Goal: Transaction & Acquisition: Book appointment/travel/reservation

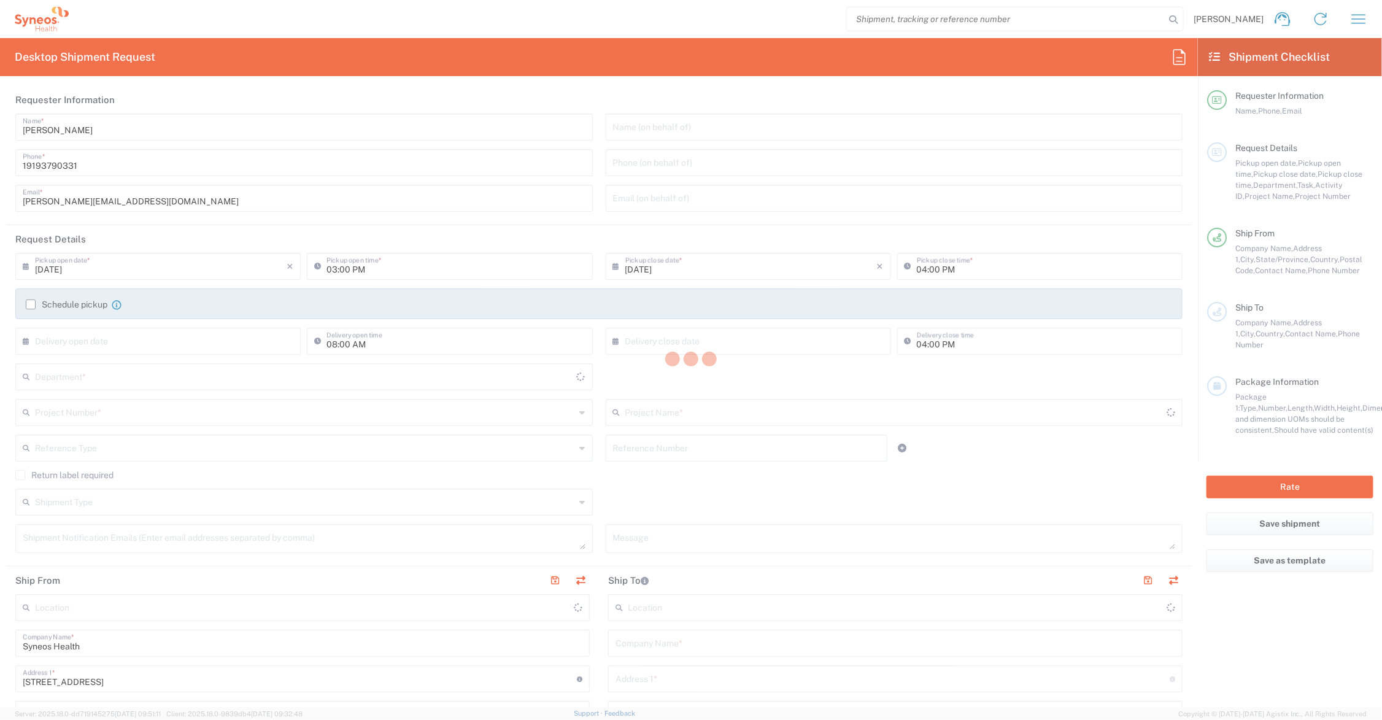
type input "6156"
type input "[US_STATE]"
type input "[GEOGRAPHIC_DATA]"
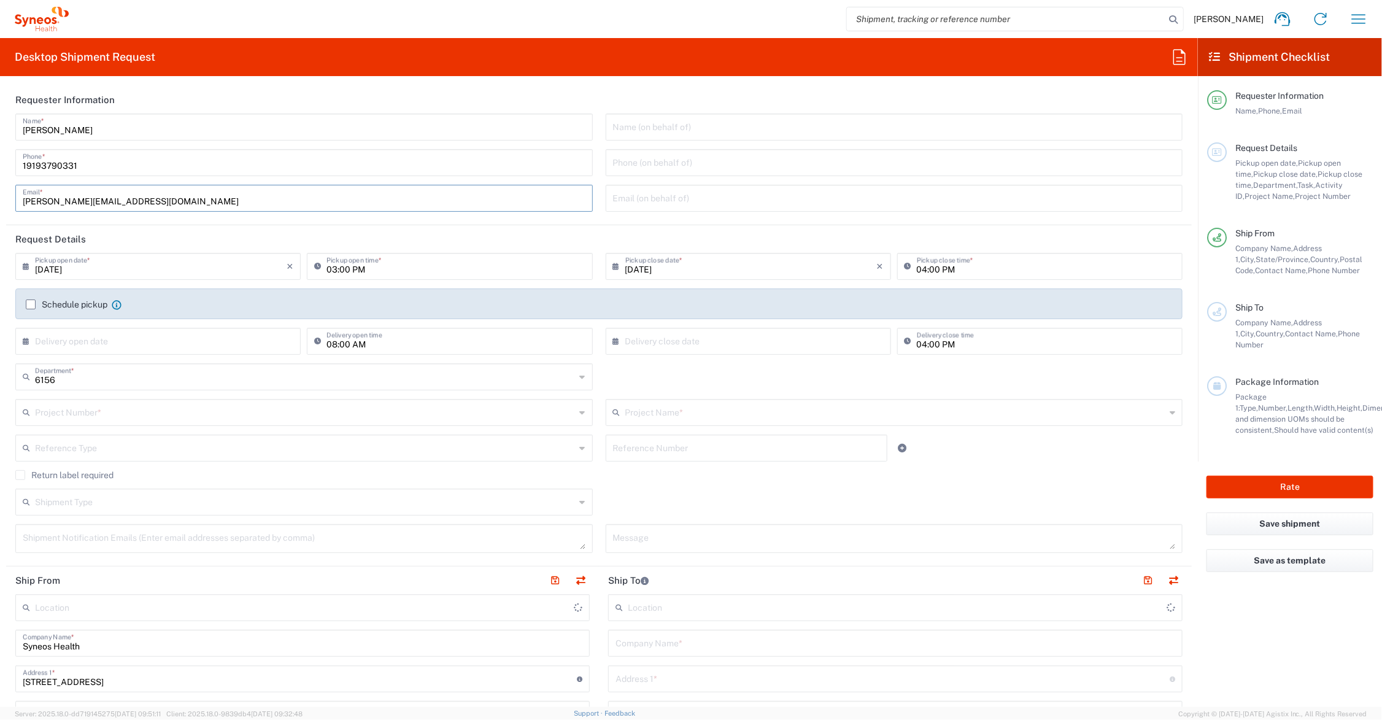
drag, startPoint x: 80, startPoint y: 199, endPoint x: -63, endPoint y: 199, distance: 142.9
click at [0, 199] on html "[PERSON_NAME] Home Shipment estimator Shipment tracking Desktop shipment reques…" at bounding box center [691, 360] width 1382 height 720
type input "[PERSON_NAME][EMAIL_ADDRESS][DOMAIN_NAME]"
type input "Syneos Health Communications-[GEOGRAPHIC_DATA] [GEOGRAPHIC_DATA]"
type input "[PERSON_NAME][EMAIL_ADDRESS][PERSON_NAME][DOMAIN_NAME]"
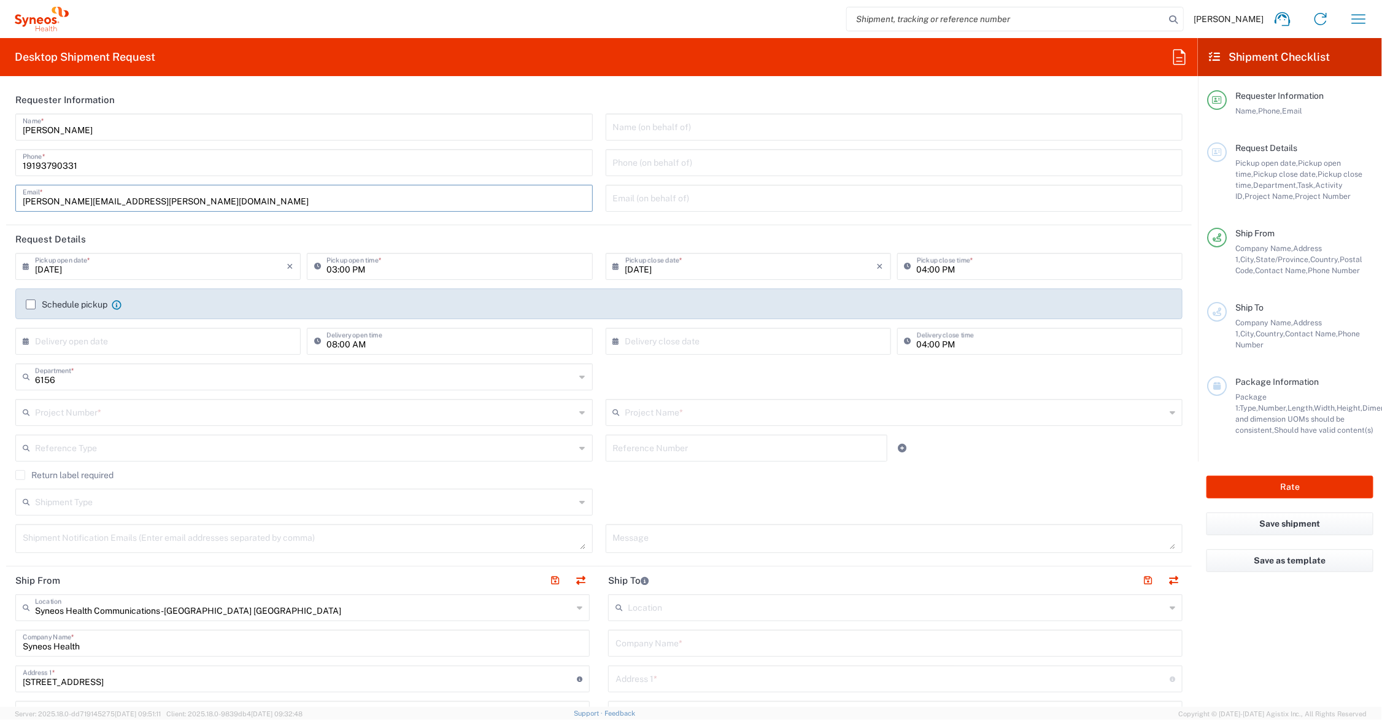
click at [674, 417] on input "text" at bounding box center [895, 411] width 540 height 21
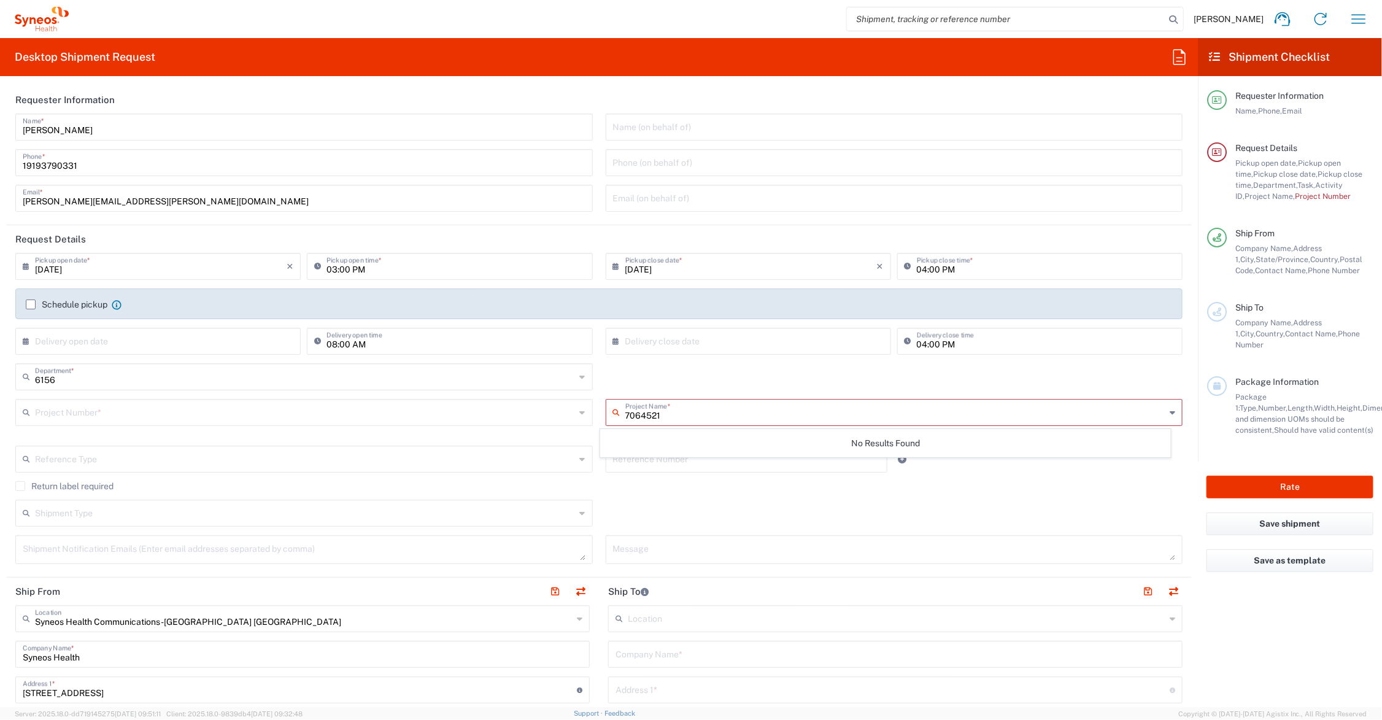
type input "7064521"
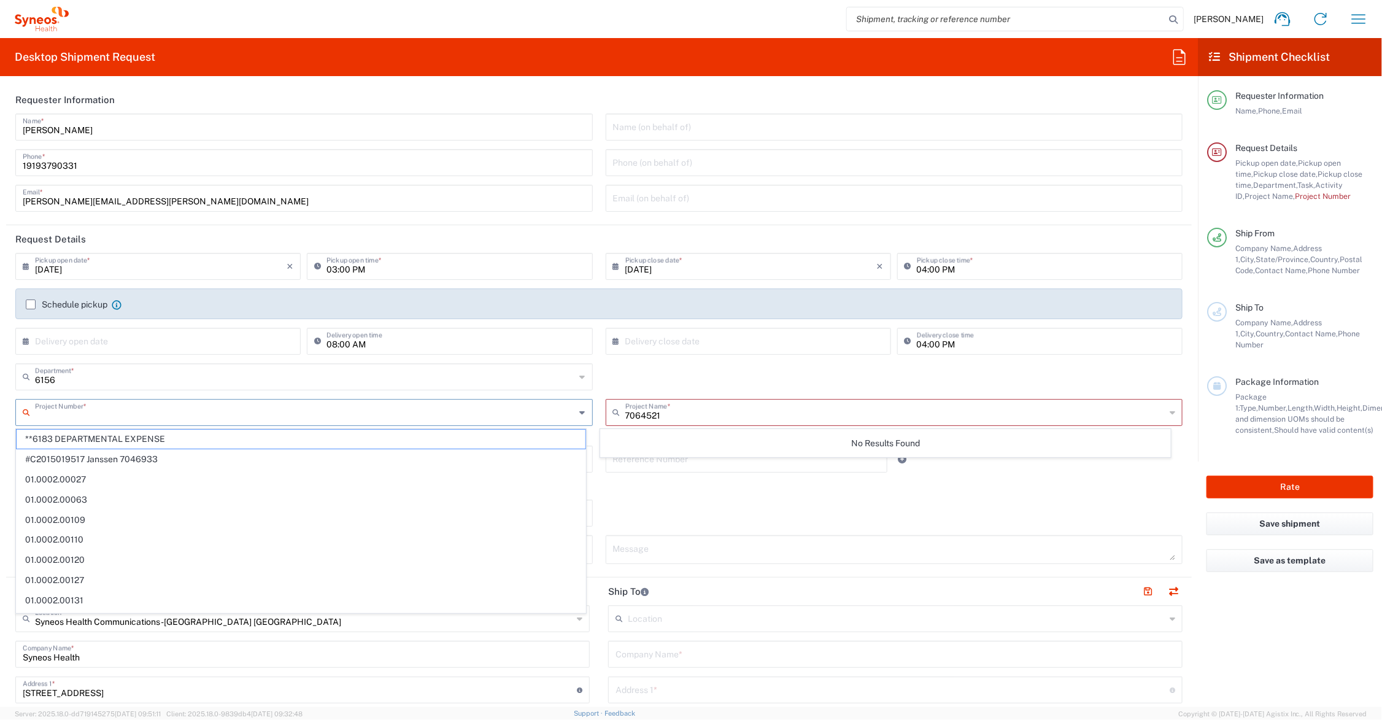
click at [143, 417] on input "text" at bounding box center [305, 411] width 540 height 21
type input "7064521"
click at [66, 434] on span "7064521" at bounding box center [301, 438] width 569 height 19
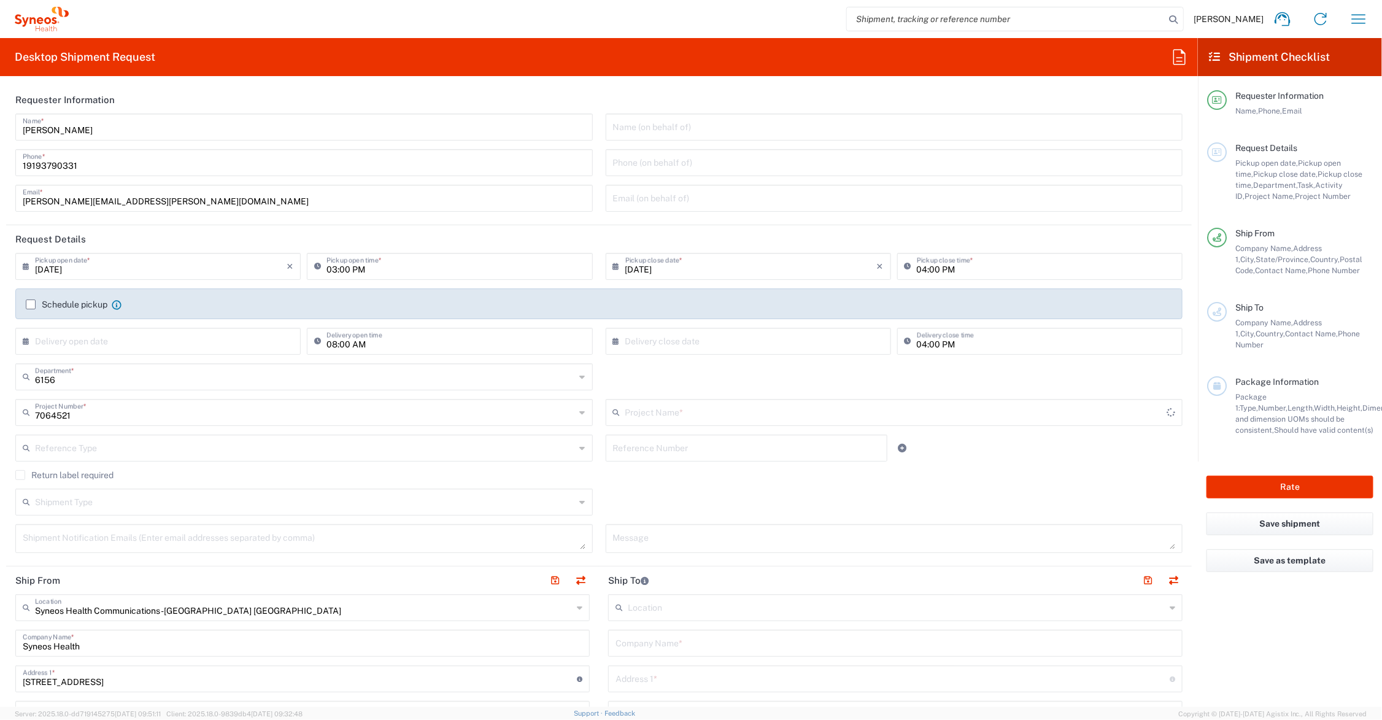
type input "ADX-324-301"
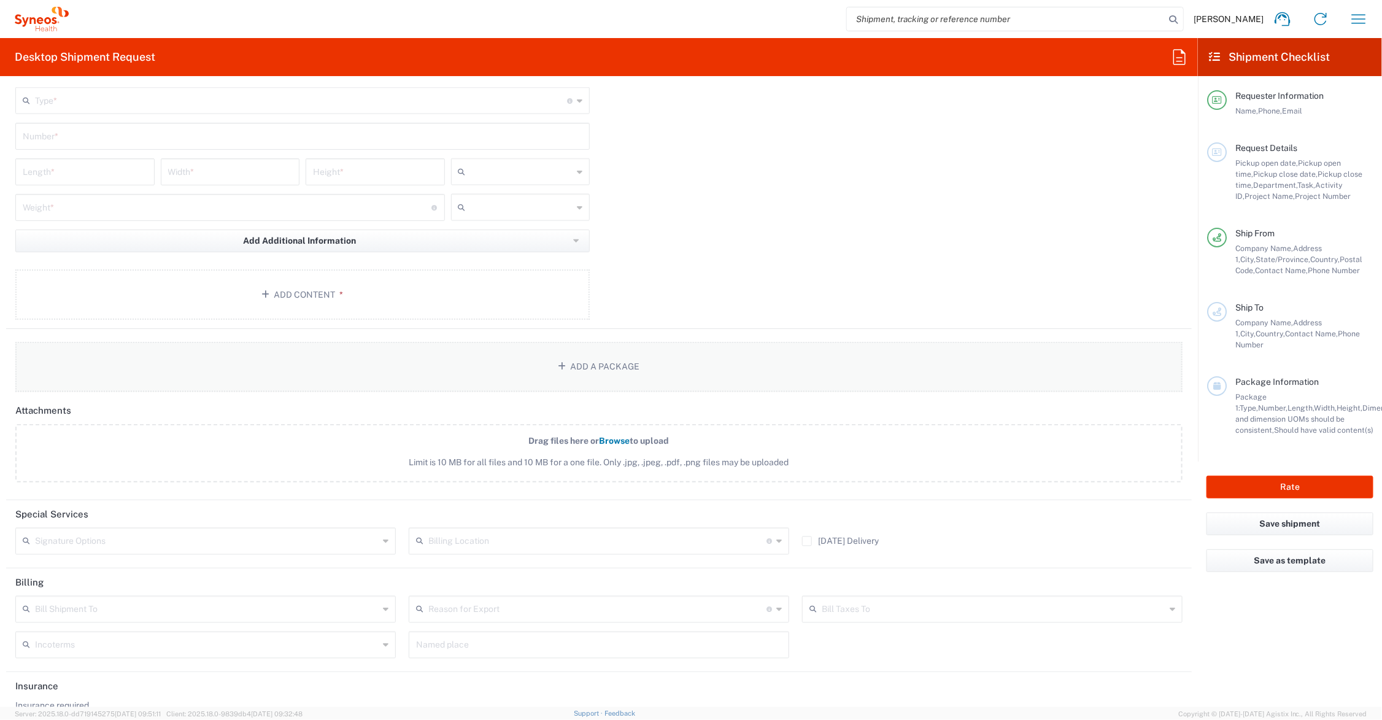
scroll to position [1163, 0]
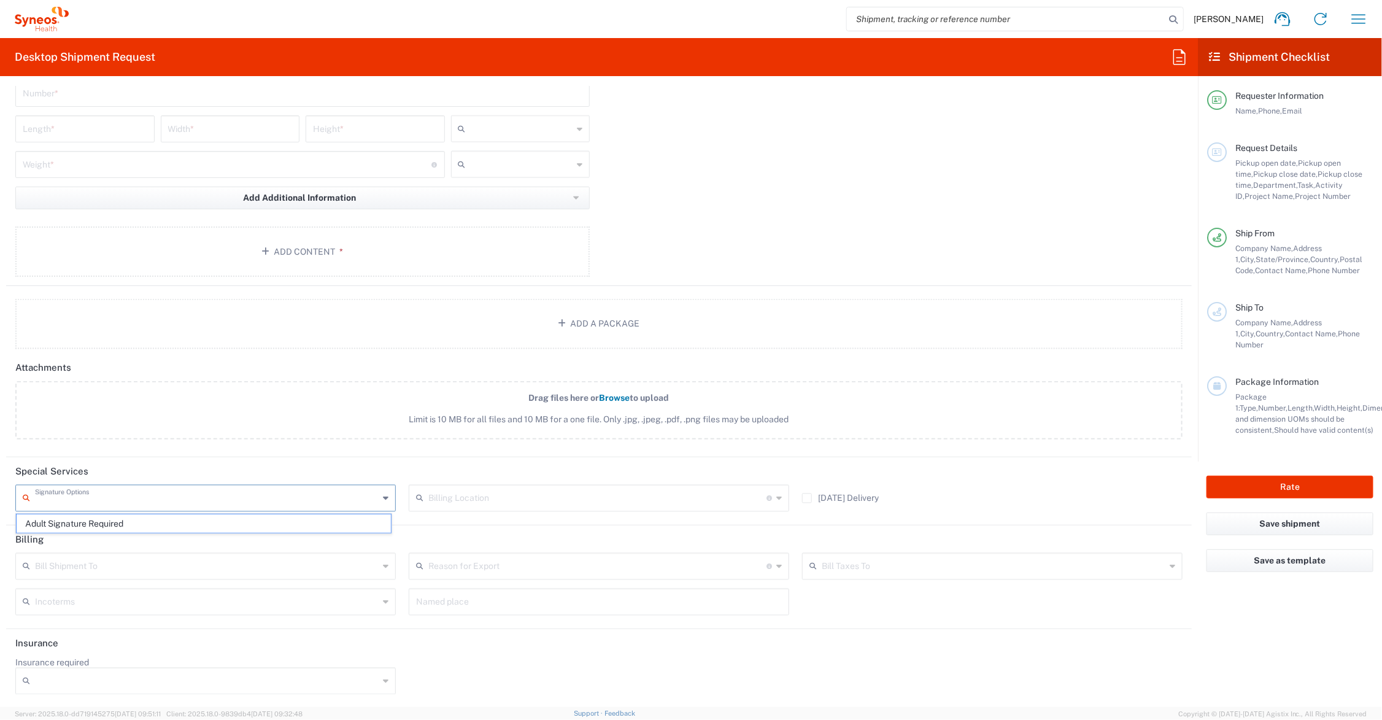
click at [155, 498] on input "text" at bounding box center [207, 496] width 344 height 21
click at [112, 519] on span "Adult Signature Required" at bounding box center [204, 523] width 374 height 19
type input "Adult Signature Required"
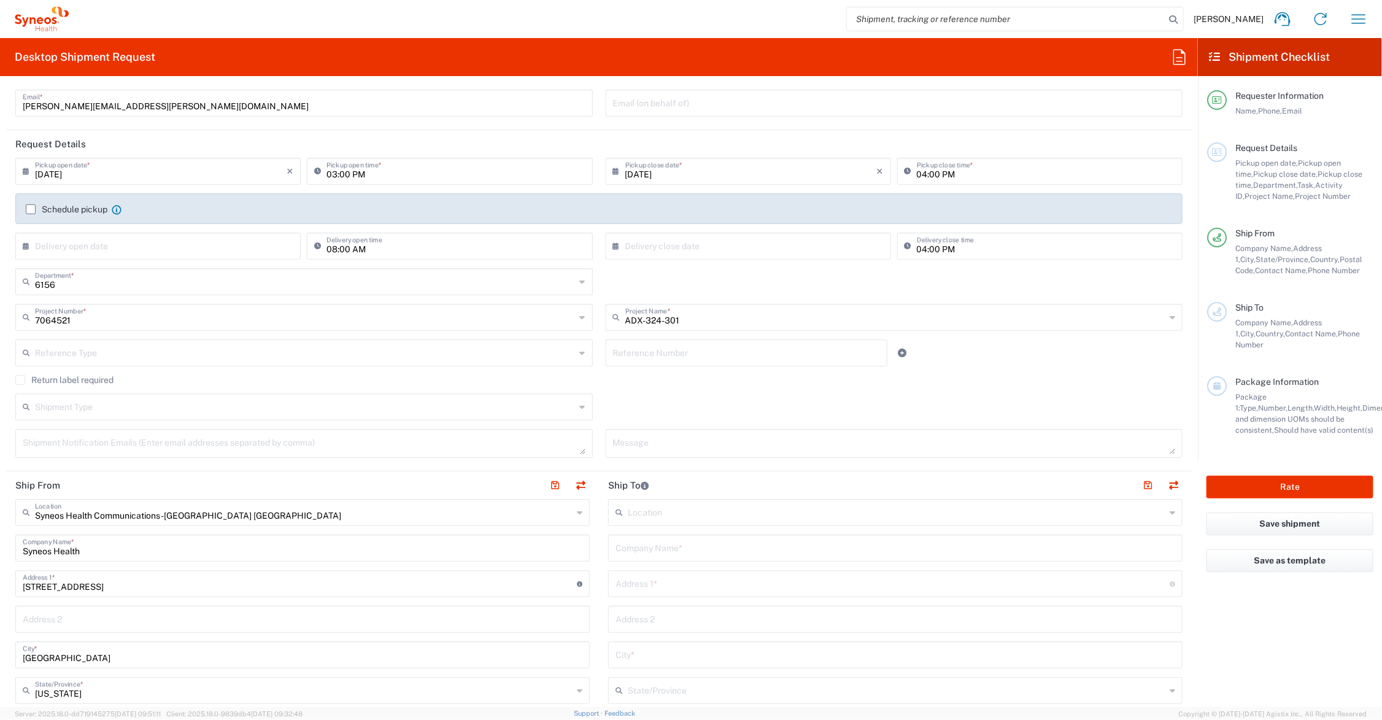
scroll to position [153, 0]
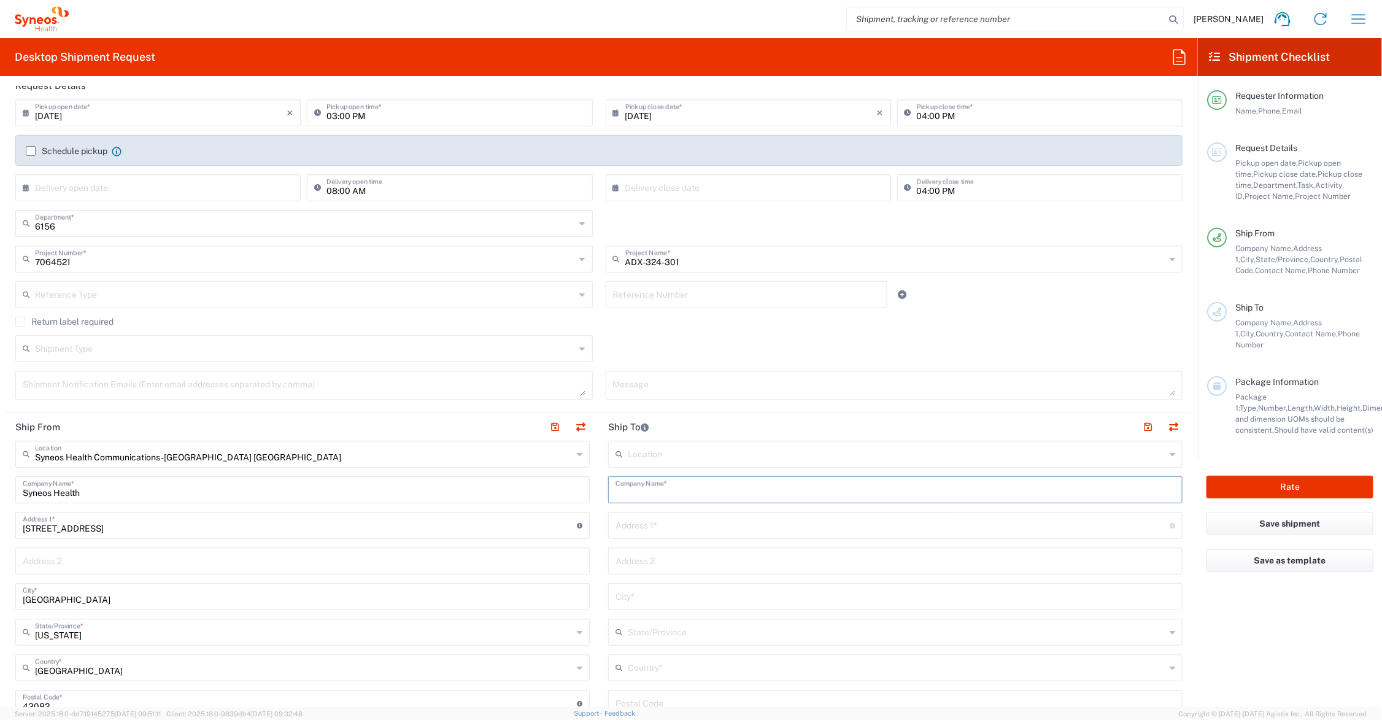
click at [690, 486] on input "text" at bounding box center [895, 488] width 560 height 21
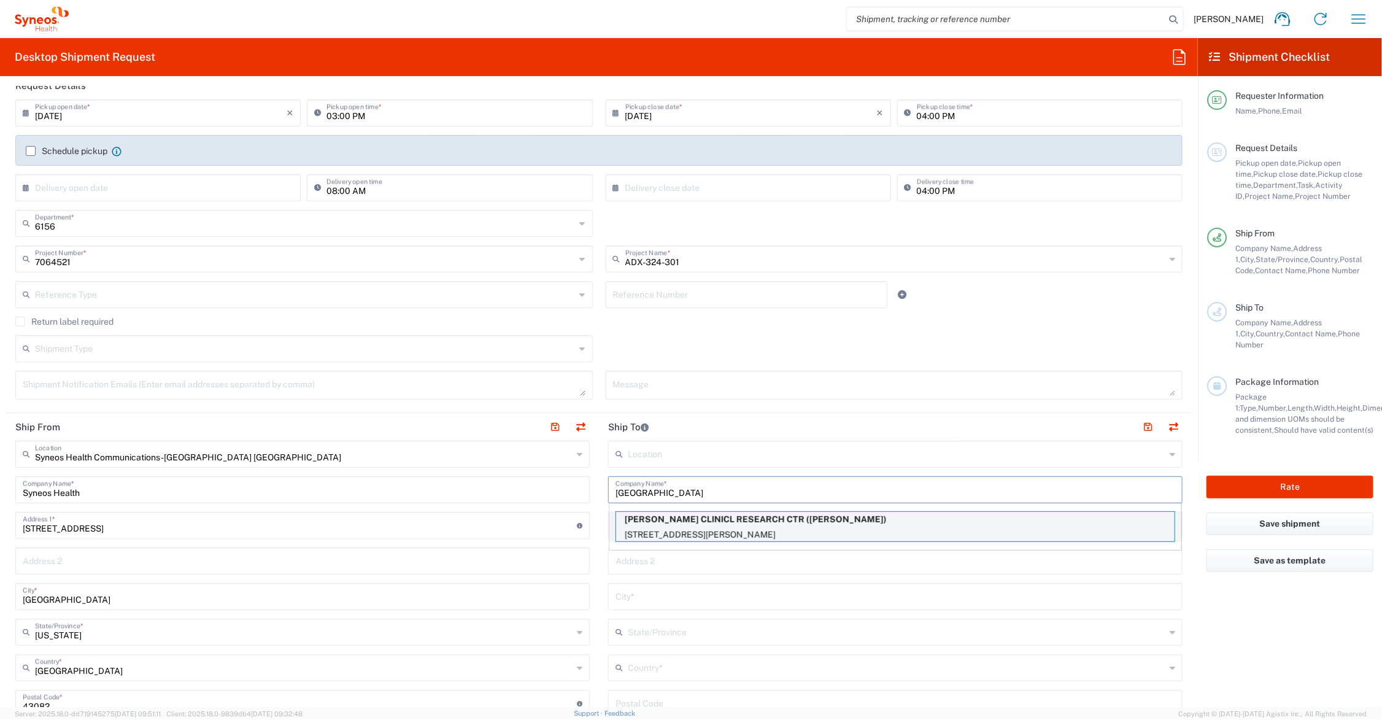
click at [748, 523] on p "[PERSON_NAME] CLINICL RESEARCH CTR ([PERSON_NAME])" at bounding box center [895, 519] width 558 height 15
type input "[PERSON_NAME] CLINICL RESEARCH CTR"
type input "[STREET_ADDRESS][PERSON_NAME]"
type input "[GEOGRAPHIC_DATA]"
type input "US"
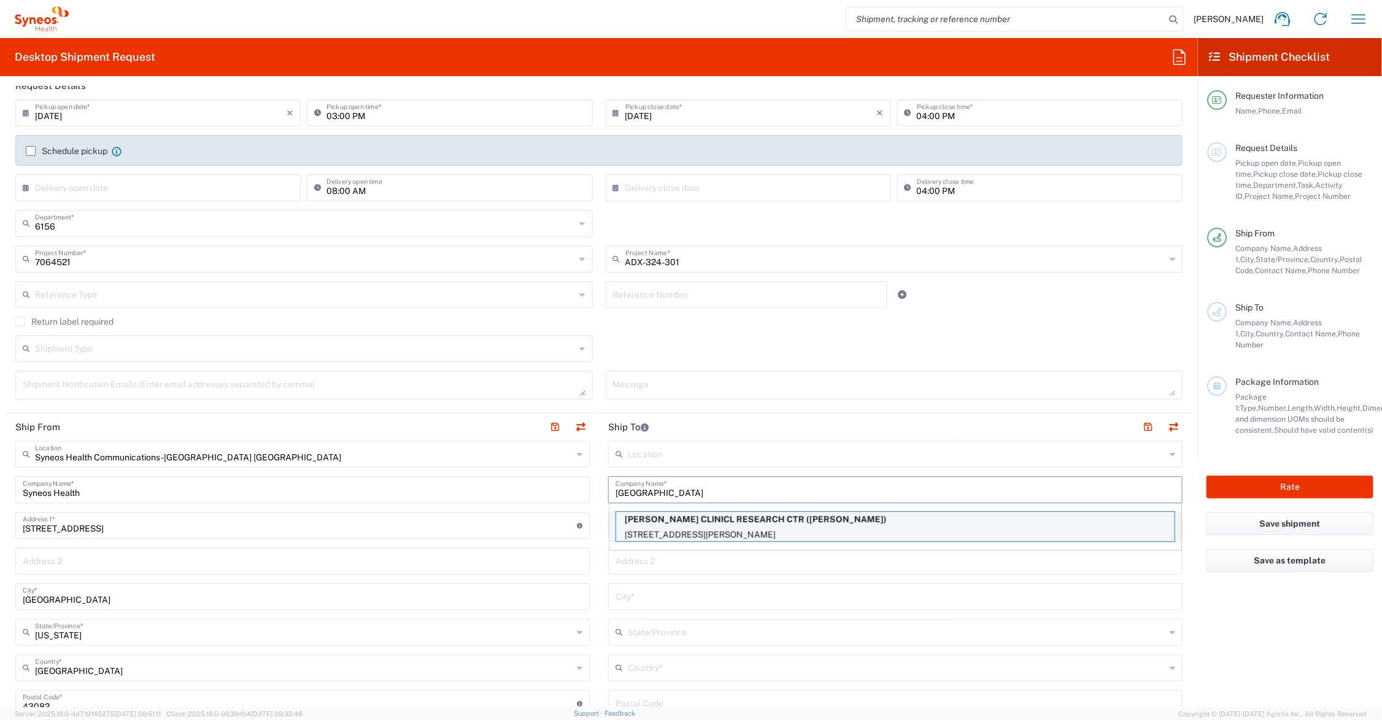
type input "[PERSON_NAME]"
type input "5139310775"
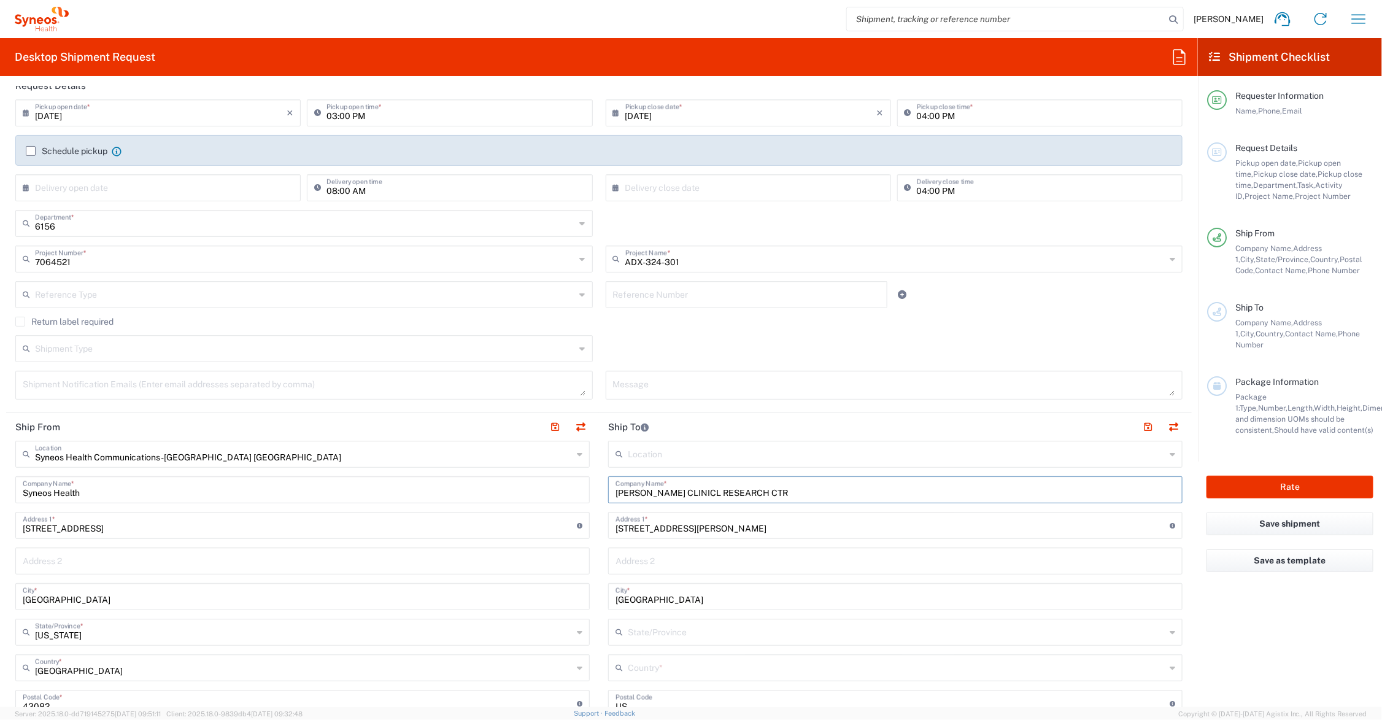
click at [688, 491] on input "[PERSON_NAME] CLINICL RESEARCH CTR" at bounding box center [895, 488] width 560 height 21
type input "[PERSON_NAME] CLINICAL RESEARCH CTR"
click at [681, 526] on input "[STREET_ADDRESS][PERSON_NAME]" at bounding box center [892, 523] width 554 height 21
type input "[STREET_ADDRESS][PERSON_NAME]"
click at [698, 557] on input "text" at bounding box center [895, 559] width 560 height 21
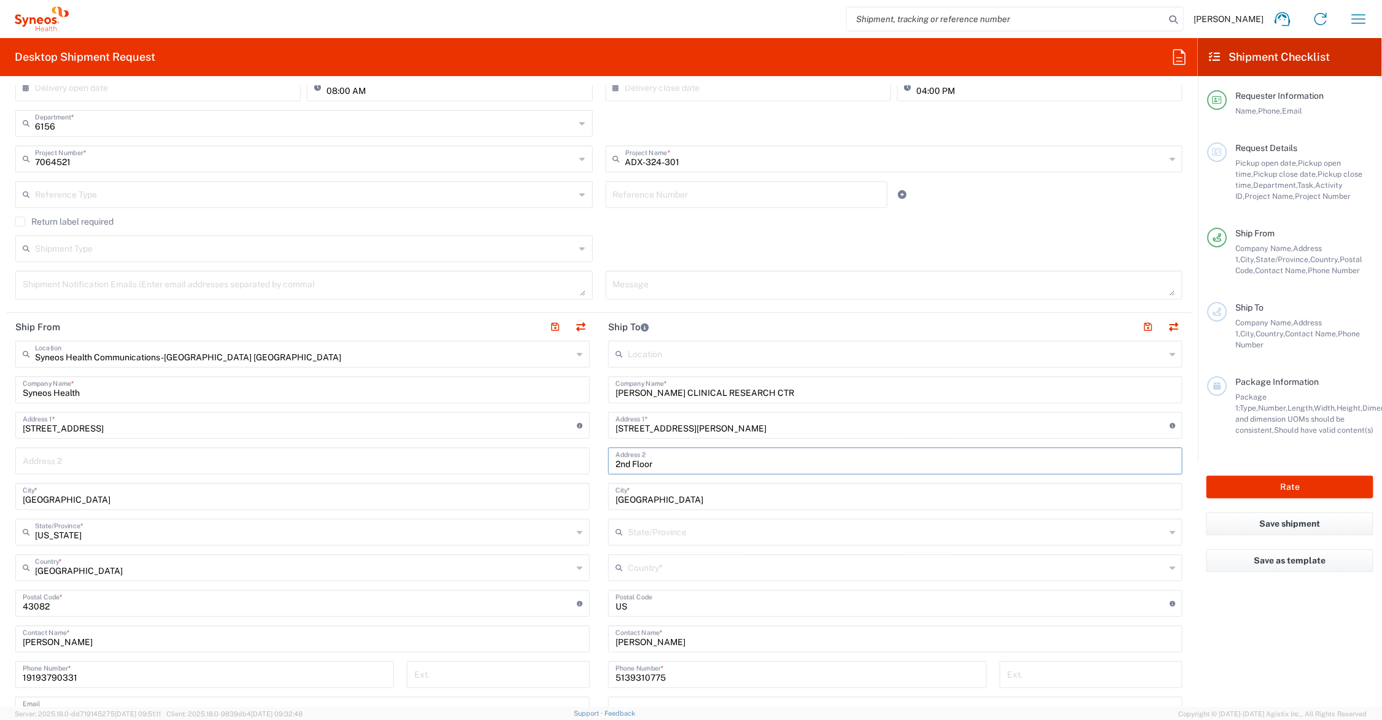
scroll to position [307, 0]
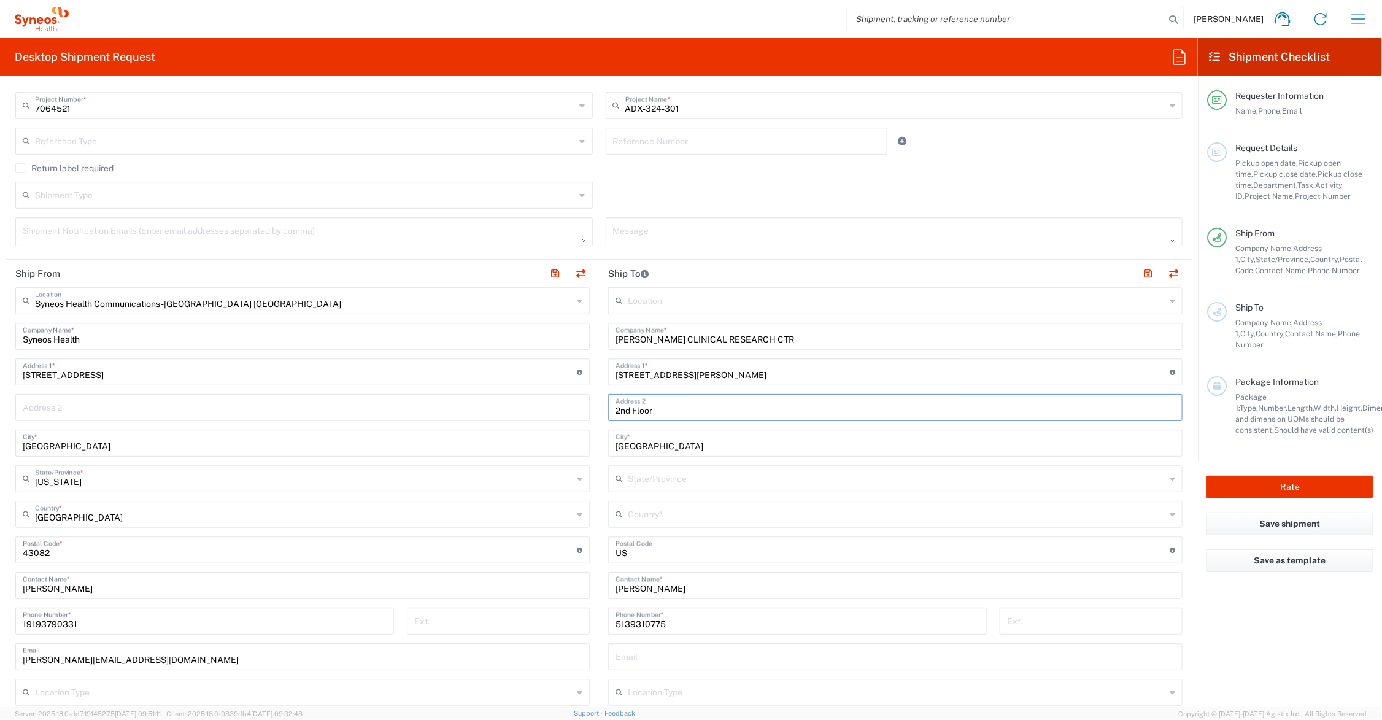
type input "2nd Floor"
drag, startPoint x: 655, startPoint y: 550, endPoint x: 537, endPoint y: 553, distance: 117.2
click at [537, 553] on div "Ship From Syneos Health Communications-[GEOGRAPHIC_DATA] [GEOGRAPHIC_DATA] Loca…" at bounding box center [598, 534] width 1185 height 548
click at [667, 511] on input "text" at bounding box center [896, 512] width 537 height 21
click at [660, 583] on span "[GEOGRAPHIC_DATA]" at bounding box center [887, 581] width 566 height 19
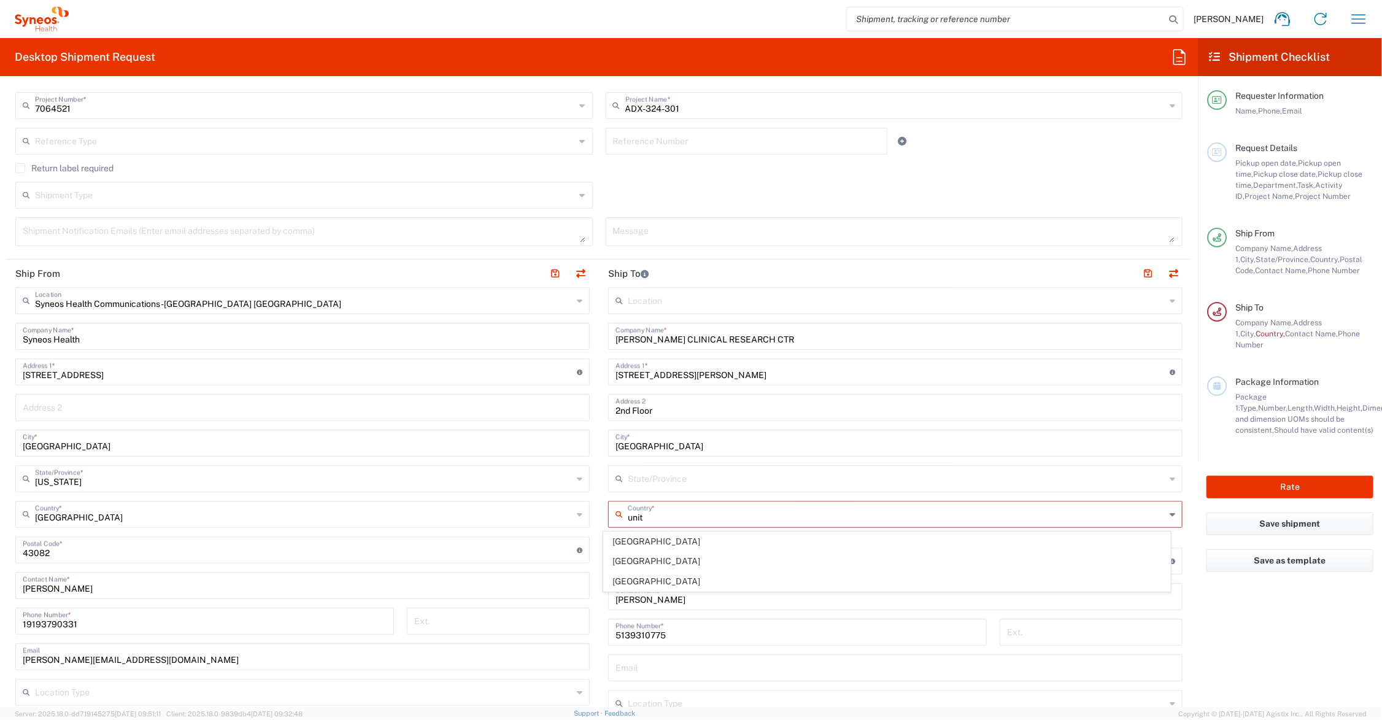
type input "[GEOGRAPHIC_DATA]"
click at [633, 473] on input "text" at bounding box center [896, 477] width 537 height 21
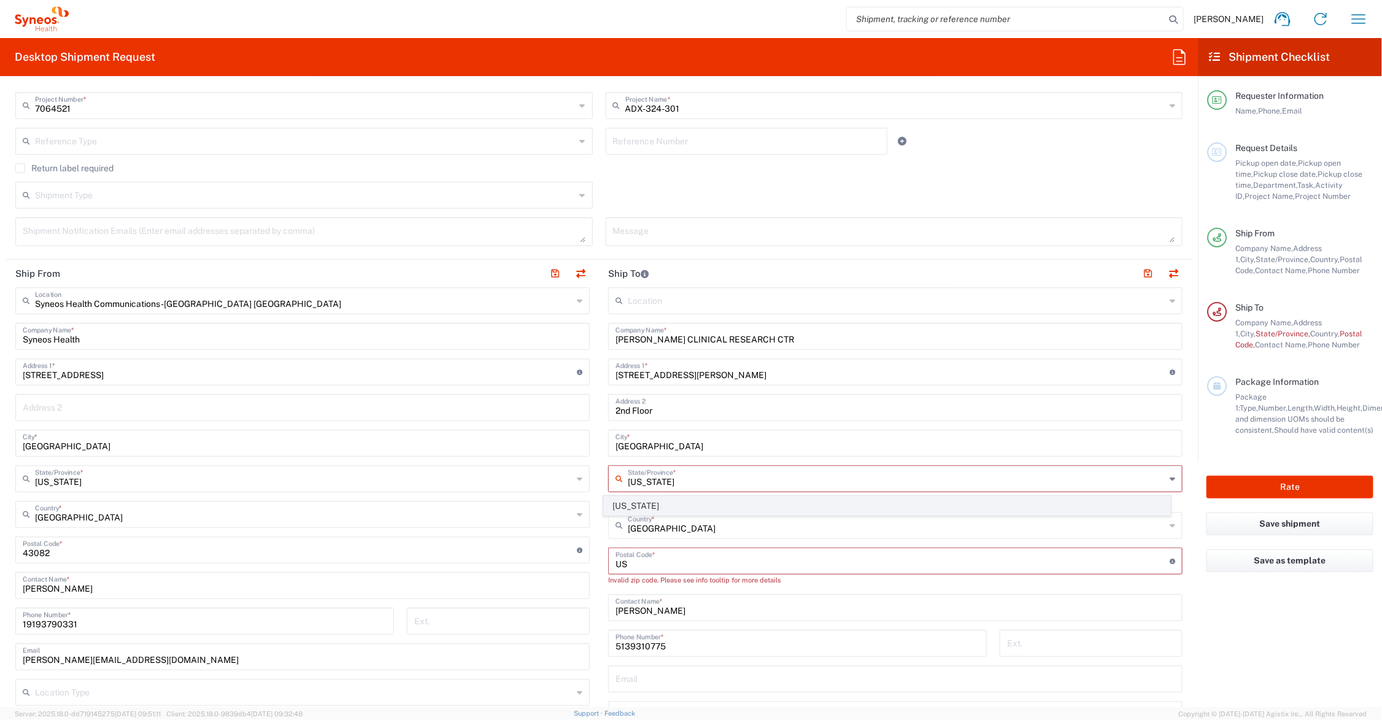
click at [632, 506] on span "[US_STATE]" at bounding box center [887, 505] width 566 height 19
type input "[US_STATE]"
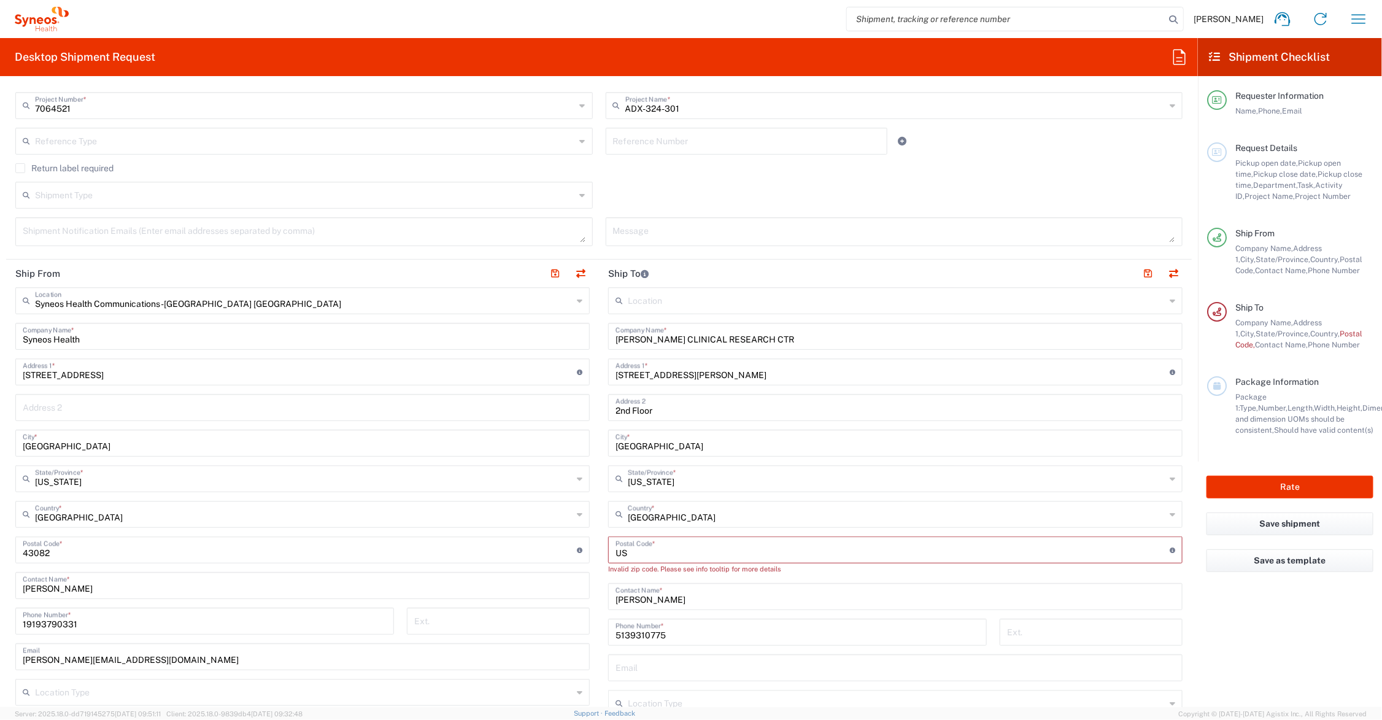
drag, startPoint x: 636, startPoint y: 549, endPoint x: 582, endPoint y: 550, distance: 54.0
click at [582, 550] on div "Ship From Syneos Health Communications-[GEOGRAPHIC_DATA] [GEOGRAPHIC_DATA] Loca…" at bounding box center [598, 539] width 1185 height 559
type input "45236"
drag, startPoint x: 718, startPoint y: 589, endPoint x: 599, endPoint y: 580, distance: 119.4
click at [599, 580] on main "Location [PERSON_NAME] LLC-[GEOGRAPHIC_DATA] [GEOGRAPHIC_DATA] [GEOGRAPHIC_DATA…" at bounding box center [895, 544] width 593 height 515
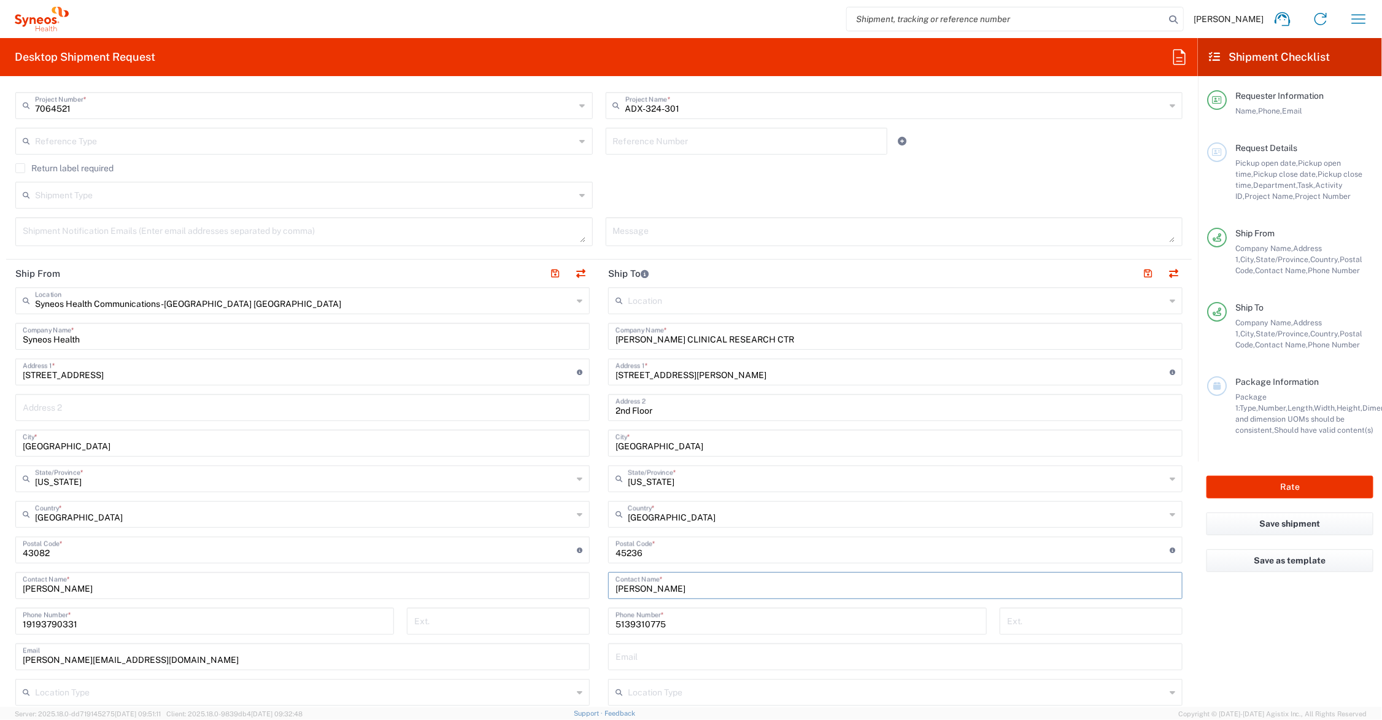
type input "[PERSON_NAME]"
drag, startPoint x: 674, startPoint y: 621, endPoint x: 575, endPoint y: 618, distance: 98.2
click at [575, 618] on div "Ship From Syneos Health Communications-[GEOGRAPHIC_DATA] [GEOGRAPHIC_DATA] Loca…" at bounding box center [598, 534] width 1185 height 548
type input "[PHONE_NUMBER]"
click at [1139, 271] on button "button" at bounding box center [1147, 273] width 17 height 17
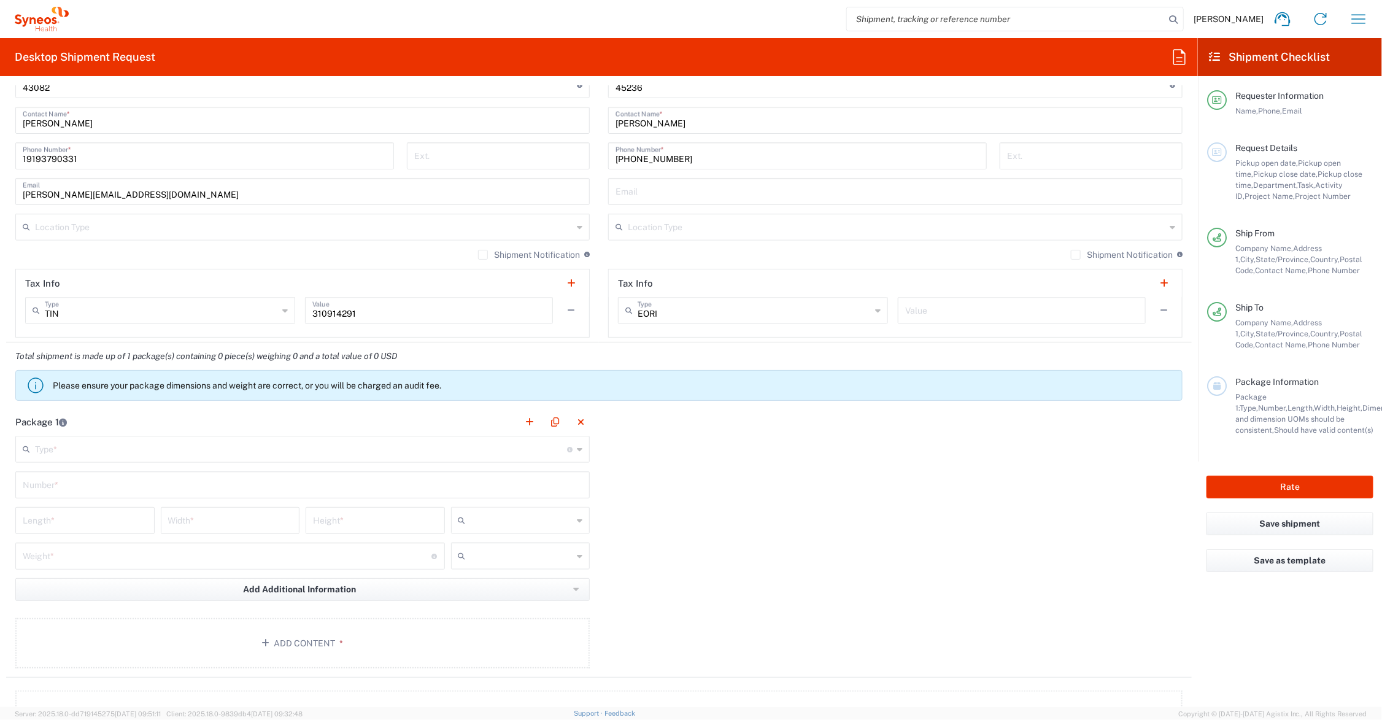
scroll to position [920, 0]
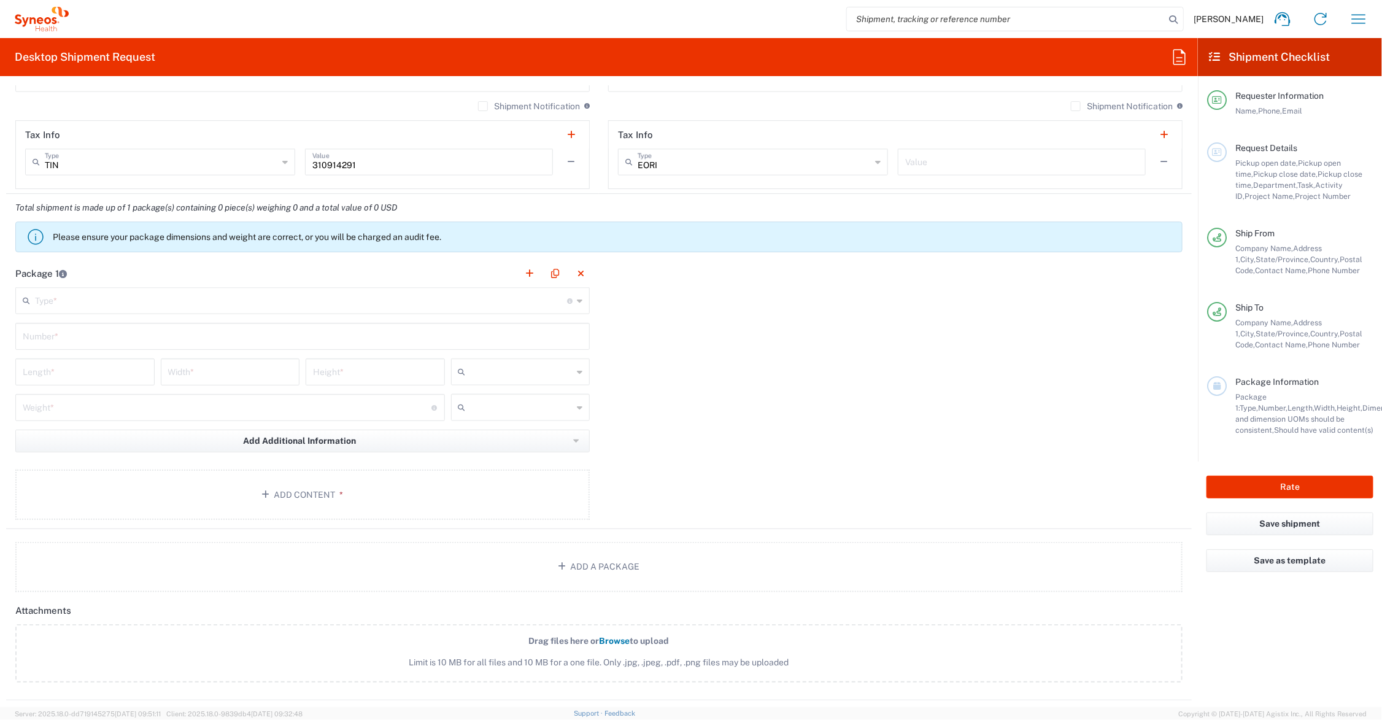
click at [118, 299] on input "text" at bounding box center [301, 299] width 532 height 21
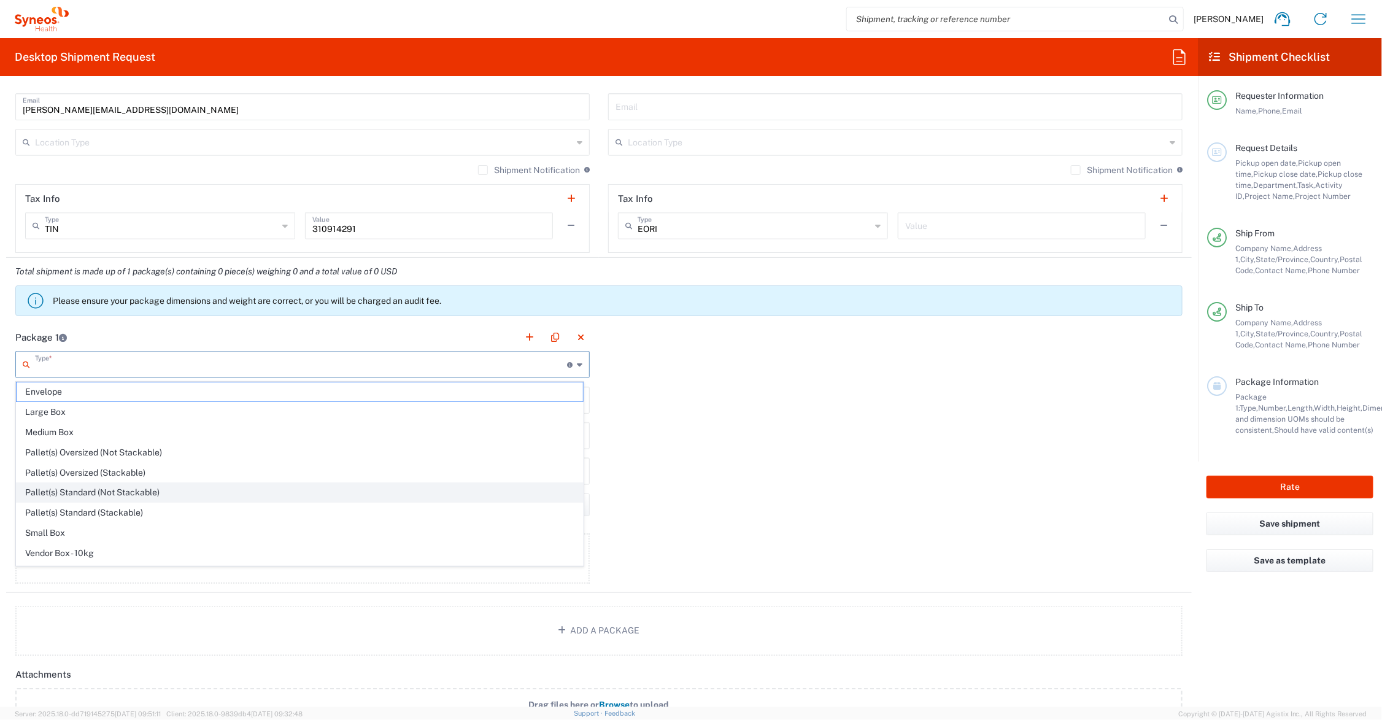
scroll to position [40, 0]
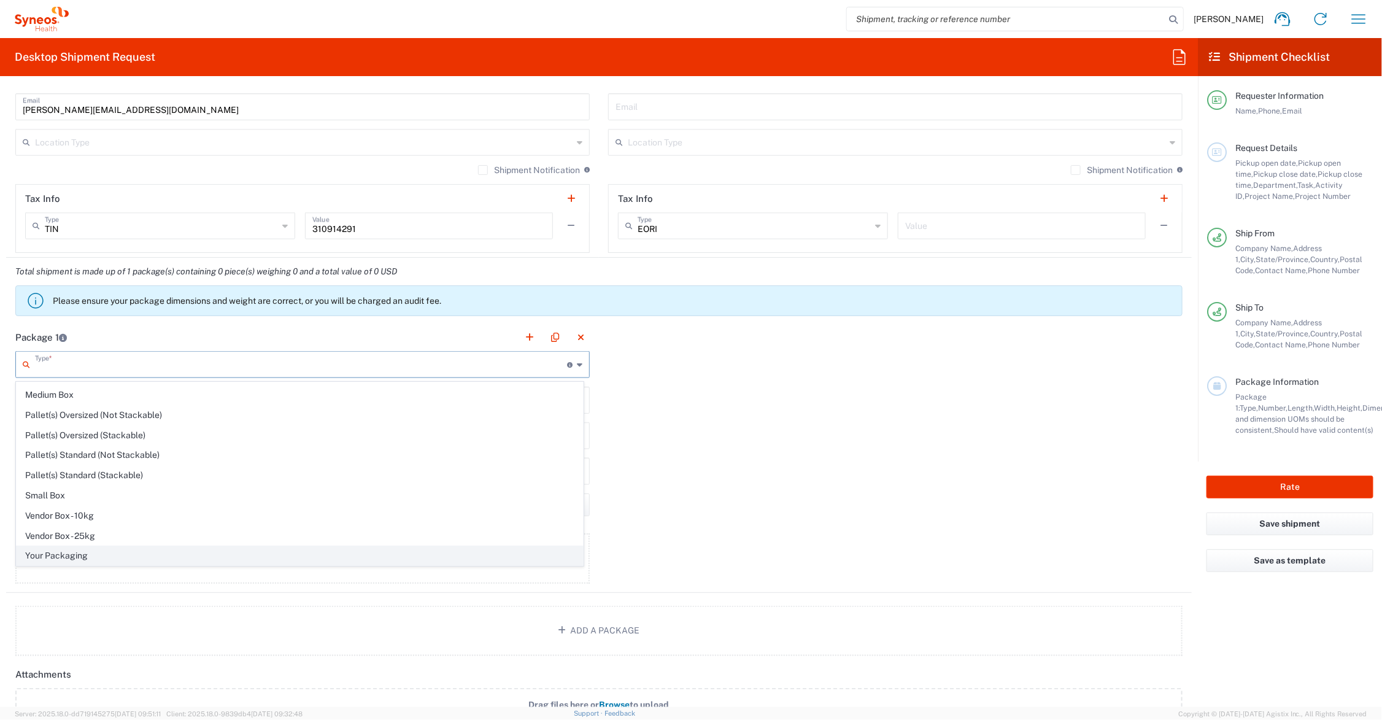
click at [74, 556] on span "Your Packaging" at bounding box center [300, 555] width 566 height 19
type input "Your Packaging"
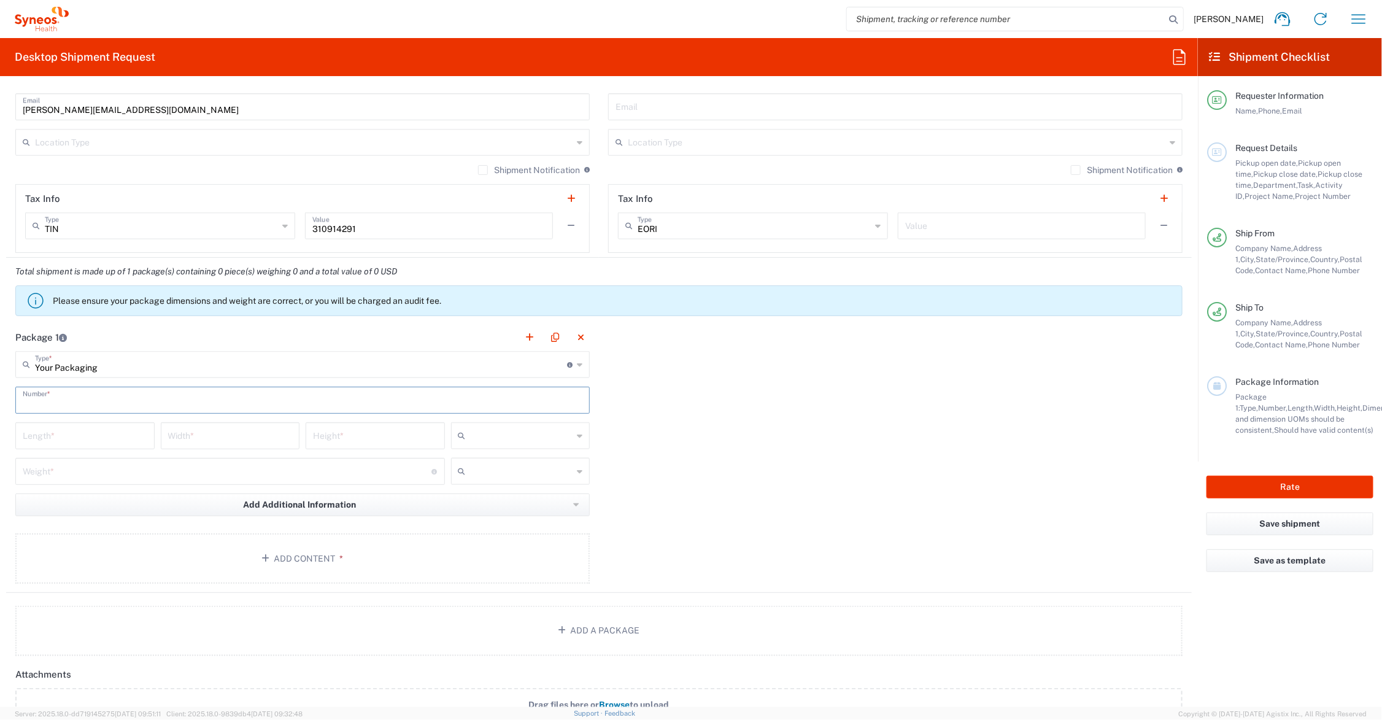
click at [67, 402] on input "text" at bounding box center [303, 398] width 560 height 21
type input "1"
click at [60, 434] on input "number" at bounding box center [85, 434] width 125 height 21
type input "21"
type input "15"
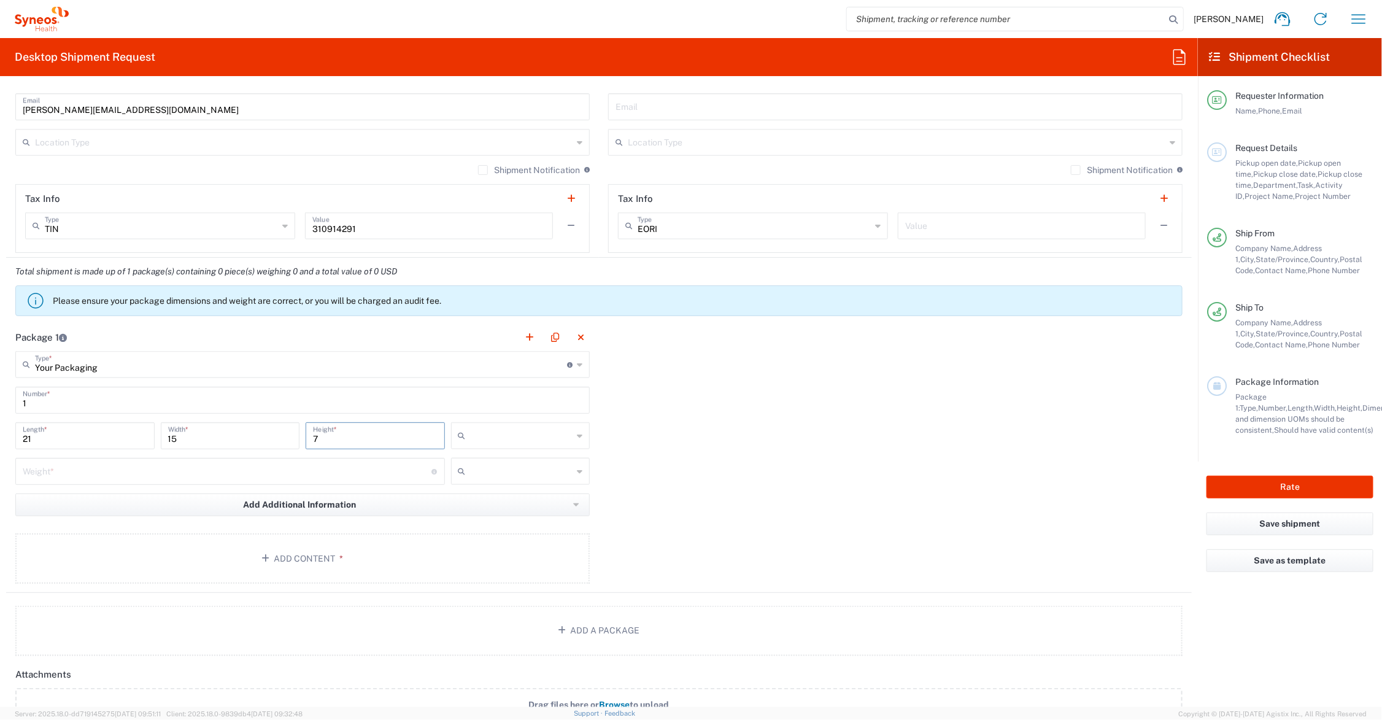
type input "7"
click at [95, 474] on input "number" at bounding box center [227, 470] width 409 height 21
type input "19"
click at [532, 440] on input "text" at bounding box center [522, 436] width 102 height 20
click at [480, 504] on span "in" at bounding box center [515, 503] width 135 height 19
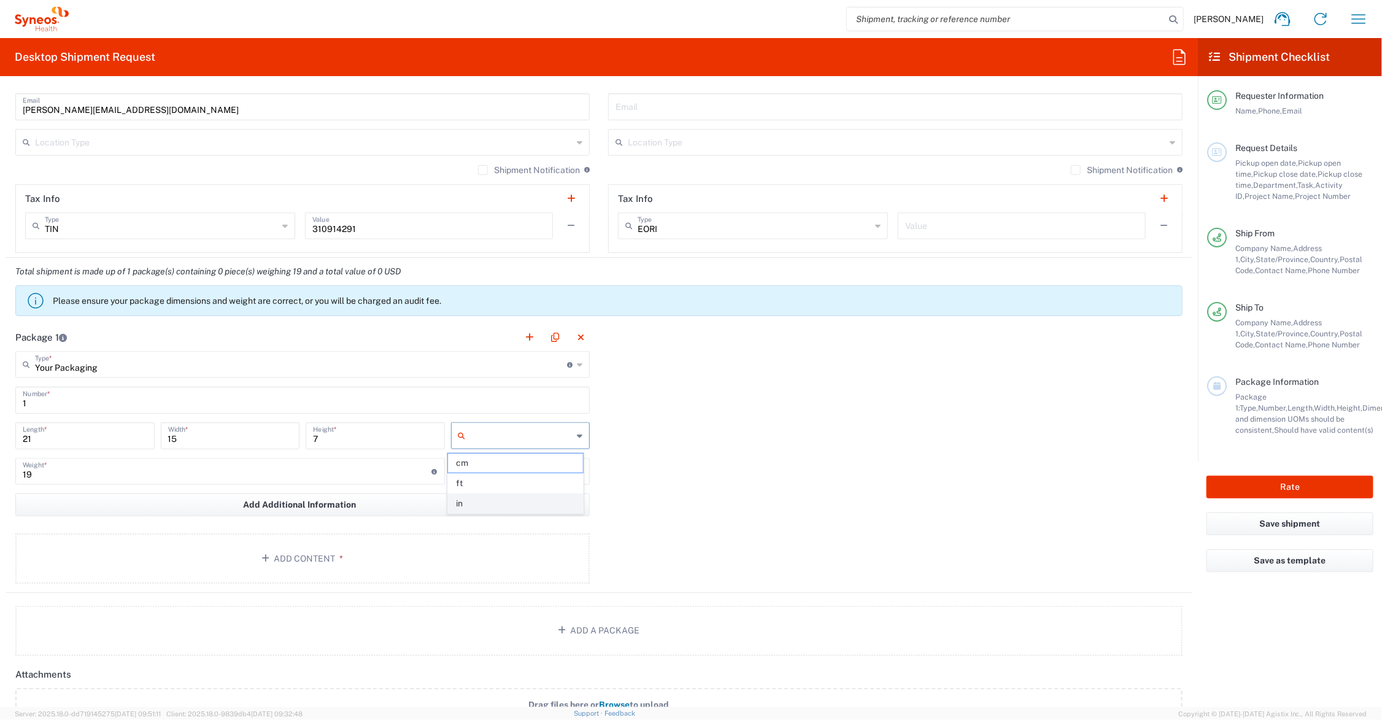
type input "in"
click at [485, 465] on input "text" at bounding box center [522, 471] width 102 height 20
click at [486, 516] on span "lbs" at bounding box center [515, 518] width 135 height 19
type input "lbs"
click at [281, 550] on button "Add Content *" at bounding box center [302, 558] width 574 height 50
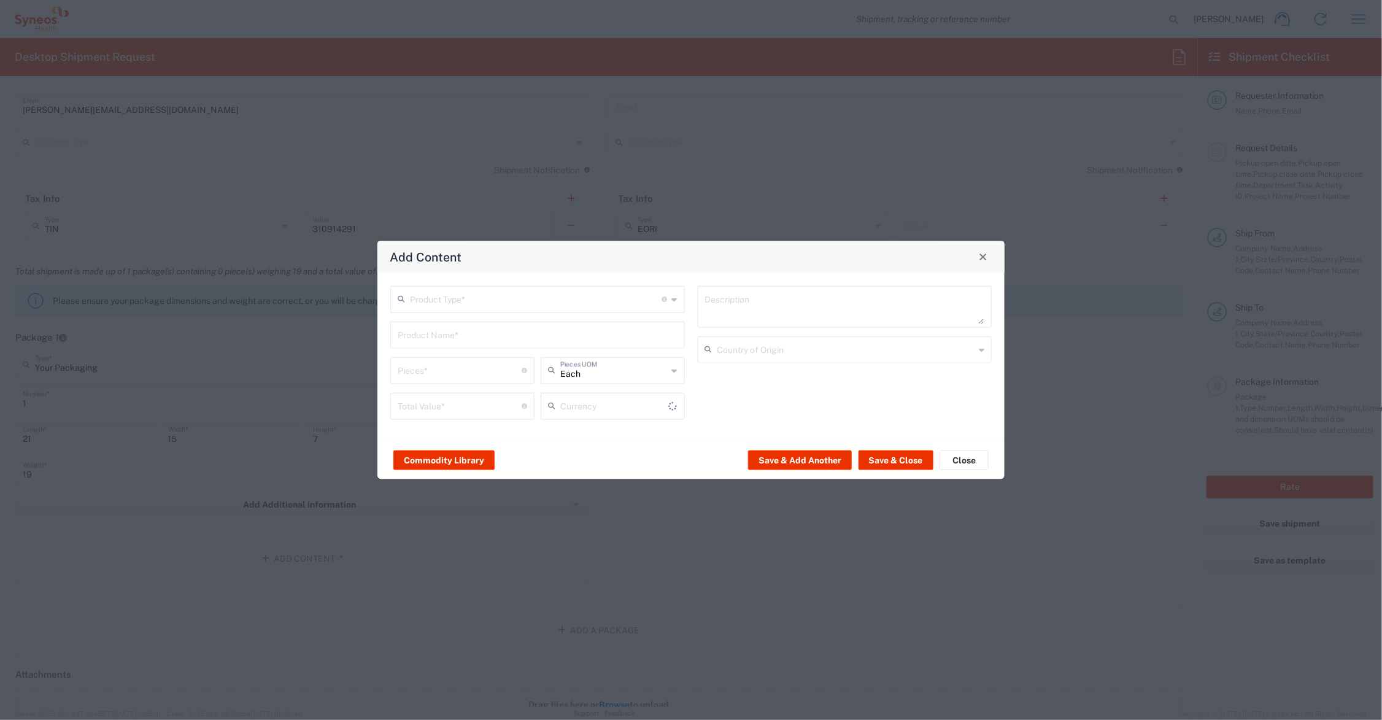
type input "US Dollar"
click at [428, 296] on input "text" at bounding box center [536, 297] width 252 height 21
click at [433, 324] on span "Documents" at bounding box center [537, 325] width 291 height 19
type input "Documents"
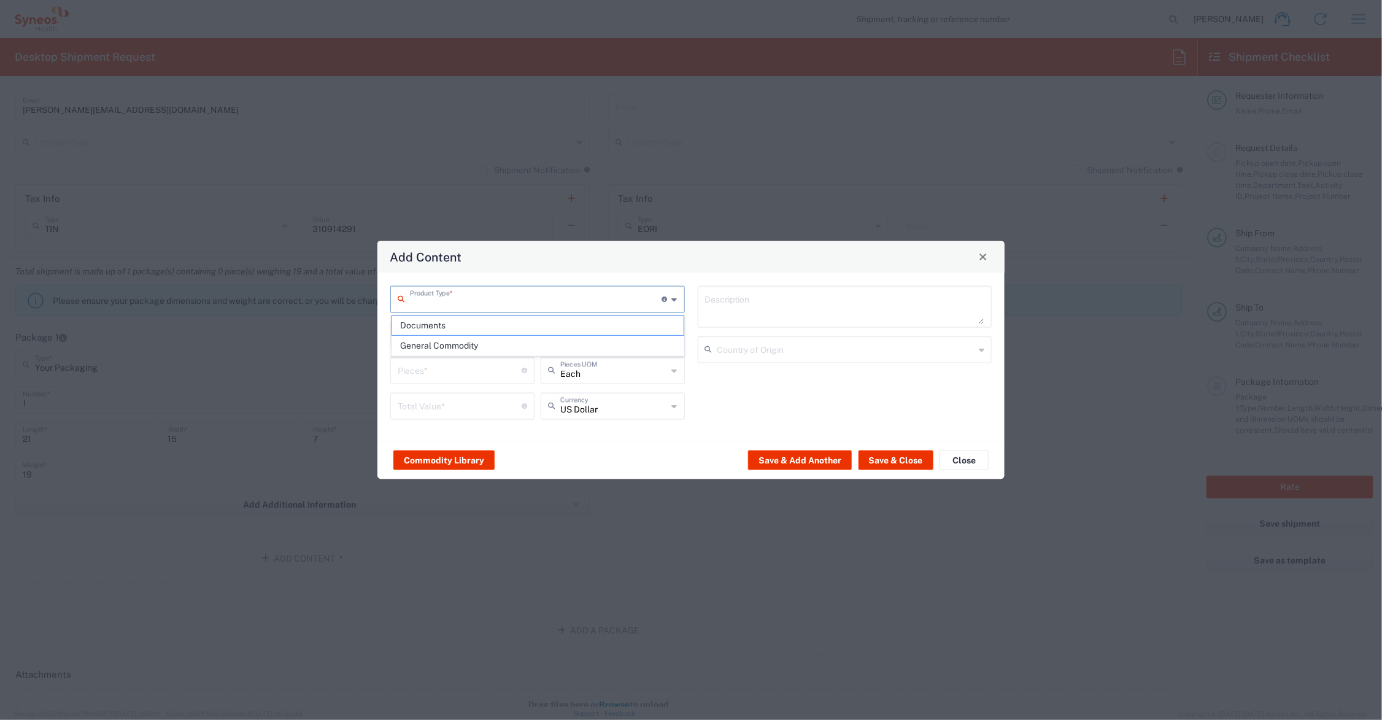
type input "1"
type textarea "Documents"
drag, startPoint x: 406, startPoint y: 371, endPoint x: 382, endPoint y: 370, distance: 24.6
click at [382, 370] on div "Documents Product Type * Document: Paper document generated internally by Syneo…" at bounding box center [690, 356] width 627 height 168
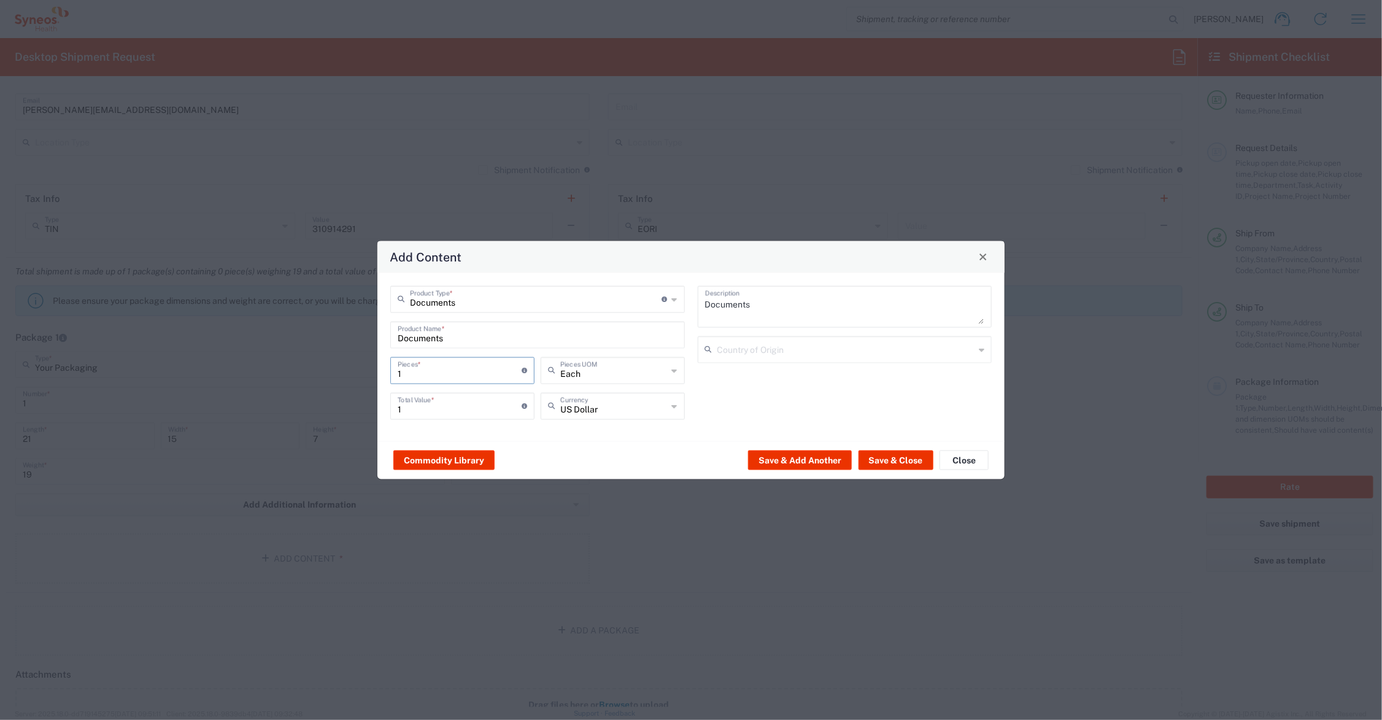
type input "12"
type input "125"
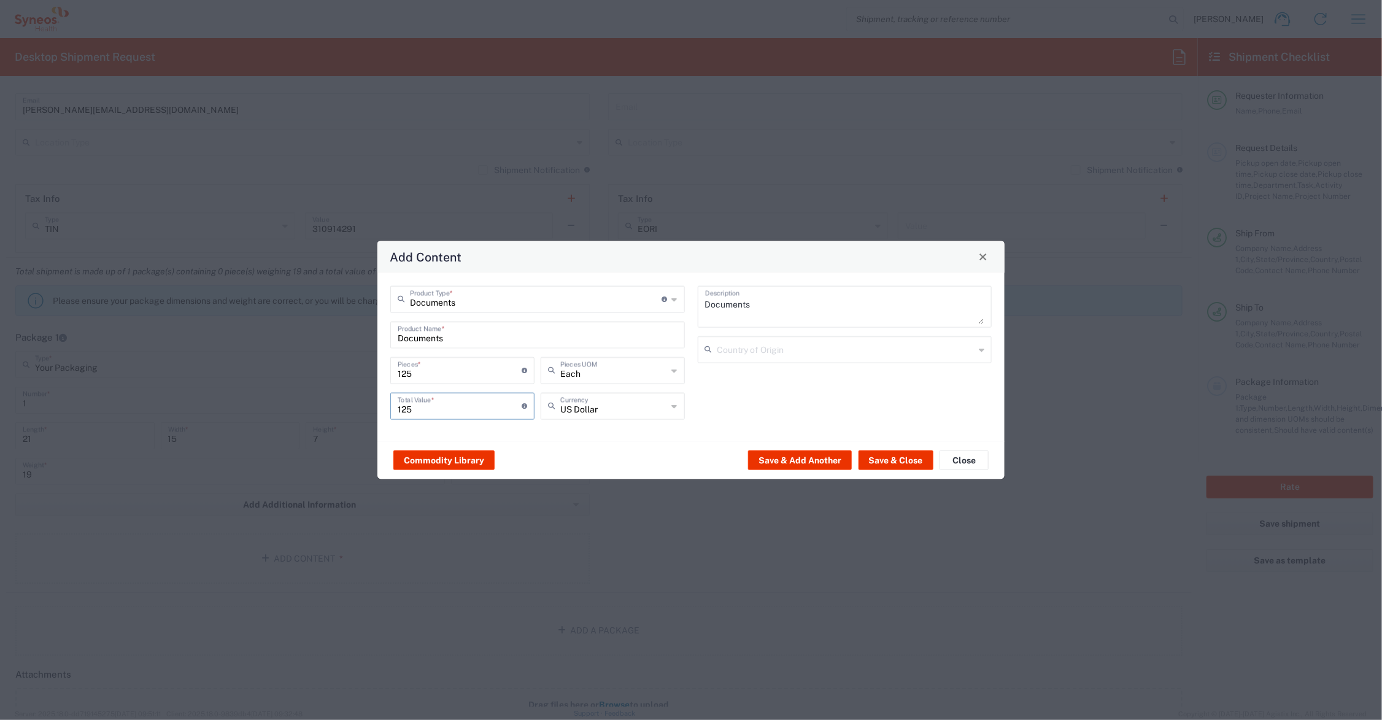
drag, startPoint x: 427, startPoint y: 405, endPoint x: 379, endPoint y: 407, distance: 48.5
click at [379, 407] on div "Documents Product Type * Document: Paper document generated internally by Syneo…" at bounding box center [690, 356] width 627 height 168
type input "85.00"
click at [820, 458] on button "Save & Add Another" at bounding box center [800, 460] width 104 height 20
click at [455, 329] on input "text" at bounding box center [538, 333] width 280 height 21
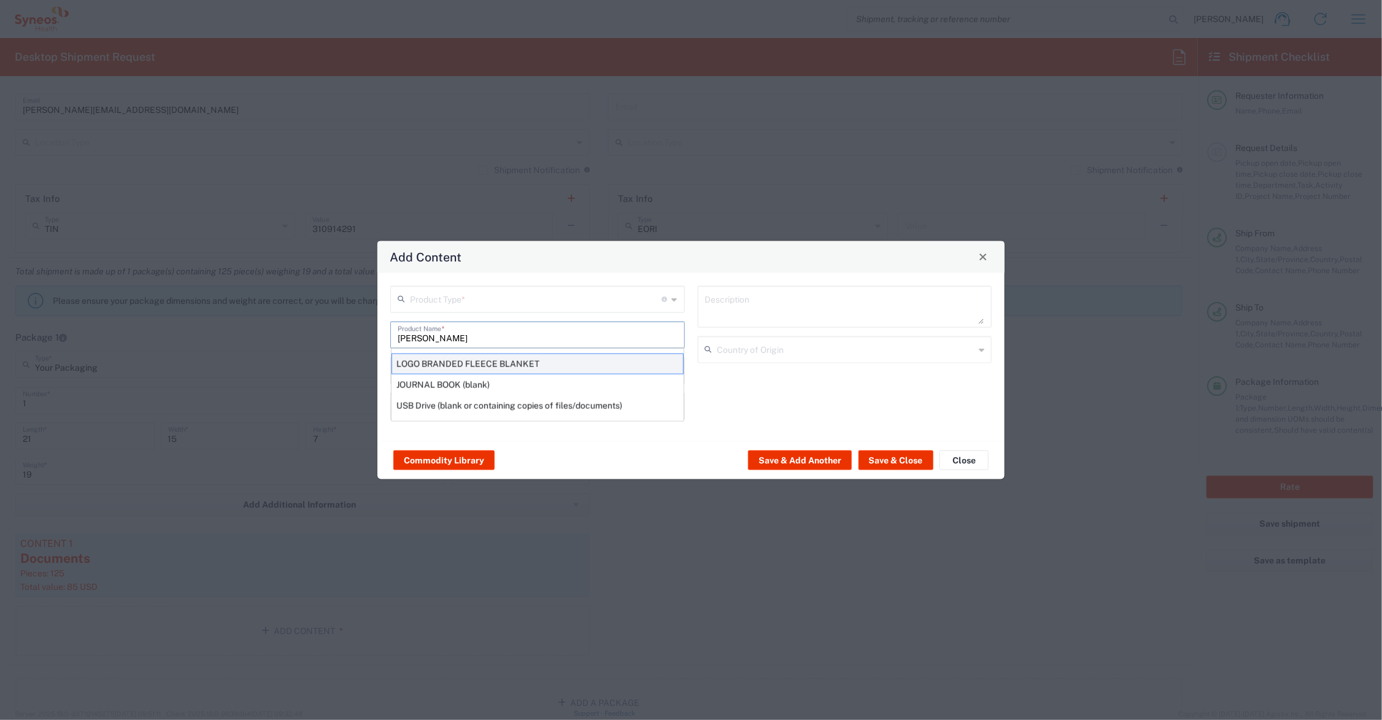
click at [468, 364] on div "LOGO BRANDED FLEECE BLANKET" at bounding box center [537, 363] width 292 height 21
type input "LOGO BRANDED FLEECE BLANKET"
type input "1"
type textarea "KNITTED POLYESTER"
type input "[GEOGRAPHIC_DATA]"
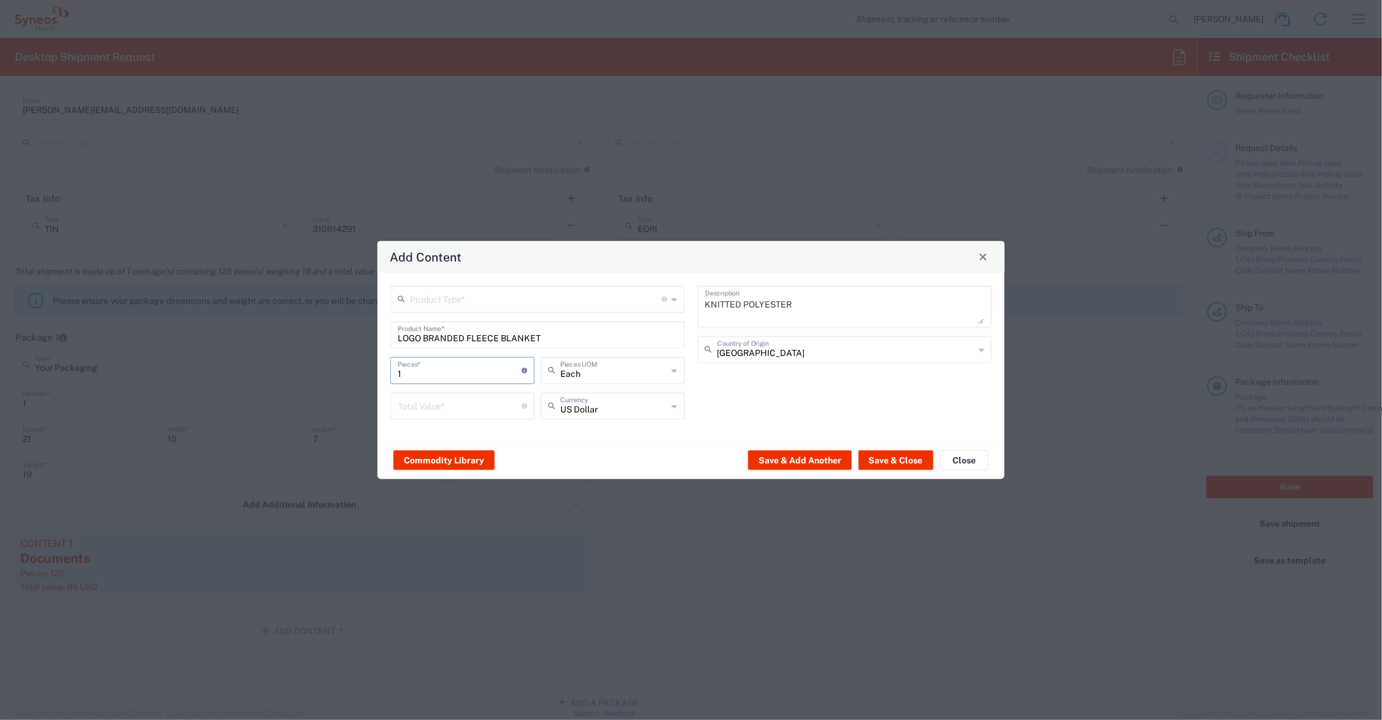
drag, startPoint x: 426, startPoint y: 370, endPoint x: 385, endPoint y: 370, distance: 41.1
click at [385, 370] on div "Product Type * Document: Paper document generated internally by Syneos, a clien…" at bounding box center [537, 356] width 307 height 142
type input "2"
click at [436, 404] on input "number" at bounding box center [460, 404] width 124 height 21
type input "30.00"
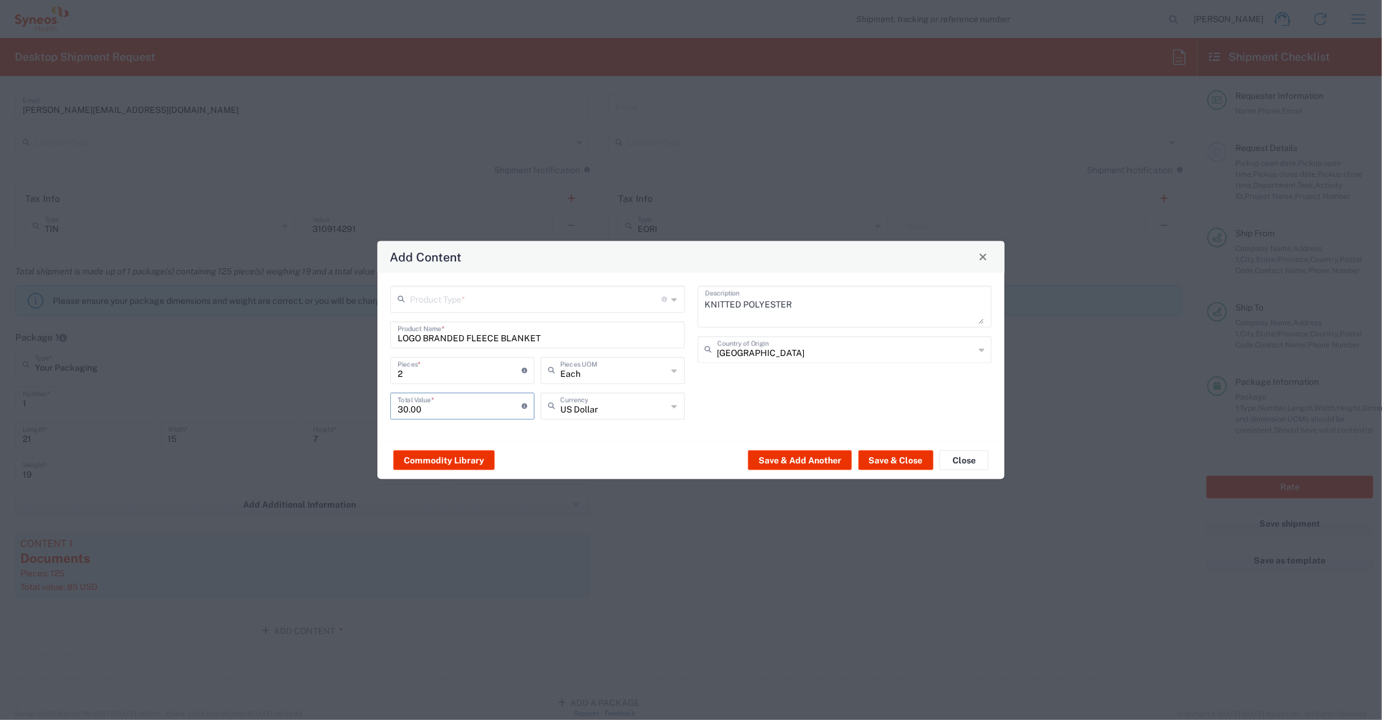
click at [440, 296] on input "text" at bounding box center [536, 297] width 252 height 21
click at [434, 344] on span "General Commodity" at bounding box center [537, 345] width 291 height 19
type input "General Commodity"
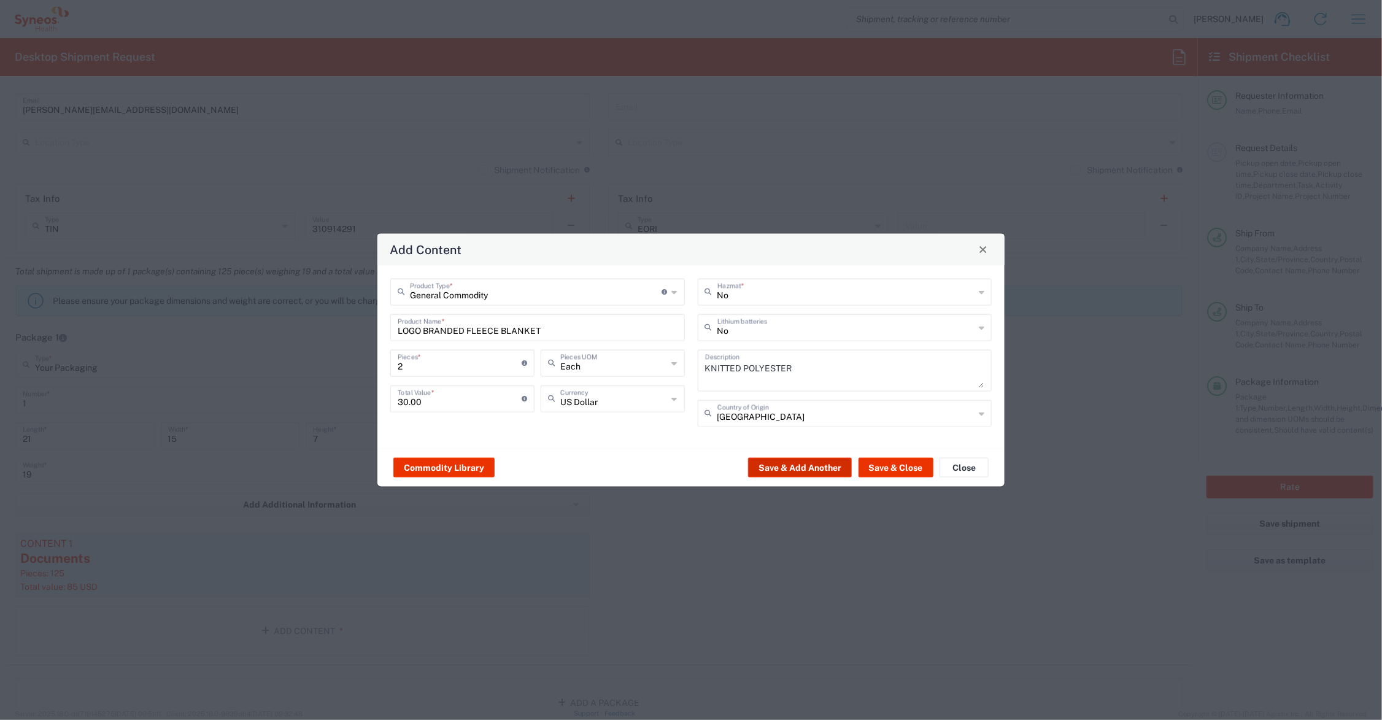
click at [807, 467] on button "Save & Add Another" at bounding box center [800, 468] width 104 height 20
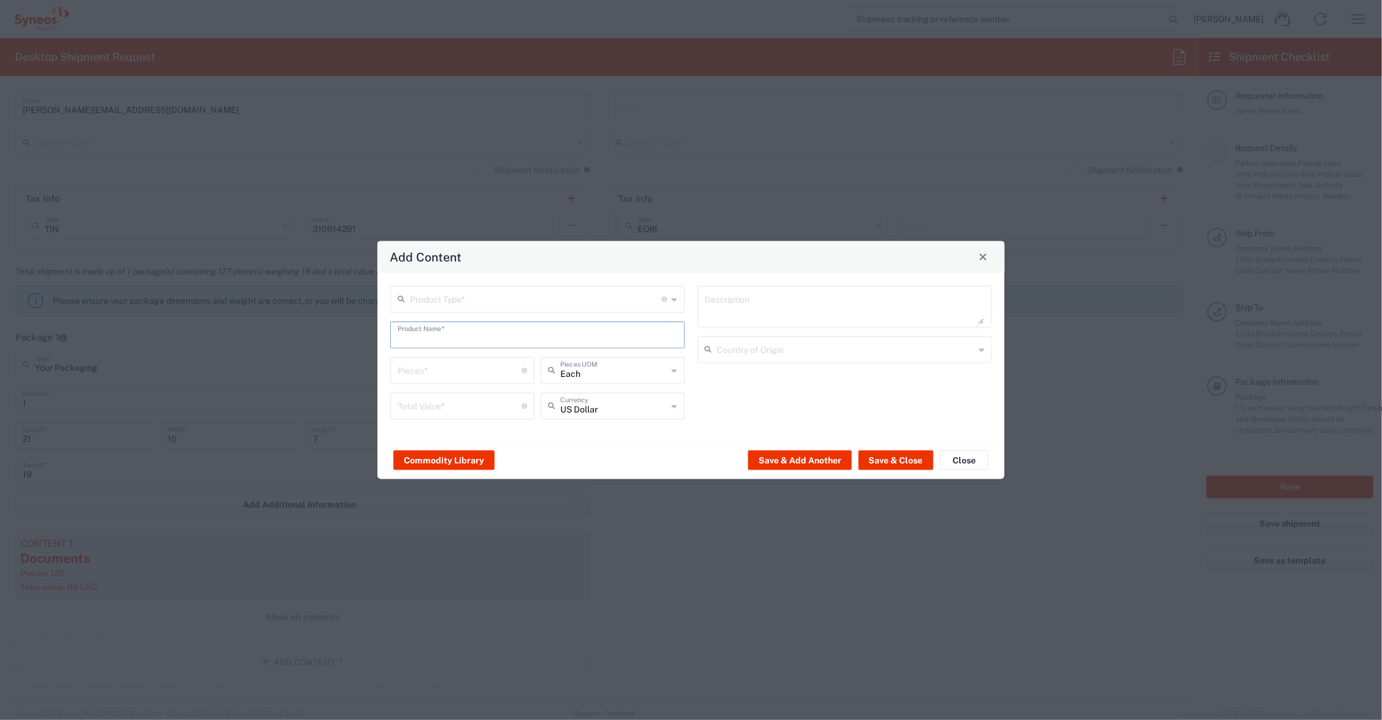
click at [421, 331] on input "text" at bounding box center [538, 333] width 280 height 21
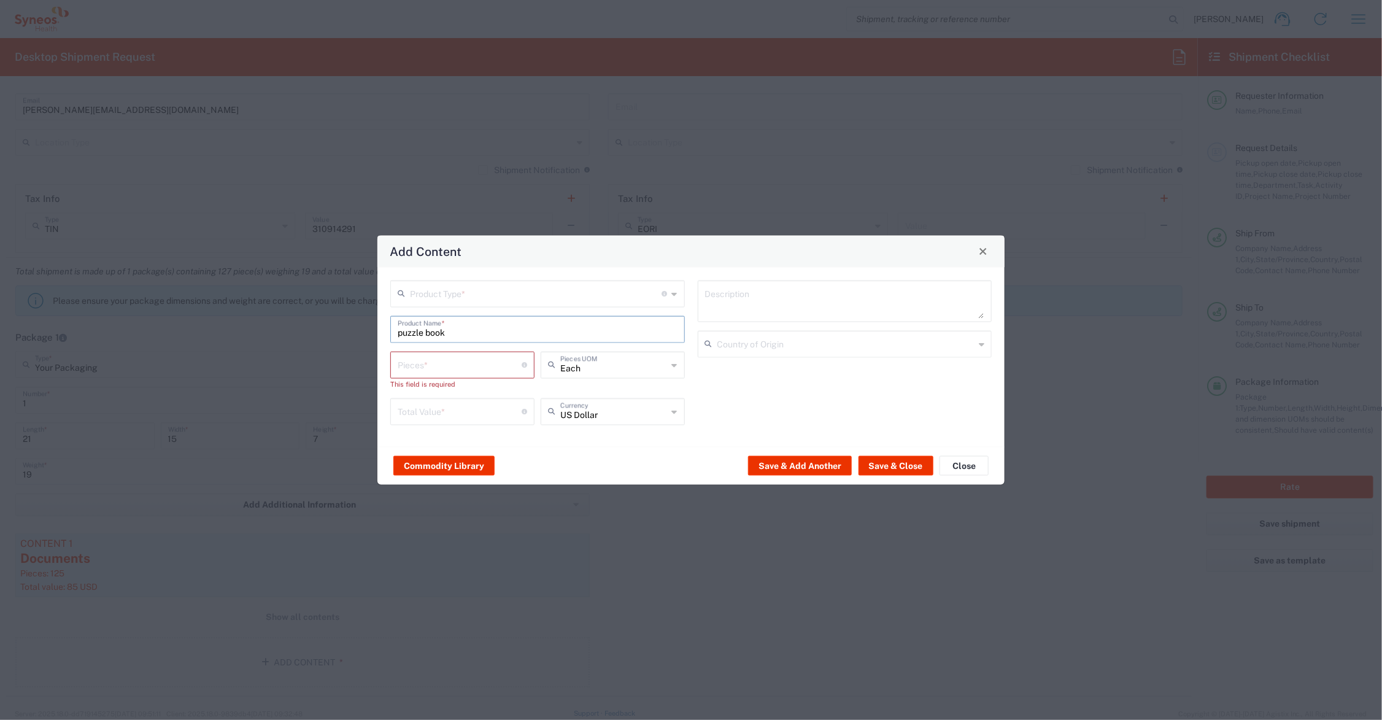
drag, startPoint x: 463, startPoint y: 333, endPoint x: 369, endPoint y: 333, distance: 93.9
click at [369, 333] on div "Add Content Product Type * Document: Paper document generated internally by Syn…" at bounding box center [691, 360] width 1382 height 720
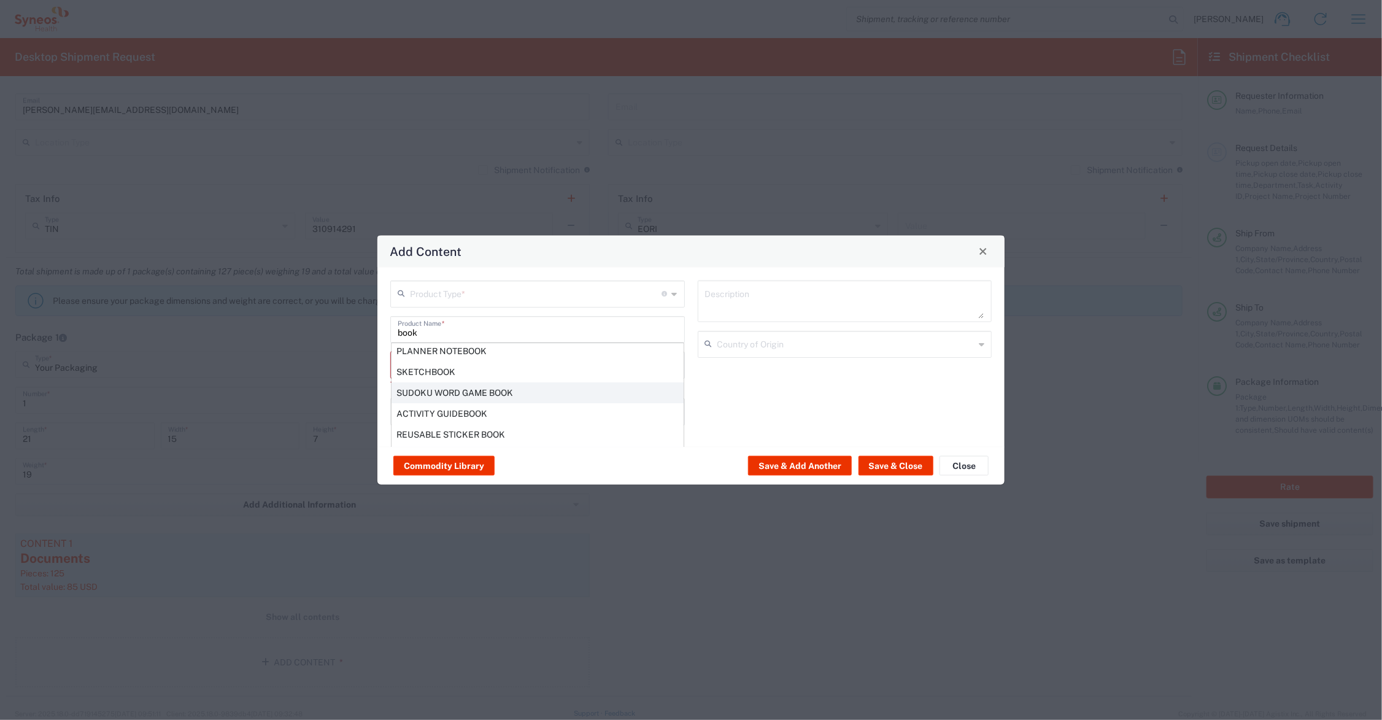
click at [451, 387] on div "SUDOKU WORD GAME BOOK" at bounding box center [537, 392] width 292 height 21
type input "SUDOKU WORD GAME BOOK"
type input "1"
type textarea "SUDOKU WORD GAME BOOK"
type input "[GEOGRAPHIC_DATA]"
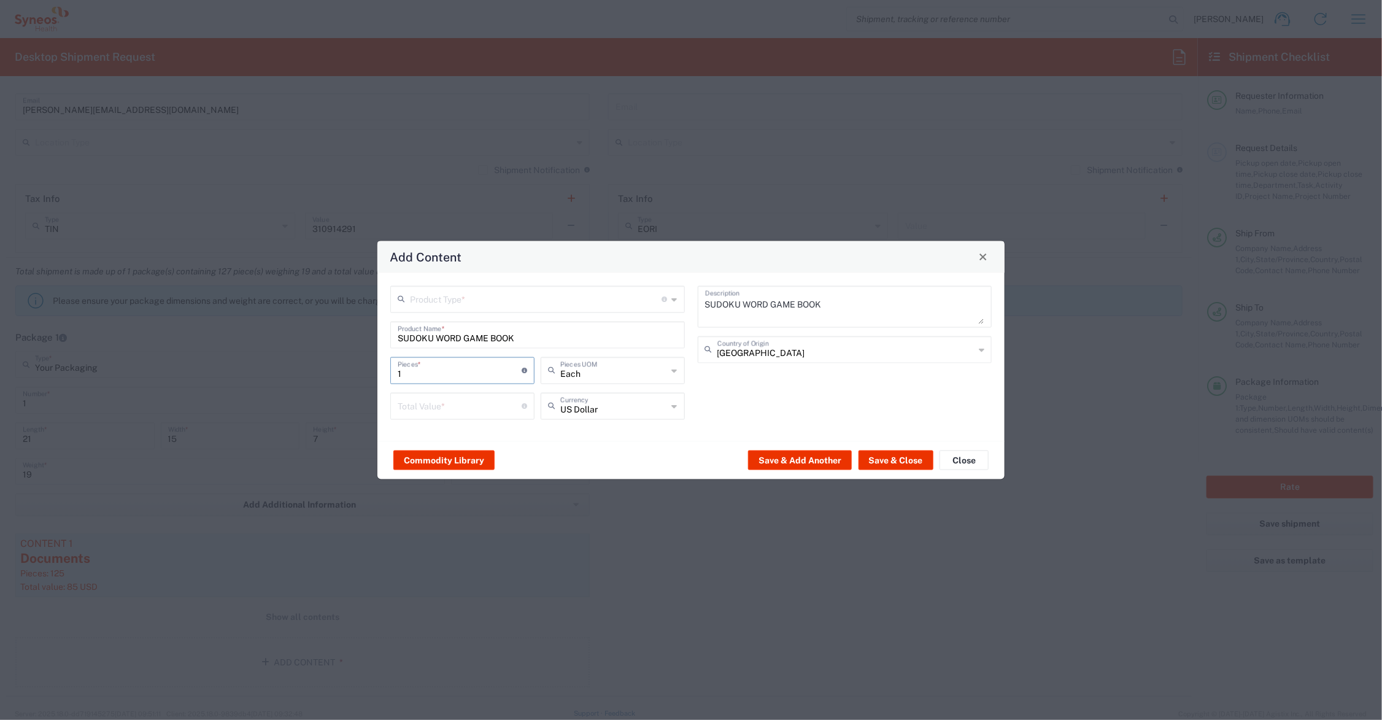
drag, startPoint x: 421, startPoint y: 369, endPoint x: 375, endPoint y: 369, distance: 46.0
click at [375, 369] on div "Add Content Product Type * Document: Paper document generated internally by Syn…" at bounding box center [691, 360] width 1382 height 720
type input "2"
click at [424, 405] on input "number" at bounding box center [460, 404] width 124 height 21
type input "30.00"
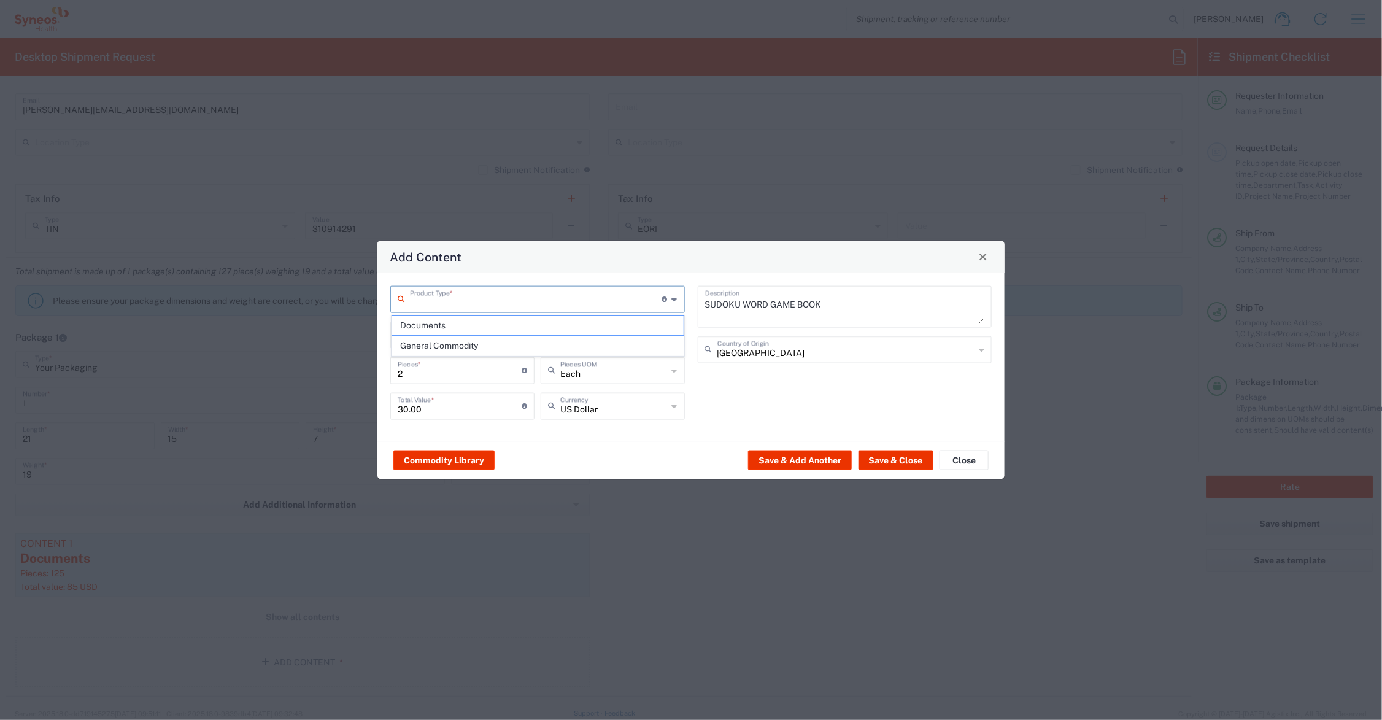
click at [437, 302] on input "text" at bounding box center [536, 297] width 252 height 21
click at [444, 345] on span "General Commodity" at bounding box center [537, 345] width 291 height 19
type input "General Commodity"
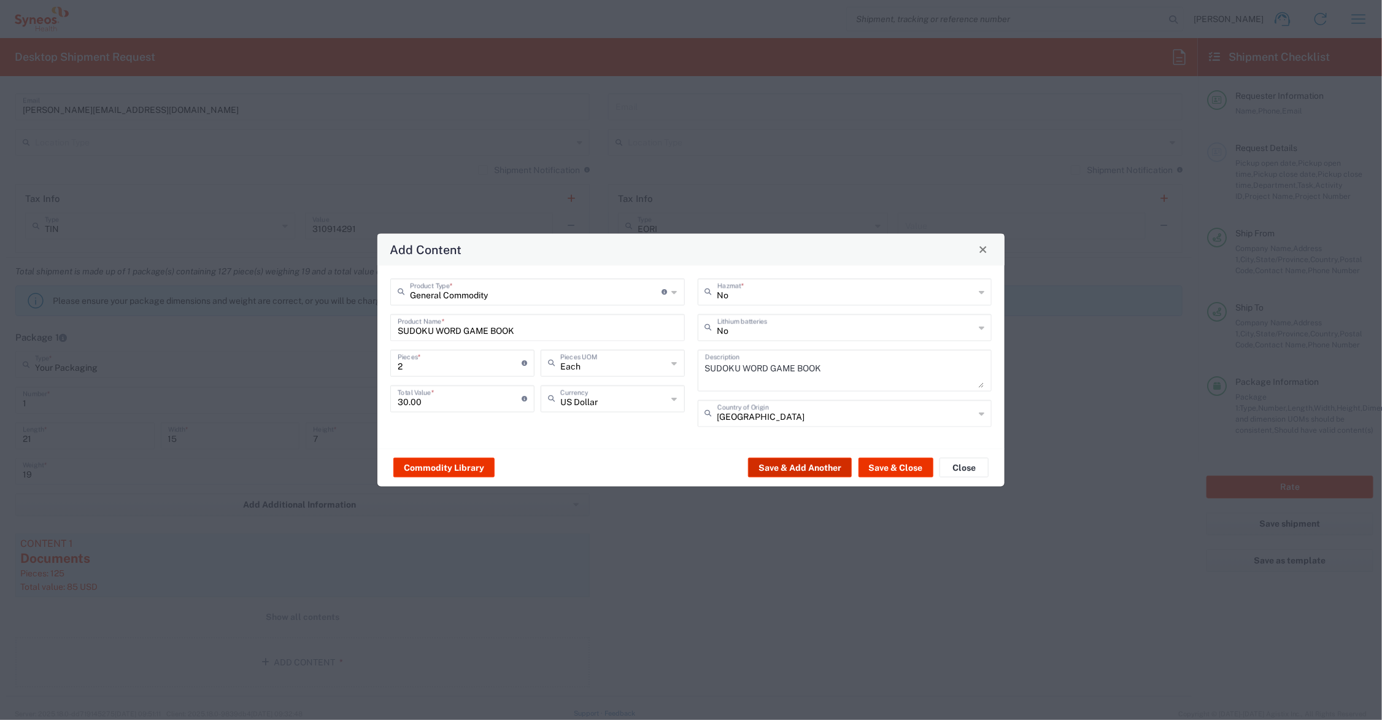
click at [806, 467] on button "Save & Add Another" at bounding box center [800, 468] width 104 height 20
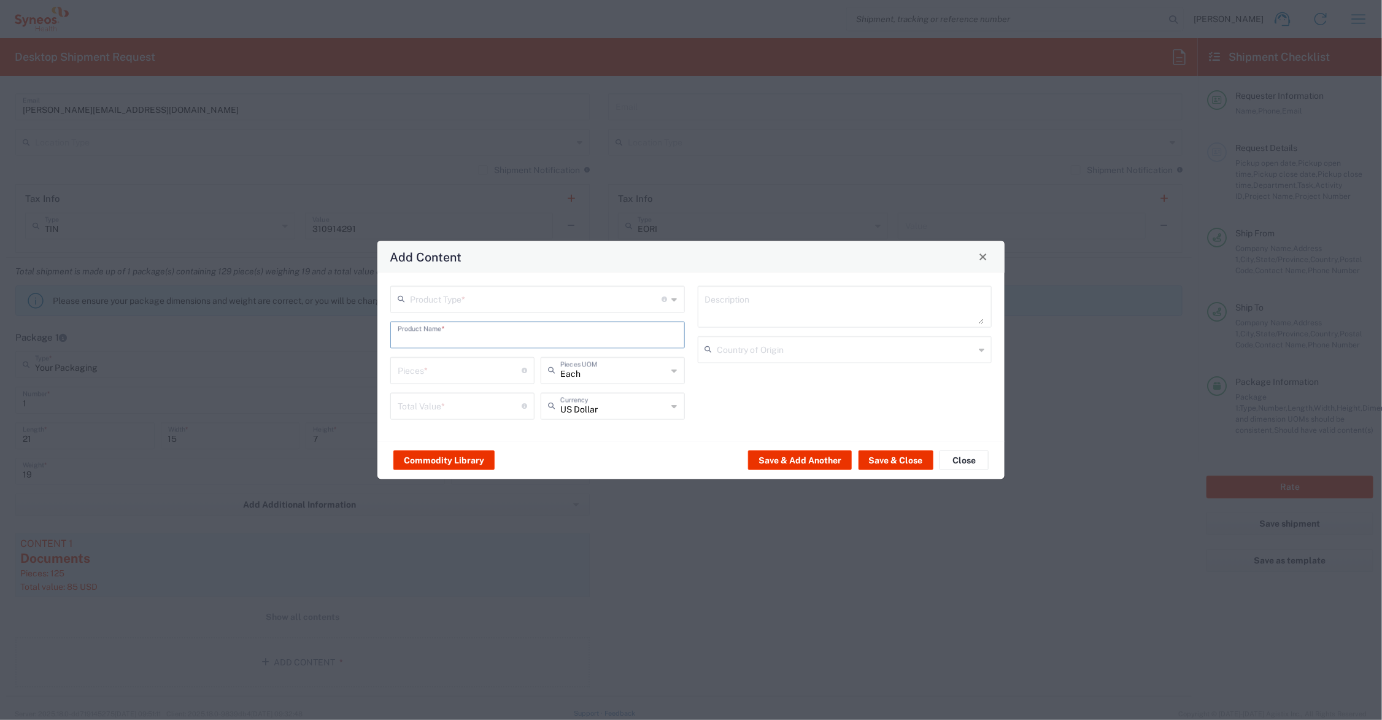
click at [461, 334] on input "text" at bounding box center [538, 333] width 280 height 21
click at [455, 360] on div "CANVAS TOTE BAG" at bounding box center [537, 363] width 292 height 21
type input "CANVAS TOTE BAG"
type input "1"
type textarea "CANVAS TOTE BAG"
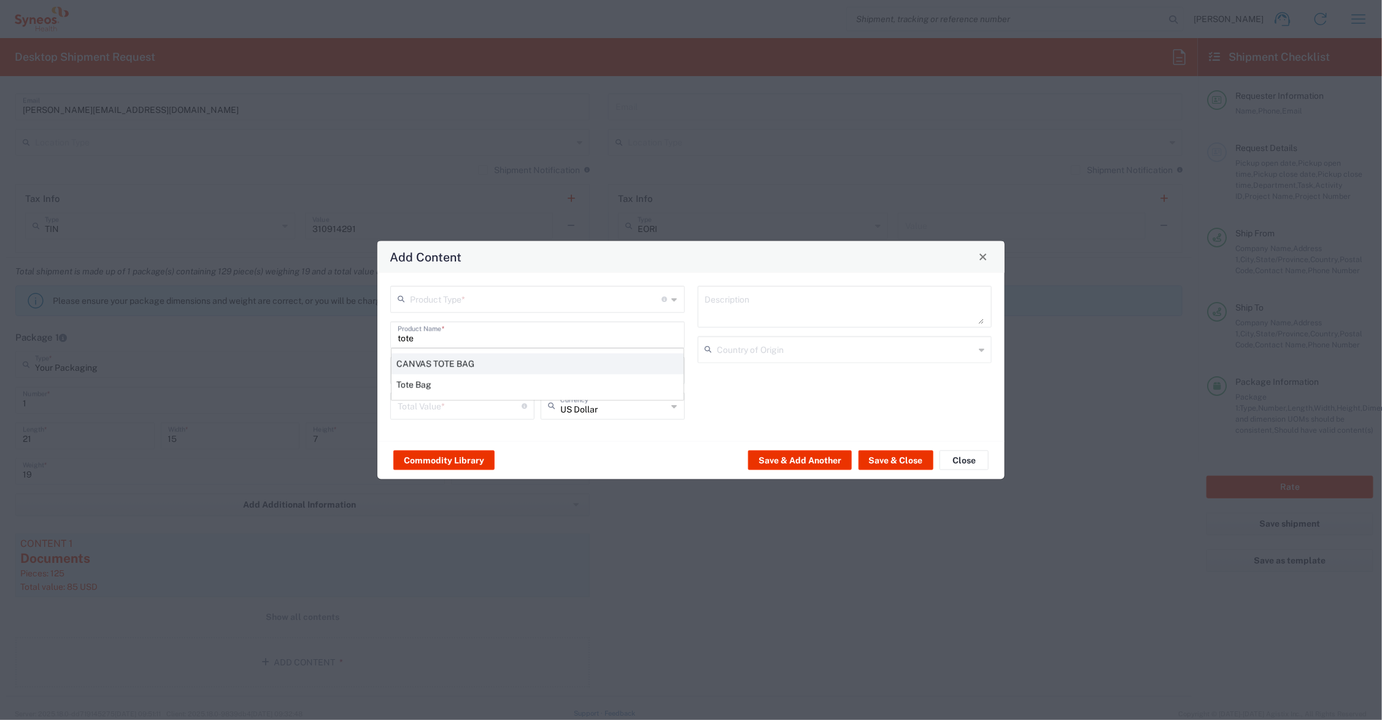
type input "[GEOGRAPHIC_DATA]"
drag, startPoint x: 388, startPoint y: 372, endPoint x: 372, endPoint y: 372, distance: 16.0
click at [372, 372] on div "Add Content Product Type * Document: Paper document generated internally by Syn…" at bounding box center [691, 360] width 1382 height 720
type input "2"
click at [415, 409] on input "number" at bounding box center [460, 404] width 124 height 21
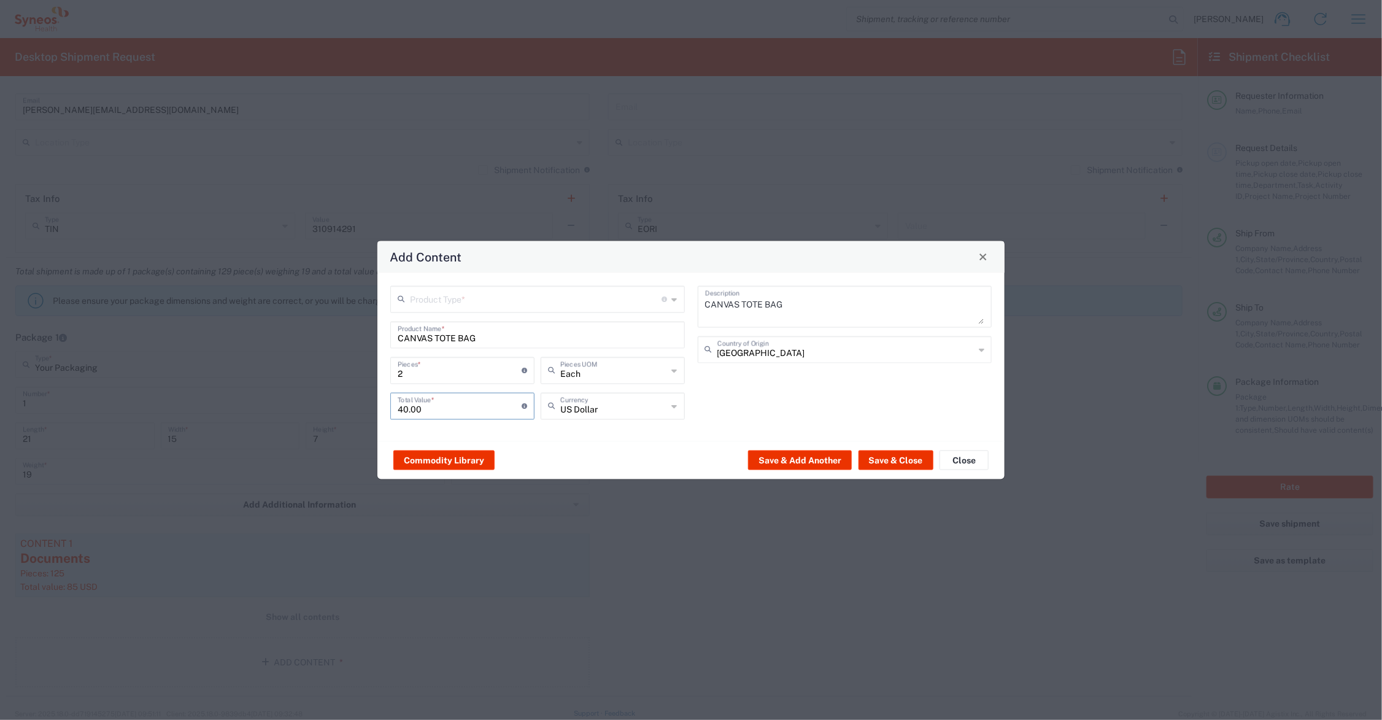
type input "40.00"
click at [504, 301] on input "text" at bounding box center [536, 297] width 252 height 21
click at [479, 342] on span "General Commodity" at bounding box center [537, 345] width 291 height 19
type input "General Commodity"
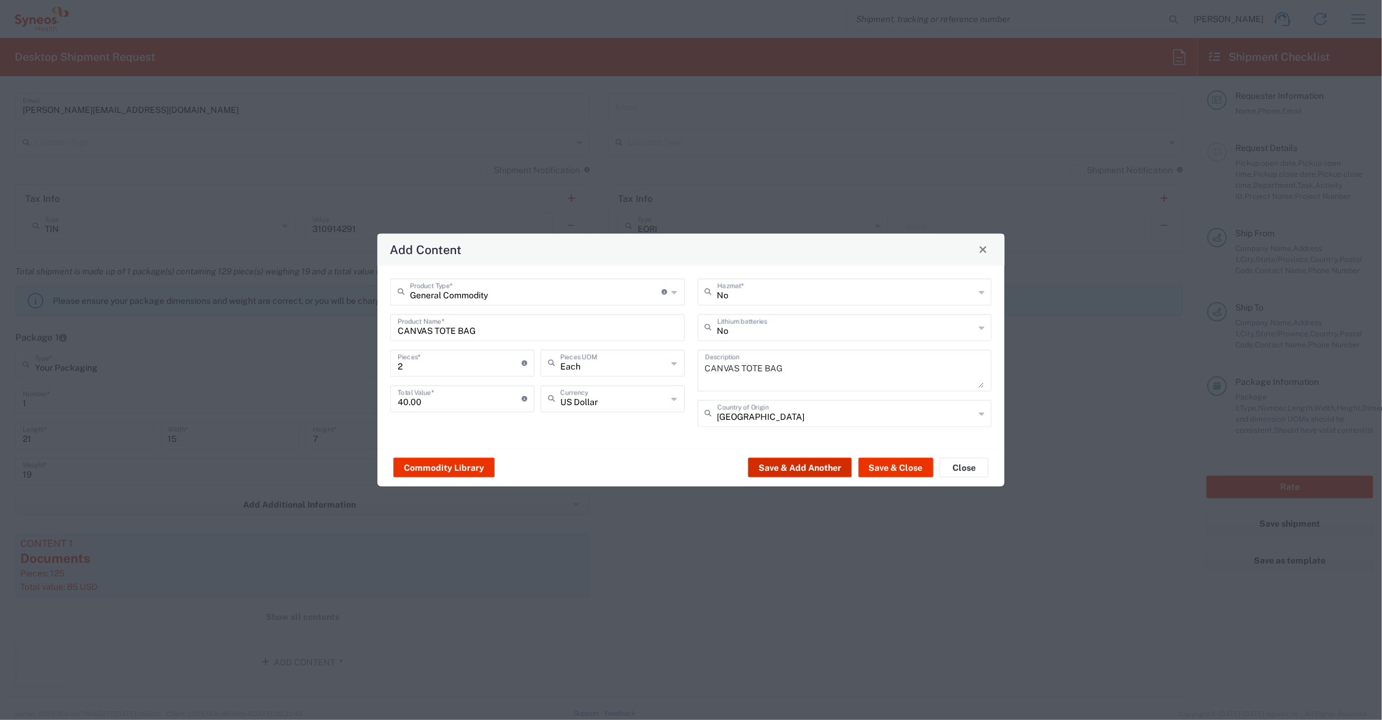
click at [827, 467] on button "Save & Add Another" at bounding box center [800, 468] width 104 height 20
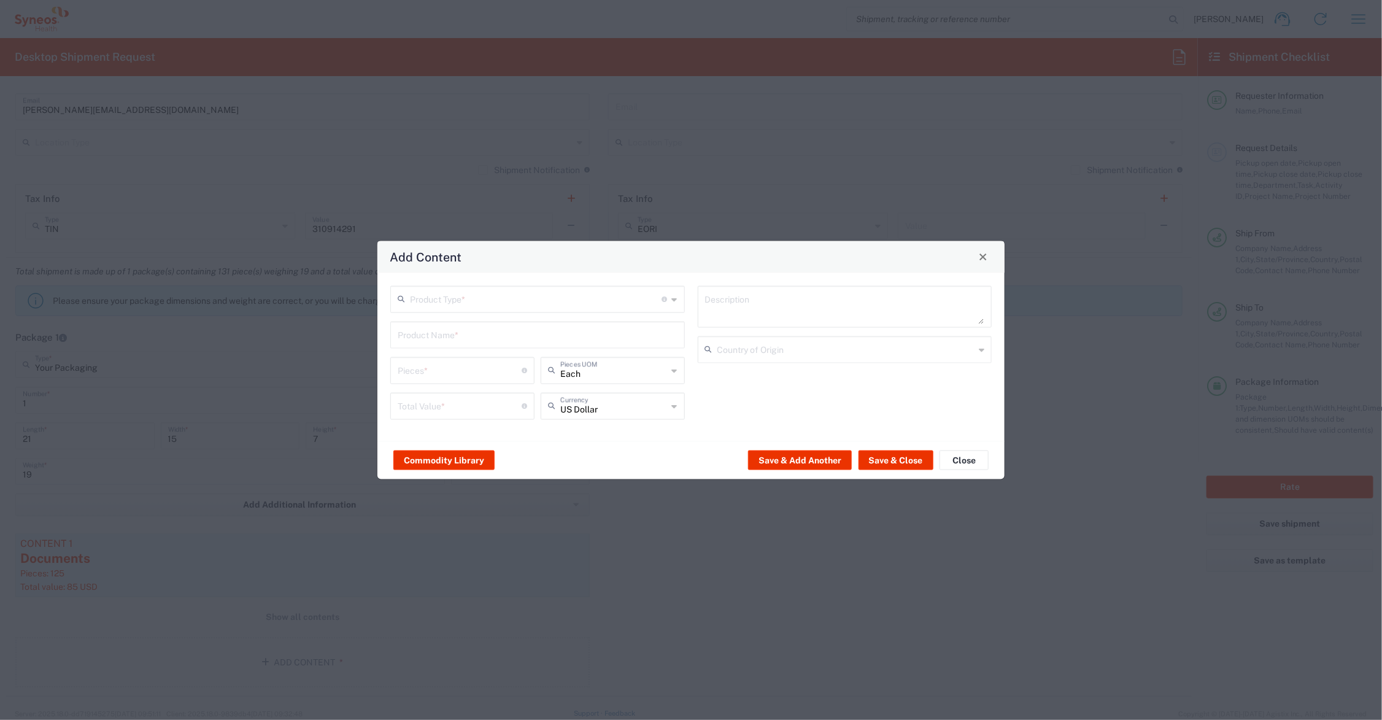
click at [509, 334] on input "text" at bounding box center [538, 333] width 280 height 21
click at [449, 362] on div "FUZZY SOCKS" at bounding box center [537, 363] width 292 height 21
type input "FUZZY SOCKS"
type input "1"
type textarea "COTTON BLEND"
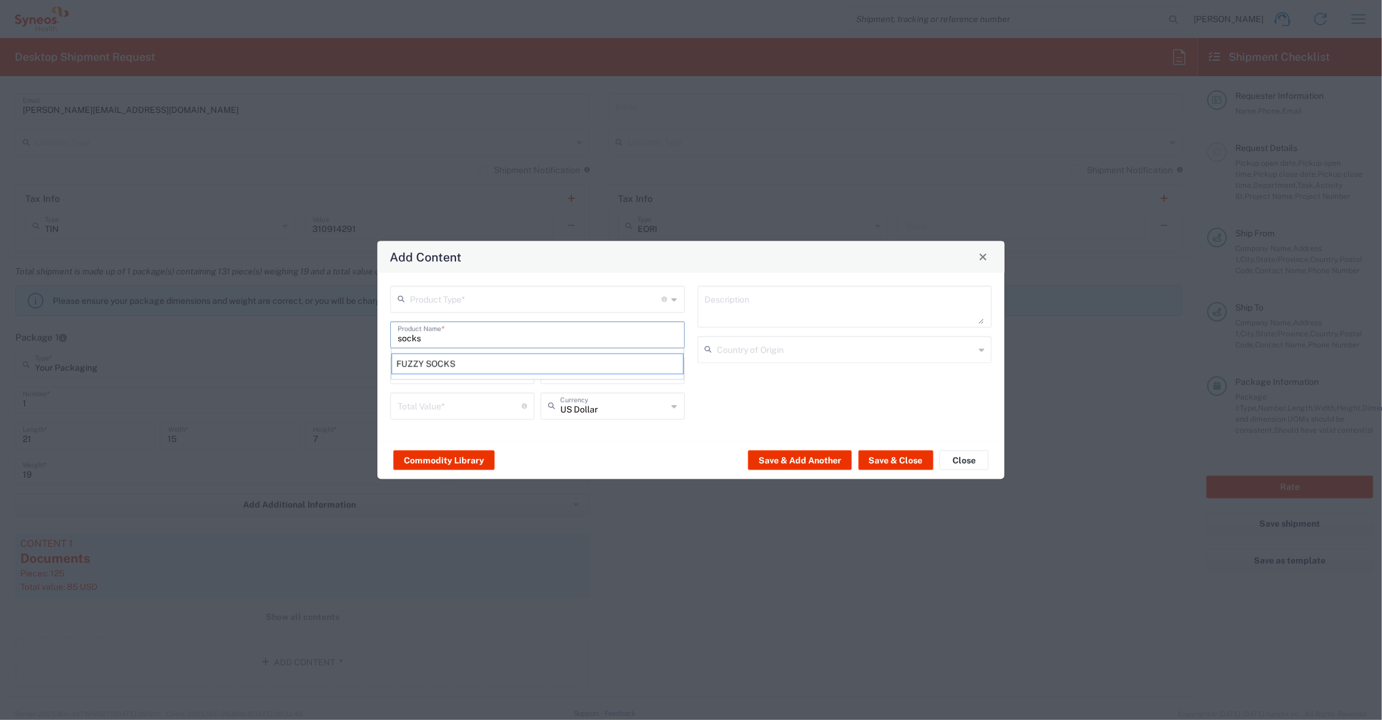
type input "[GEOGRAPHIC_DATA]"
drag, startPoint x: 399, startPoint y: 369, endPoint x: 375, endPoint y: 369, distance: 23.9
click at [375, 369] on div "Add Content Product Type * Document: Paper document generated internally by Syn…" at bounding box center [691, 360] width 1382 height 720
type input "2"
click at [440, 408] on input "number" at bounding box center [460, 404] width 124 height 21
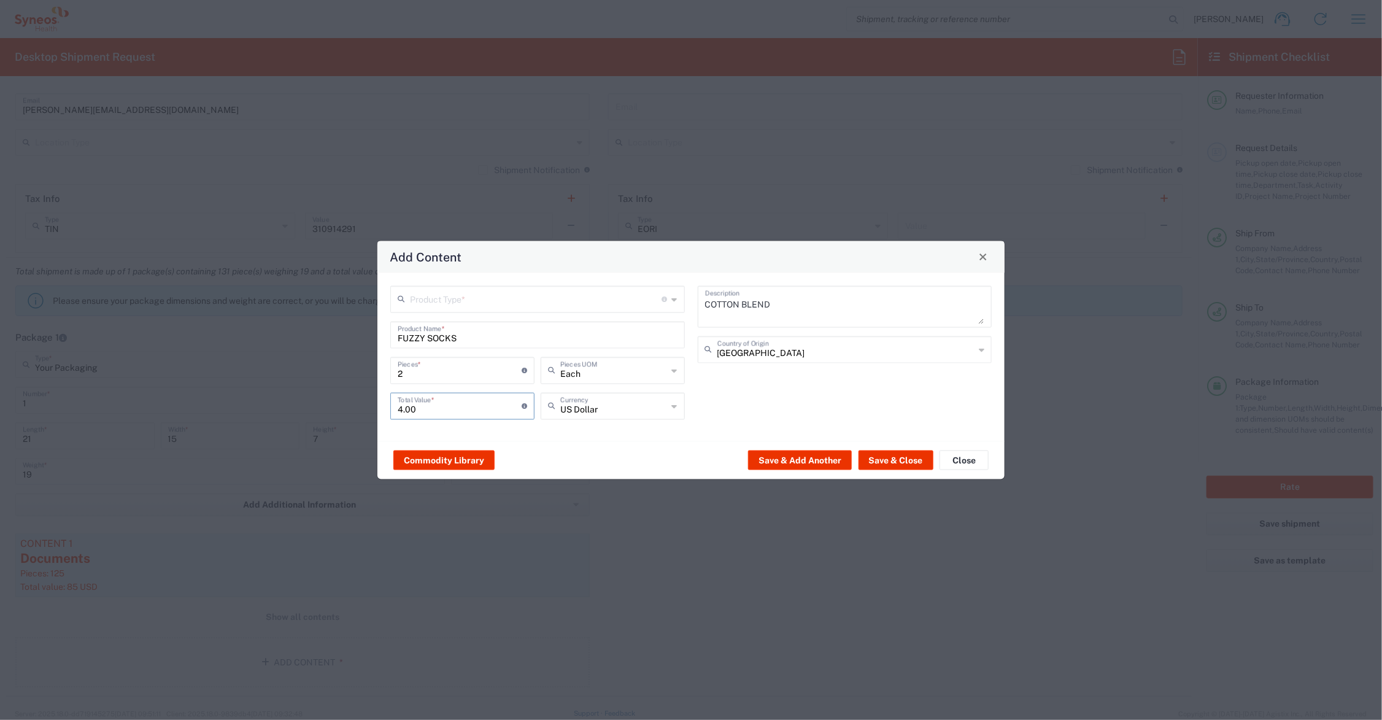
type input "4.00"
click at [452, 298] on input "text" at bounding box center [536, 297] width 252 height 21
click at [439, 345] on span "General Commodity" at bounding box center [537, 345] width 291 height 19
type input "General Commodity"
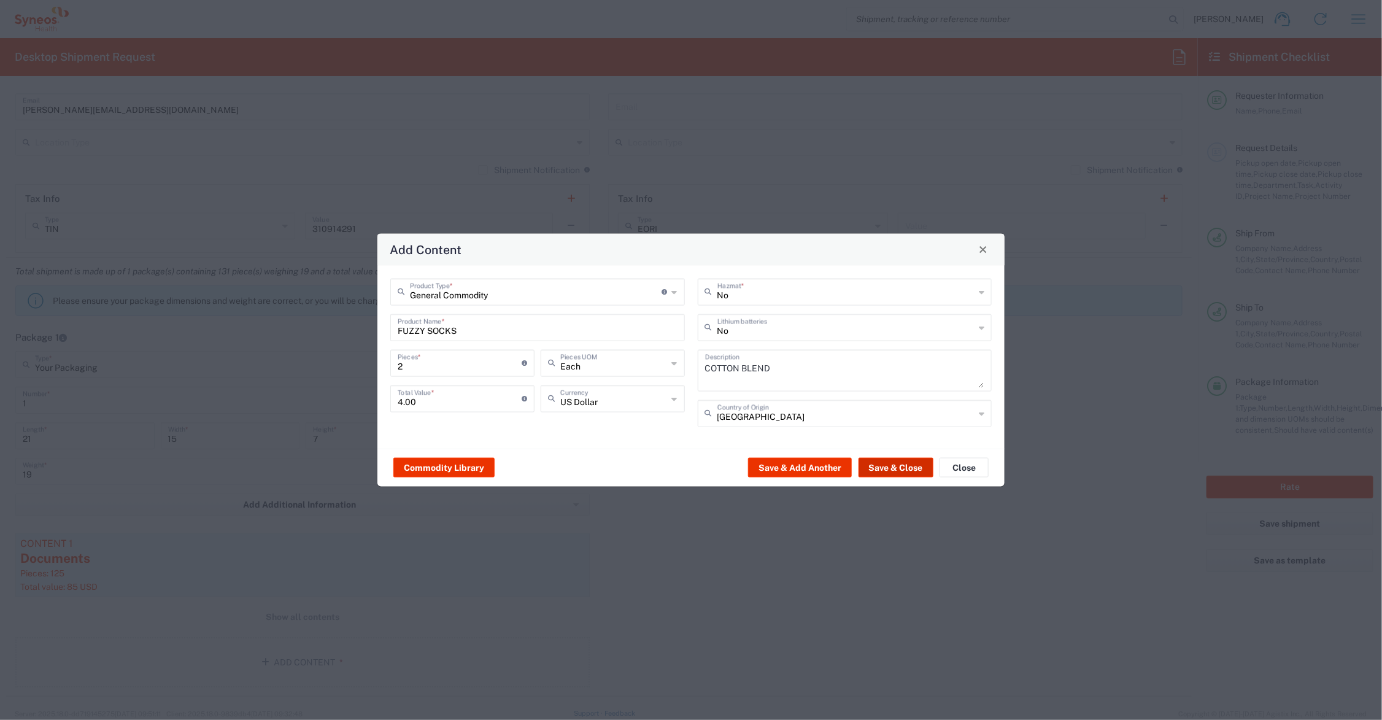
click at [901, 466] on button "Save & Close" at bounding box center [895, 468] width 75 height 20
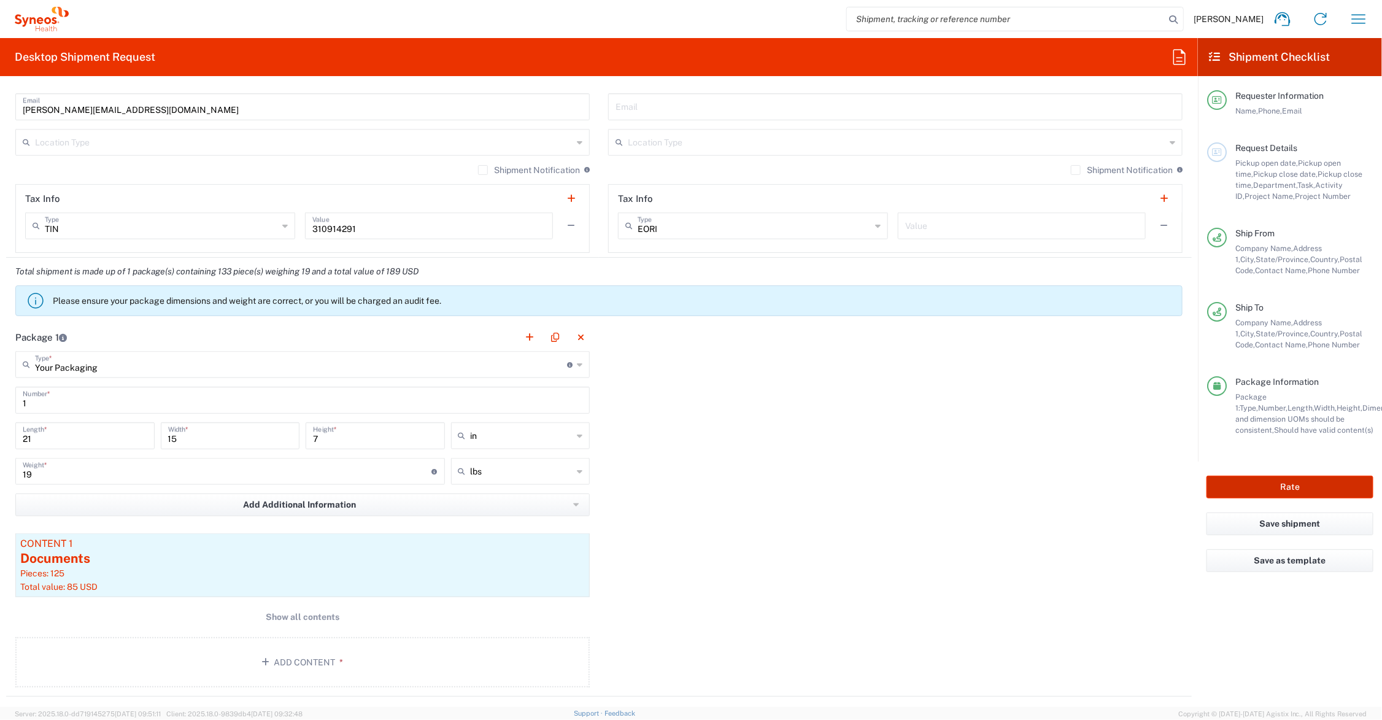
click at [1258, 480] on button "Rate" at bounding box center [1289, 486] width 167 height 23
type input "7064521"
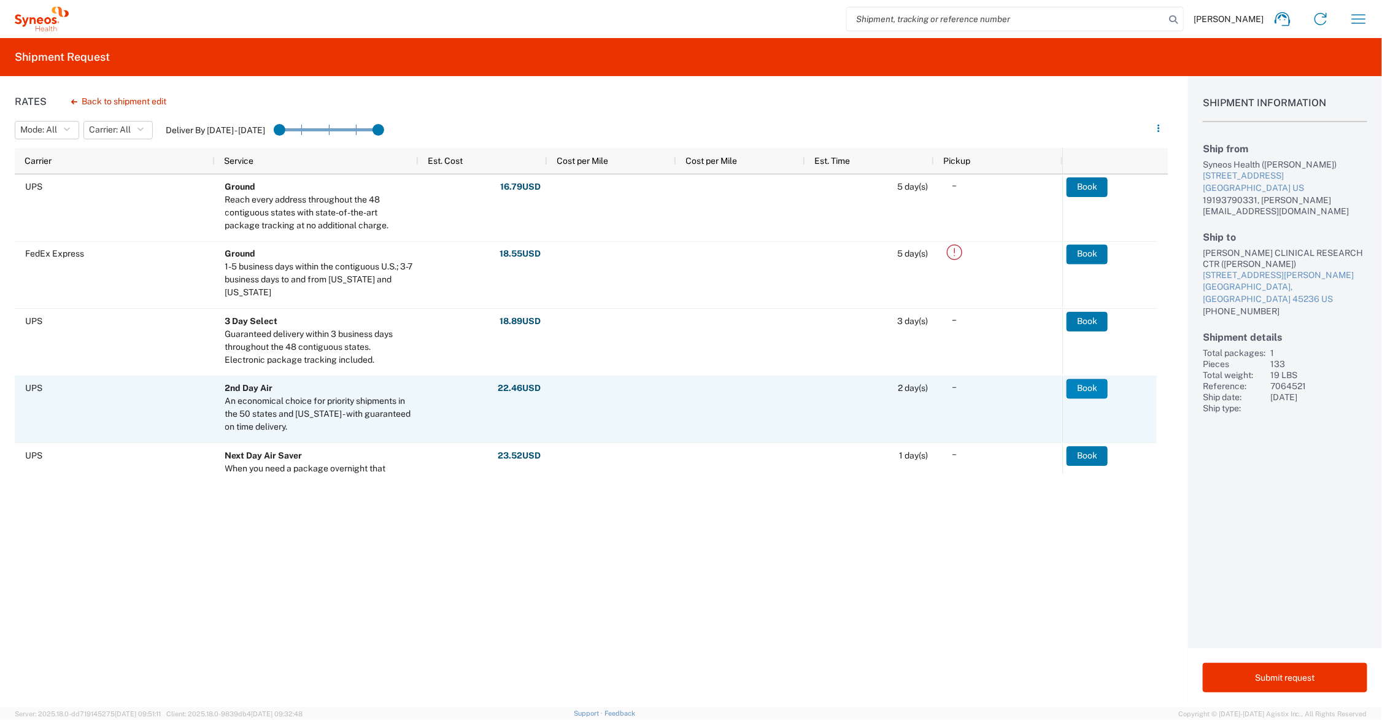
click at [1085, 385] on button "Book" at bounding box center [1086, 389] width 41 height 20
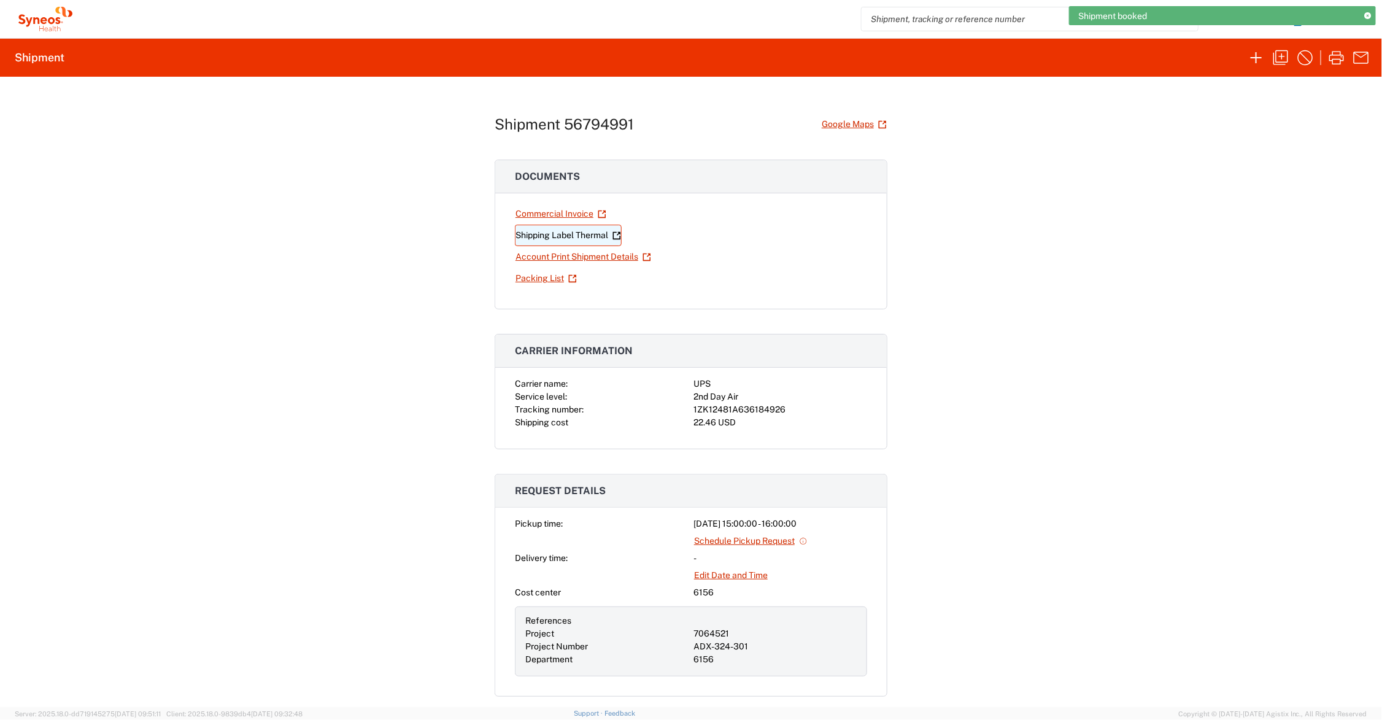
click at [565, 234] on link "Shipping Label Thermal" at bounding box center [568, 235] width 107 height 21
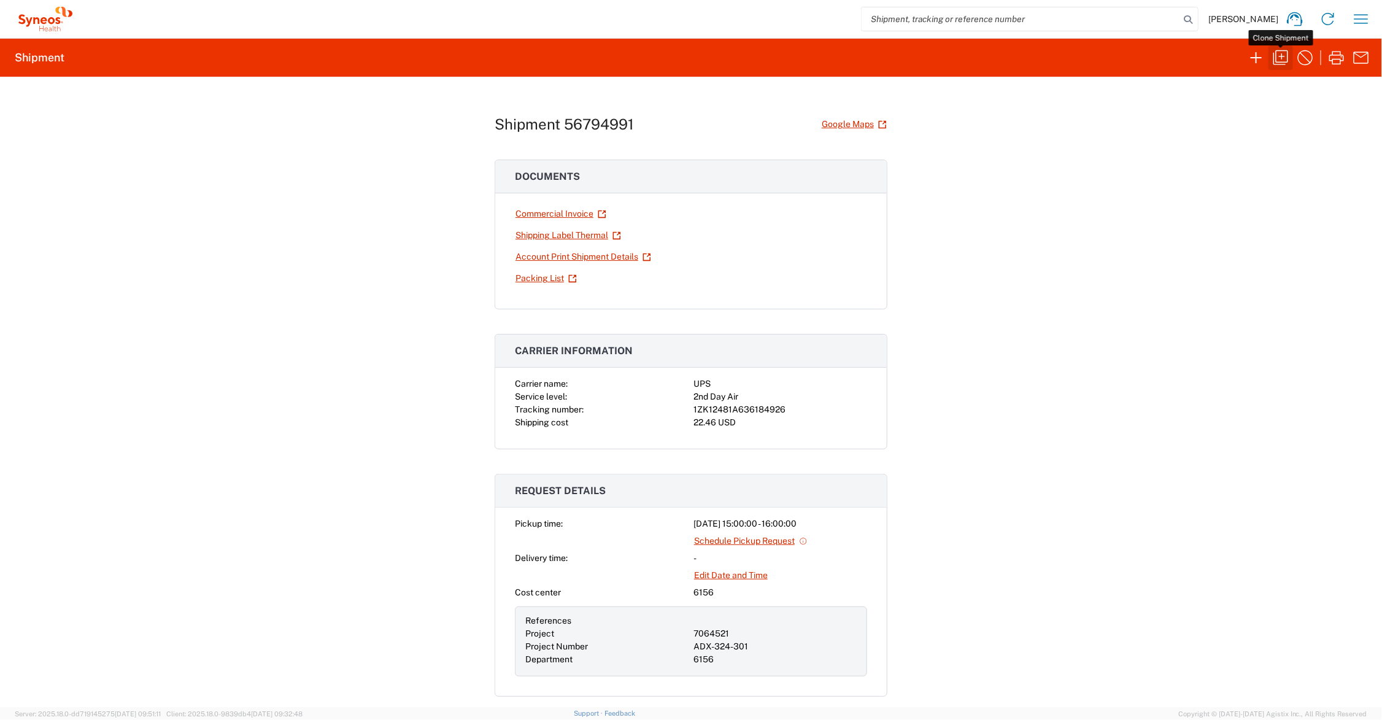
click at [1280, 56] on icon "button" at bounding box center [1281, 58] width 20 height 20
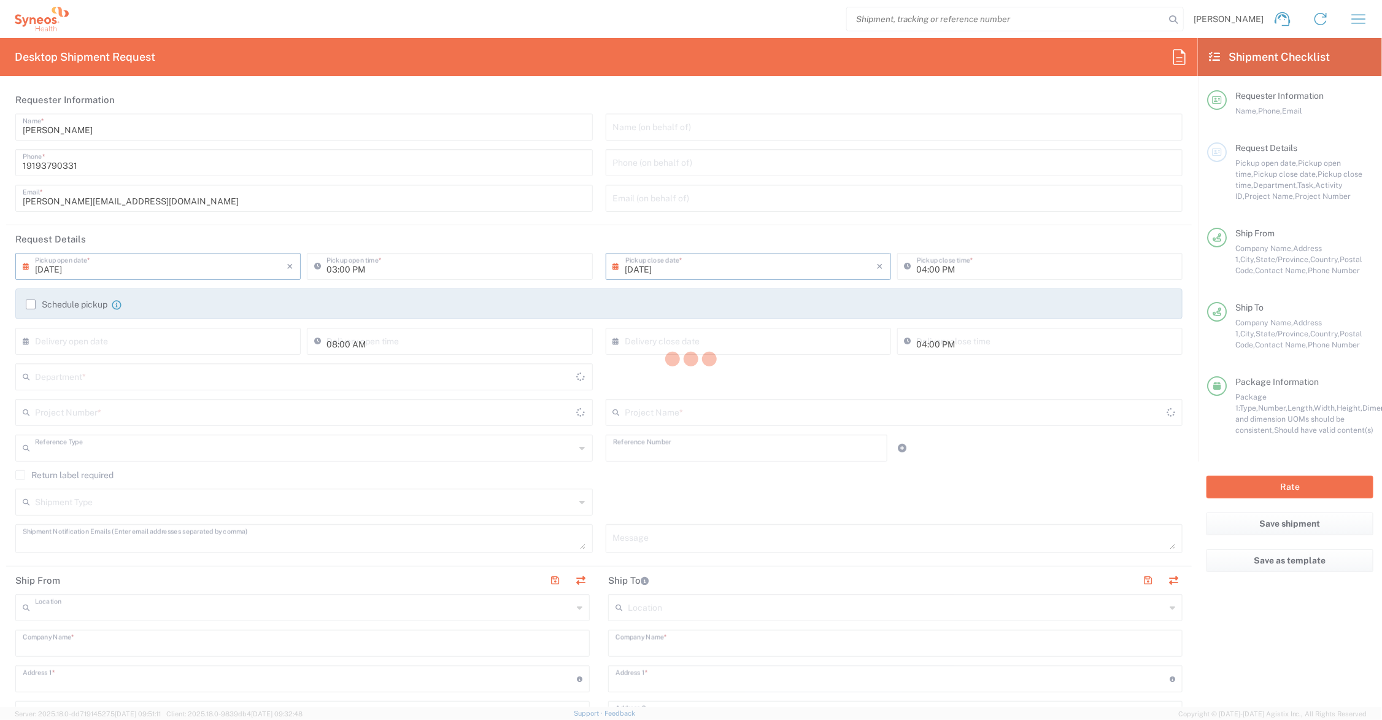
type input "[PERSON_NAME][EMAIL_ADDRESS][PERSON_NAME][DOMAIN_NAME]"
type input "Project"
type input "7064521"
type textarea "[PERSON_NAME][EMAIL_ADDRESS][PERSON_NAME][DOMAIN_NAME]"
type input "Syneos Health Communications-[GEOGRAPHIC_DATA] [GEOGRAPHIC_DATA]"
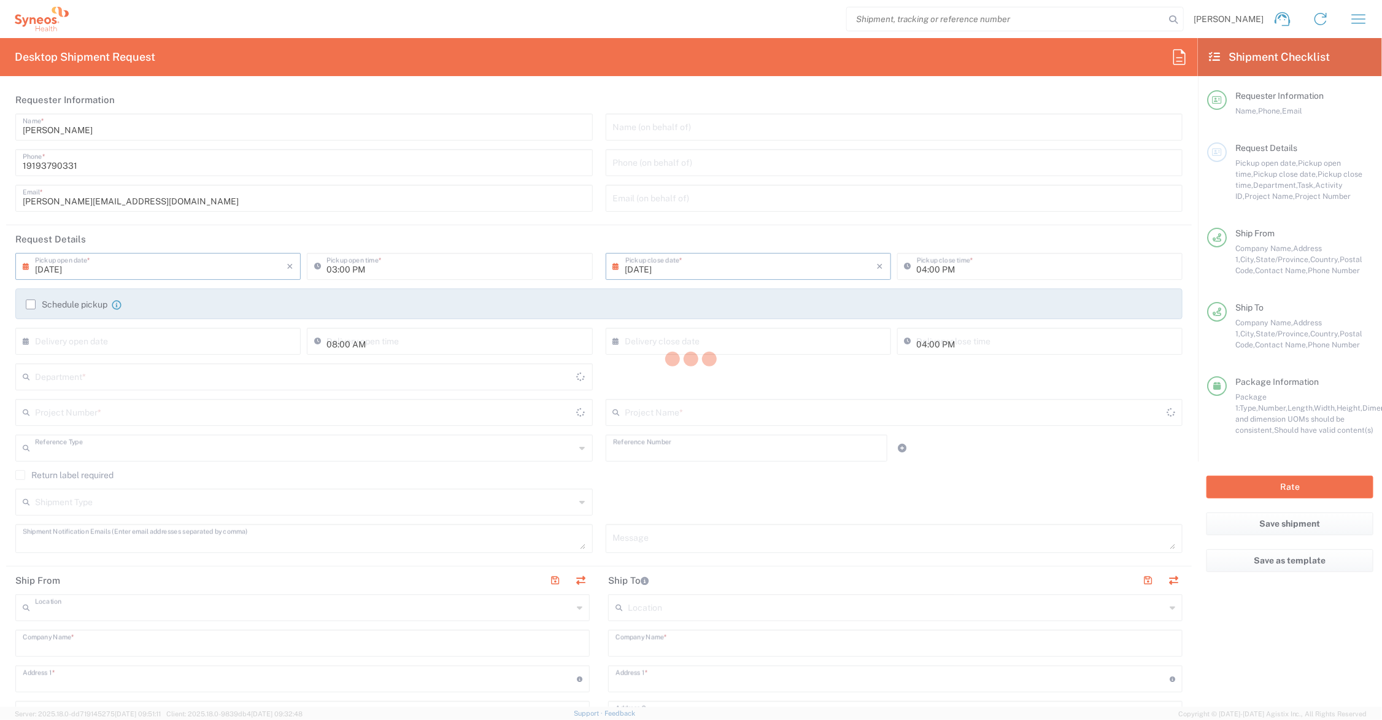
type input "Syneos Health"
type input "[STREET_ADDRESS]"
type input "[GEOGRAPHIC_DATA]"
type input "[US_STATE]"
type input "43082"
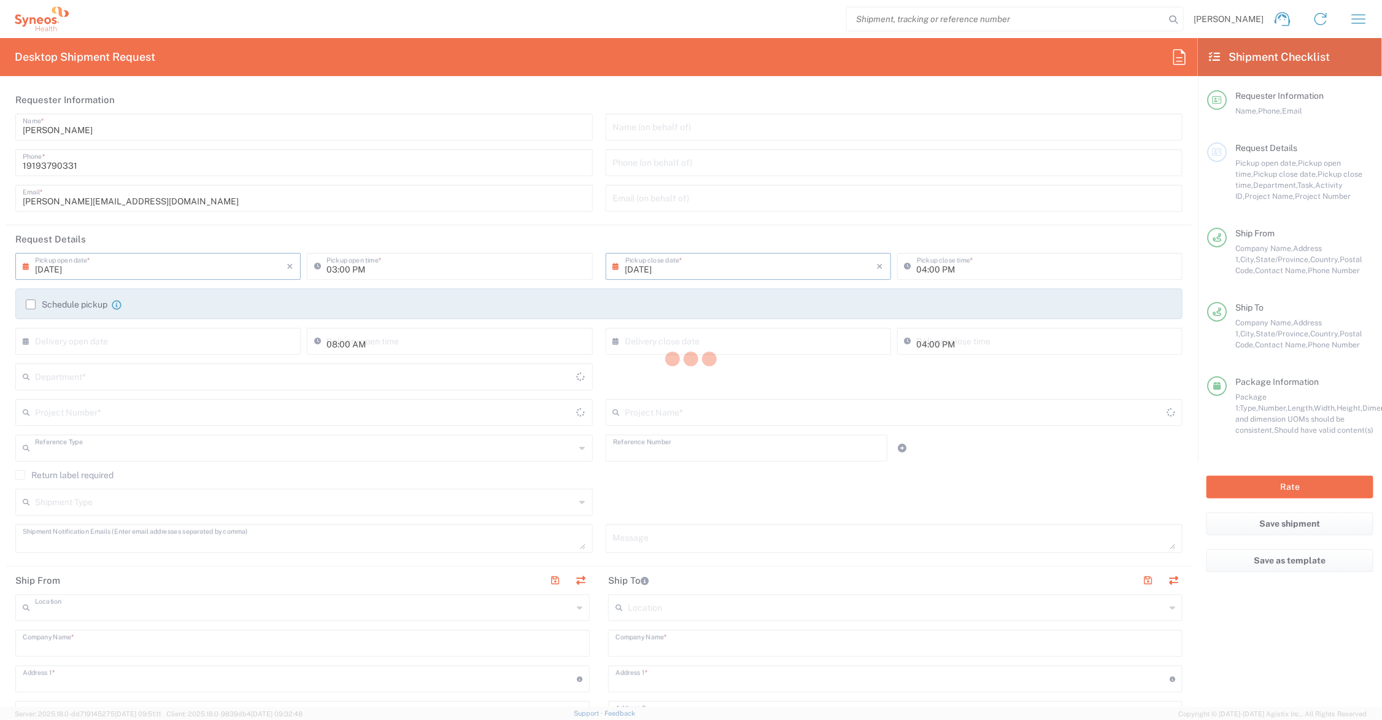
type input "[PERSON_NAME]"
type input "19193790331"
type input "[PERSON_NAME][EMAIL_ADDRESS][DOMAIN_NAME]"
type input "[PERSON_NAME] CLINICAL RESEARCH CTR"
type input "[STREET_ADDRESS][PERSON_NAME]"
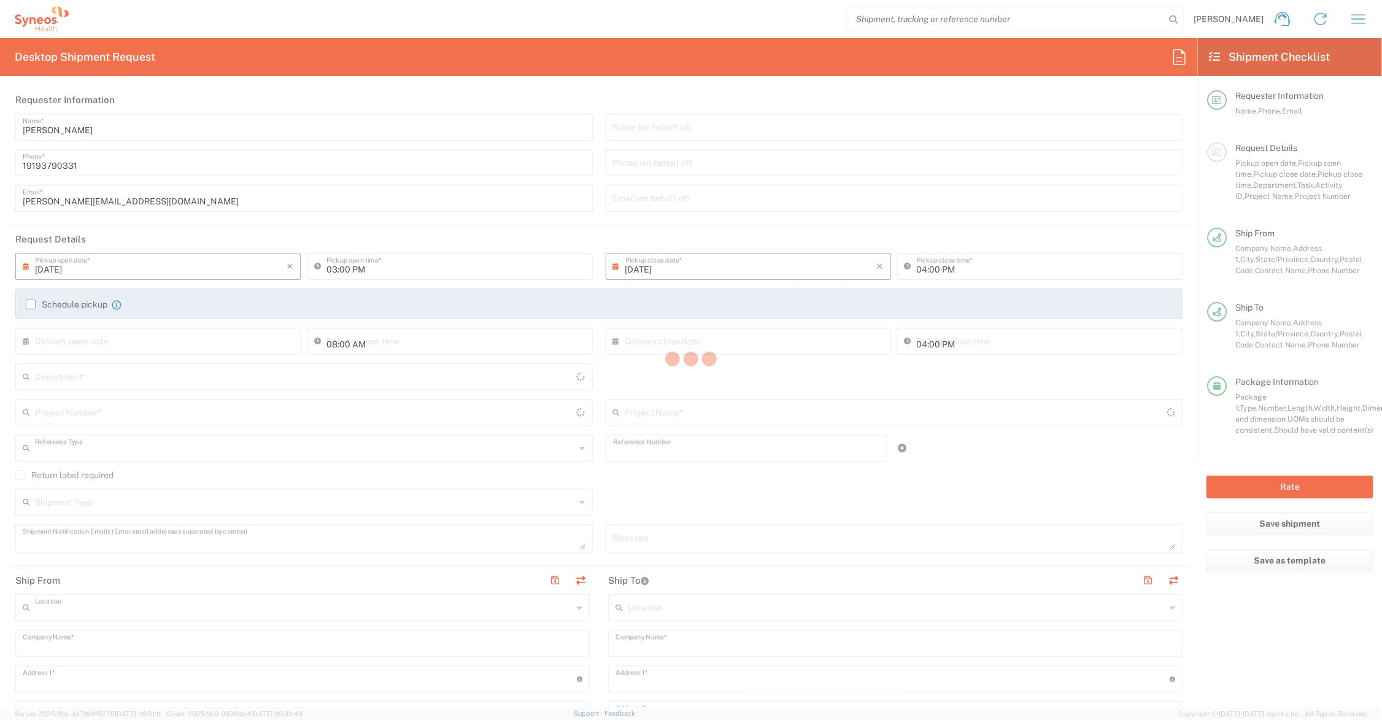
type input "2nd Floor"
type input "[GEOGRAPHIC_DATA]"
type input "45236"
type input "[PERSON_NAME]"
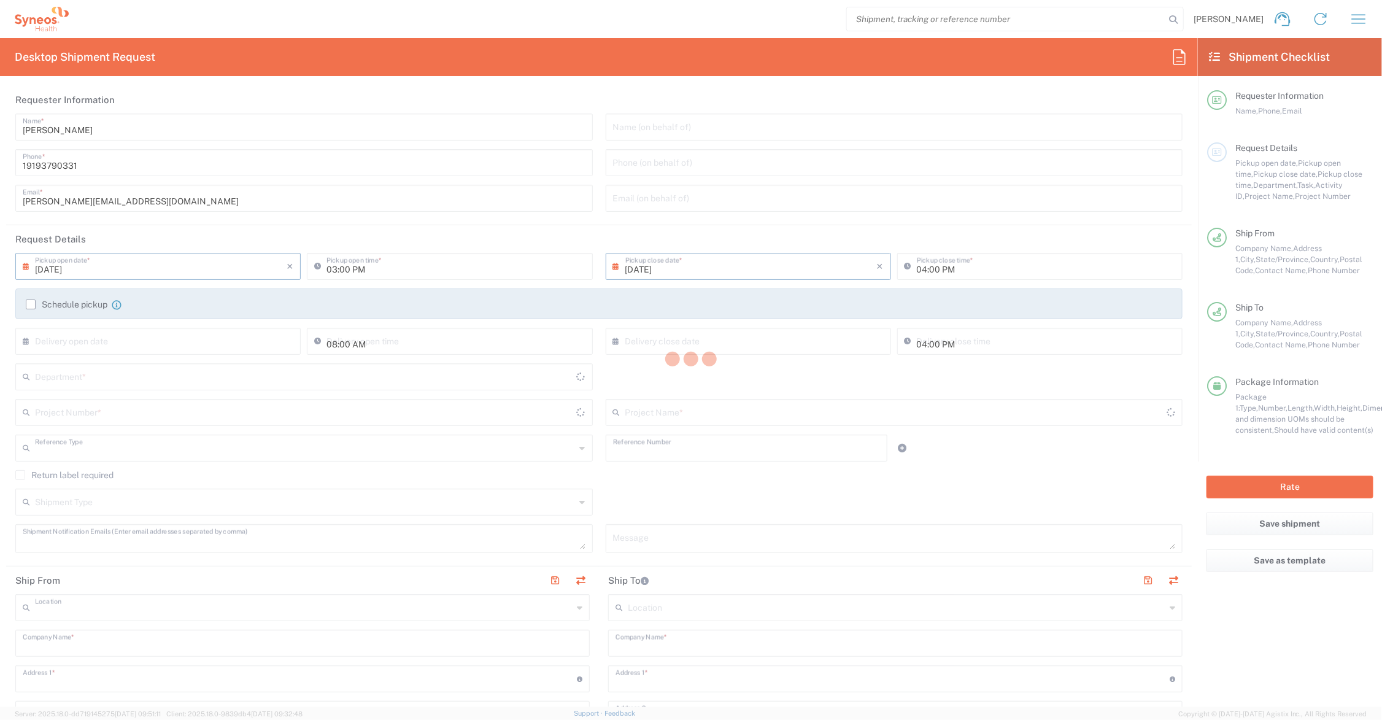
type input "[PHONE_NUMBER]"
type input "Adult Signature Required"
type input "Sender/Shipper"
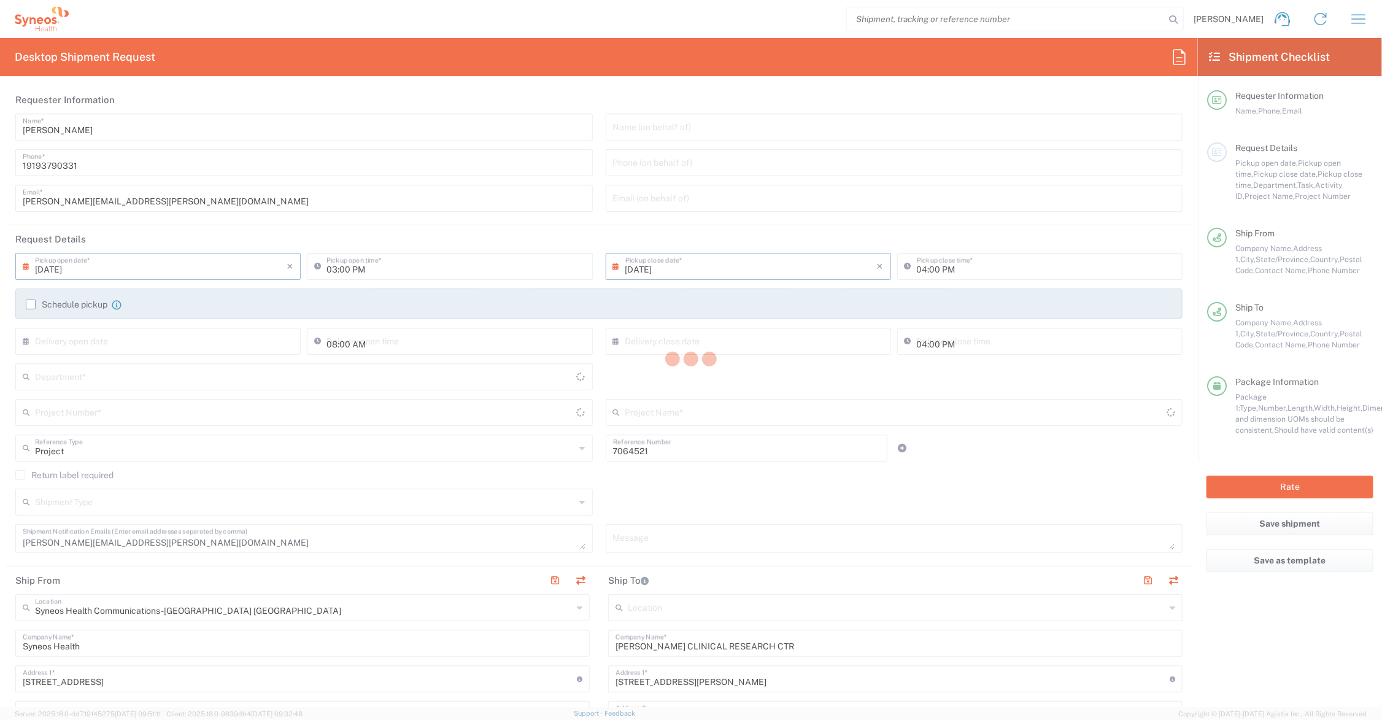
type input "[US_STATE]"
type input "Your Packaging"
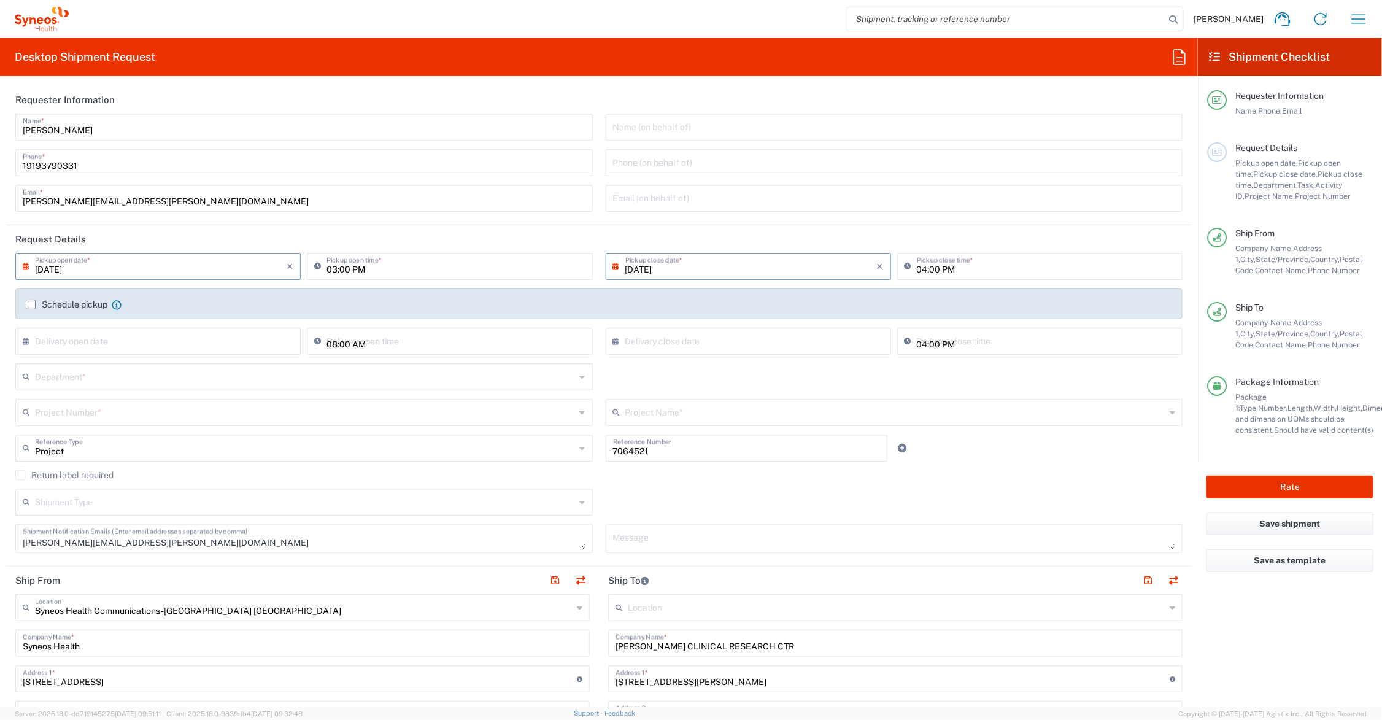
click at [107, 372] on input "text" at bounding box center [305, 375] width 540 height 21
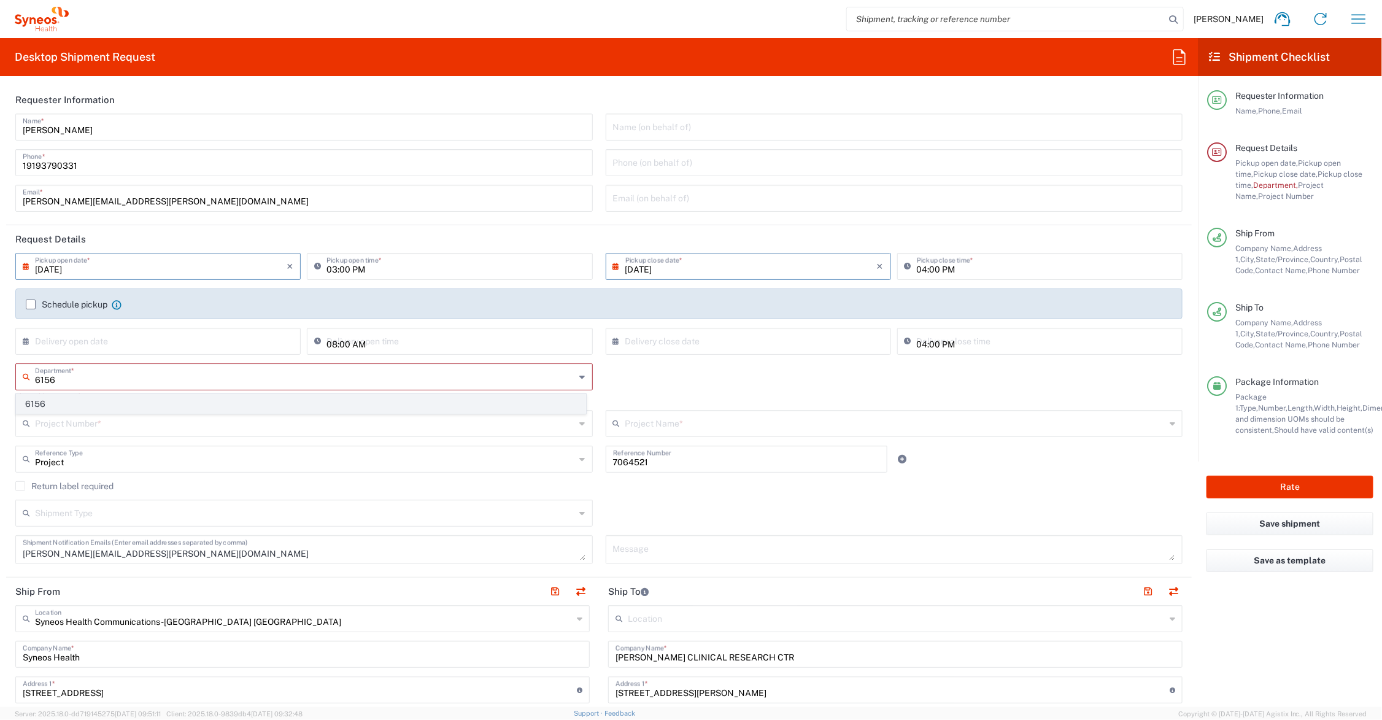
type input "6156"
click at [37, 401] on span "6156" at bounding box center [301, 403] width 569 height 19
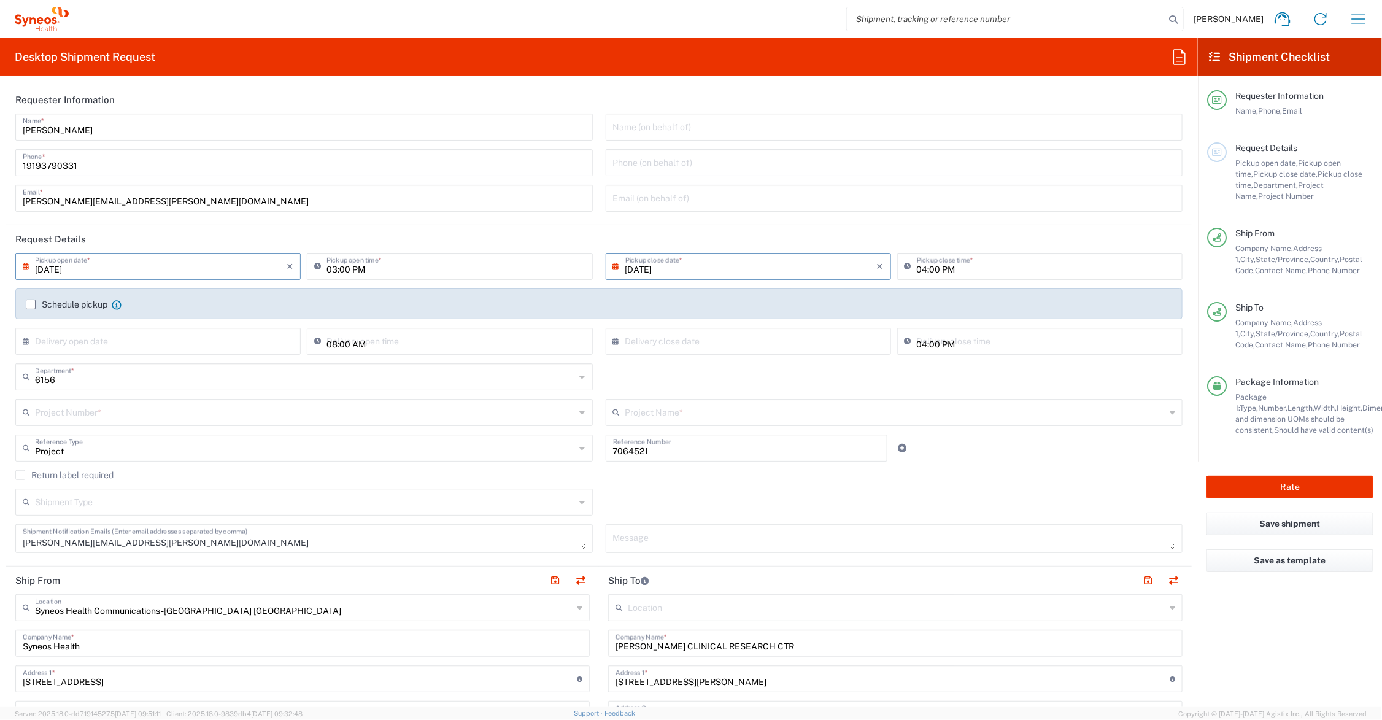
click at [280, 414] on input "text" at bounding box center [305, 411] width 540 height 21
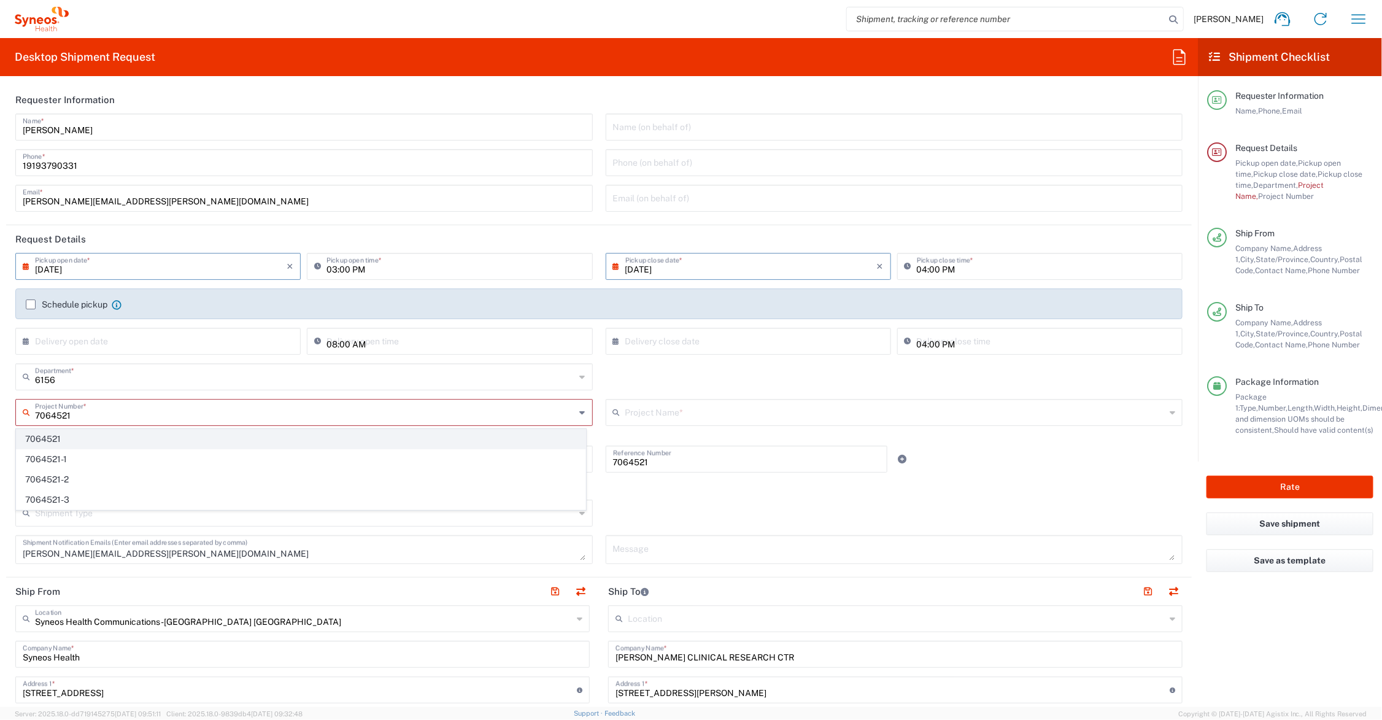
type input "7064521"
click at [68, 439] on span "7064521" at bounding box center [301, 438] width 569 height 19
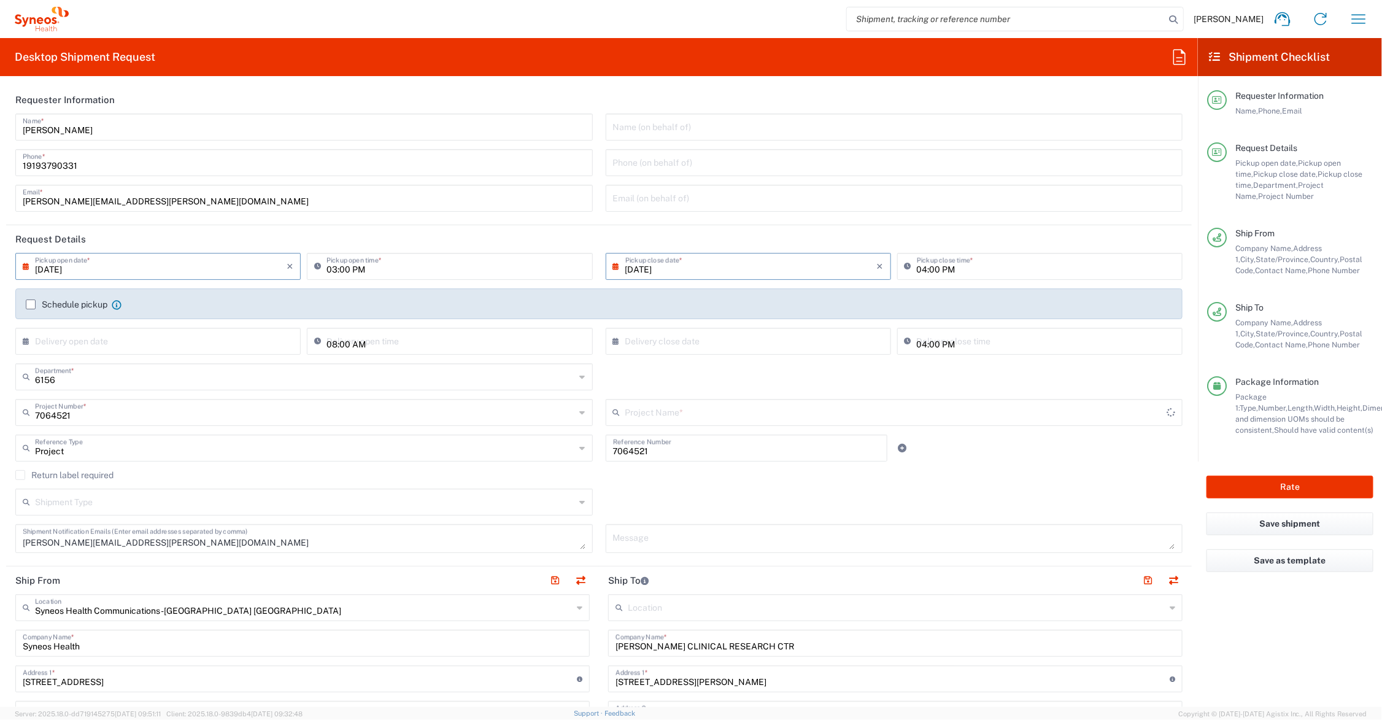
type input "ADX-324-301"
drag, startPoint x: 638, startPoint y: 449, endPoint x: 560, endPoint y: 445, distance: 78.0
click at [560, 445] on div "Project Reference Type Project Account Type Activity ID Airline Appointment Num…" at bounding box center [599, 452] width 1180 height 36
drag, startPoint x: 581, startPoint y: 451, endPoint x: 550, endPoint y: 449, distance: 30.7
click at [551, 450] on div "Project Reference Type Project Account Type Activity ID Airline Appointment Num…" at bounding box center [599, 452] width 1180 height 36
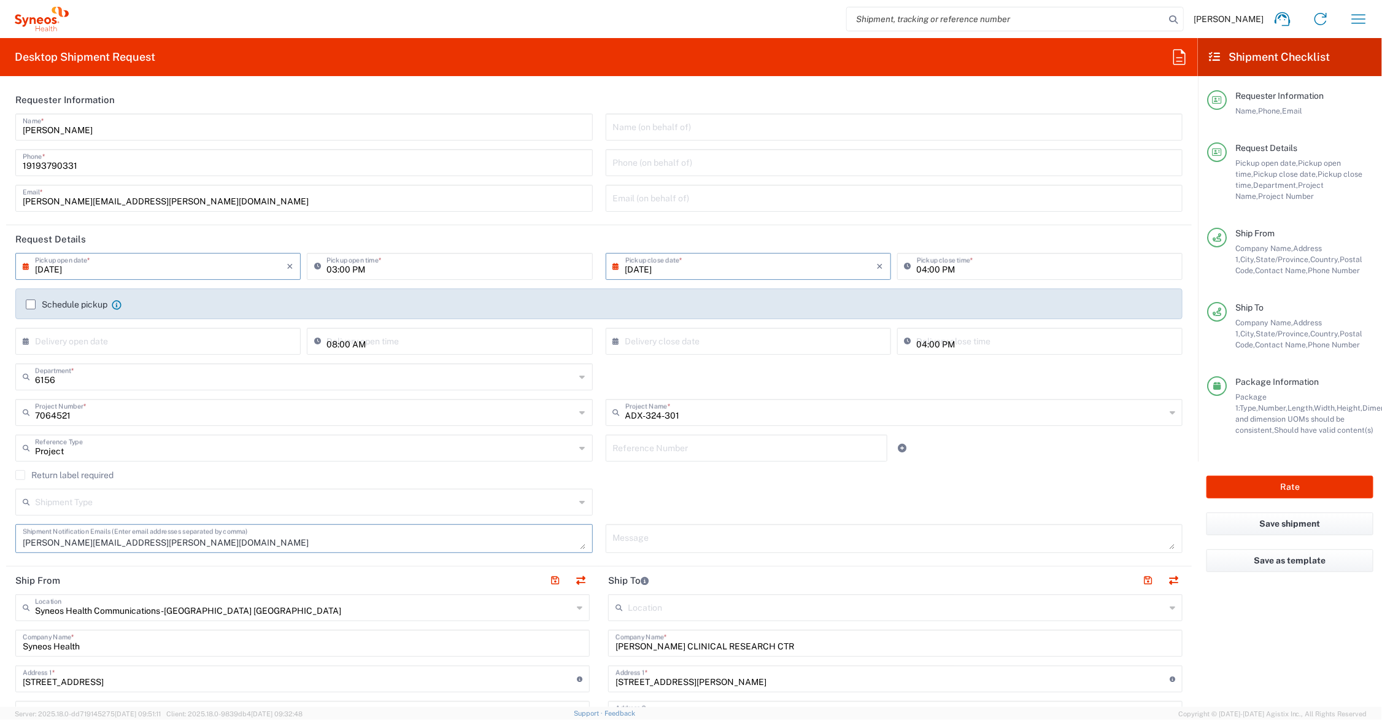
drag, startPoint x: 106, startPoint y: 539, endPoint x: -67, endPoint y: 539, distance: 173.0
click at [0, 539] on html "[PERSON_NAME] Home Shipment estimator Shipment tracking Desktop shipment reques…" at bounding box center [691, 360] width 1382 height 720
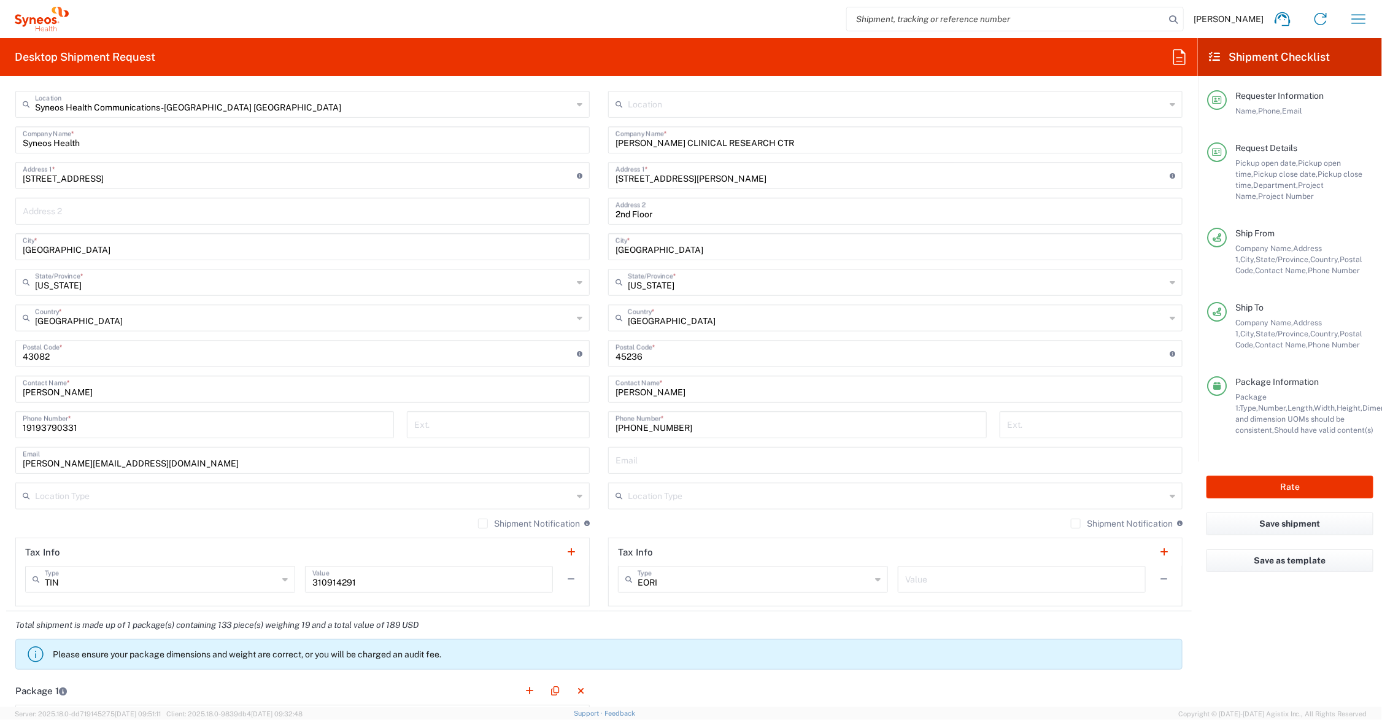
scroll to position [307, 0]
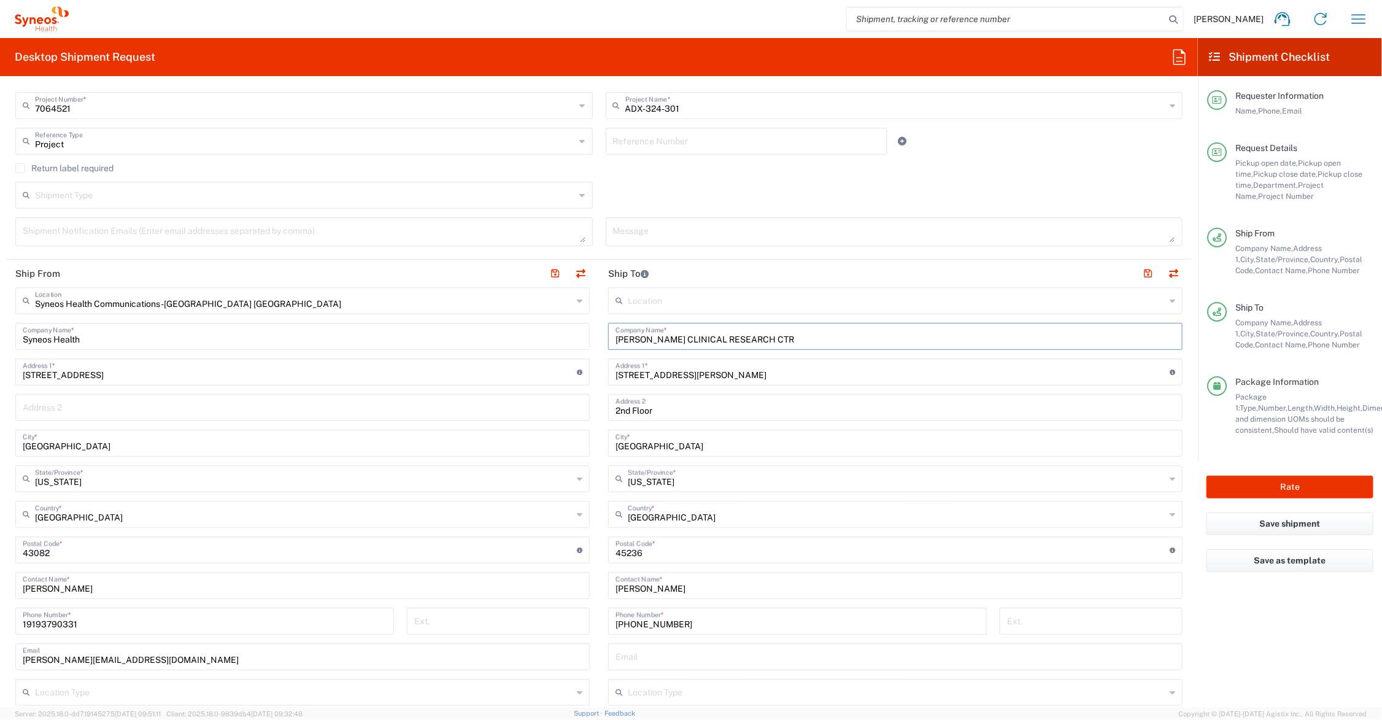
drag, startPoint x: 784, startPoint y: 333, endPoint x: 552, endPoint y: 332, distance: 231.9
click at [552, 332] on div "Ship From Syneos Health Communications-[GEOGRAPHIC_DATA] [GEOGRAPHIC_DATA] Loca…" at bounding box center [598, 534] width 1185 height 548
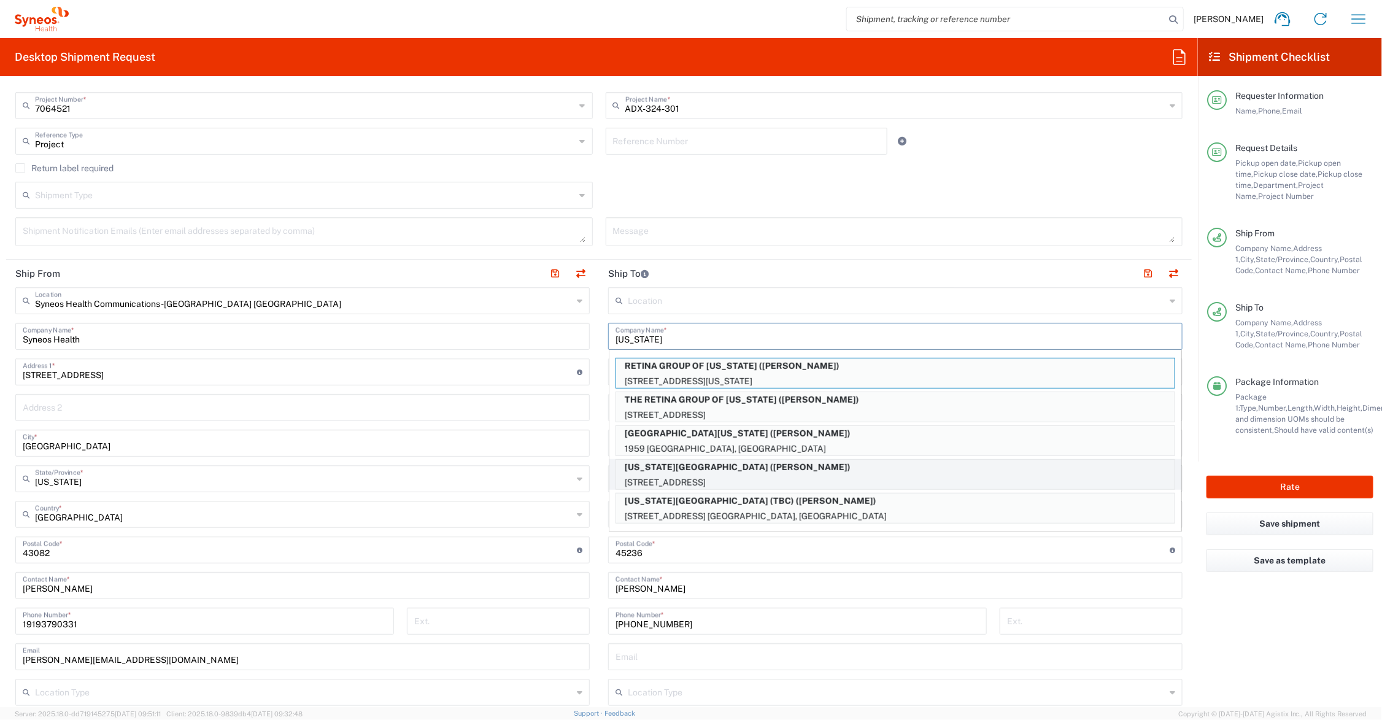
click at [776, 465] on p "[US_STATE][GEOGRAPHIC_DATA] ([PERSON_NAME])" at bounding box center [895, 467] width 558 height 15
type input "[US_STATE][GEOGRAPHIC_DATA]"
type input "[STREET_ADDRESS]"
type input "[GEOGRAPHIC_DATA]"
type input "US"
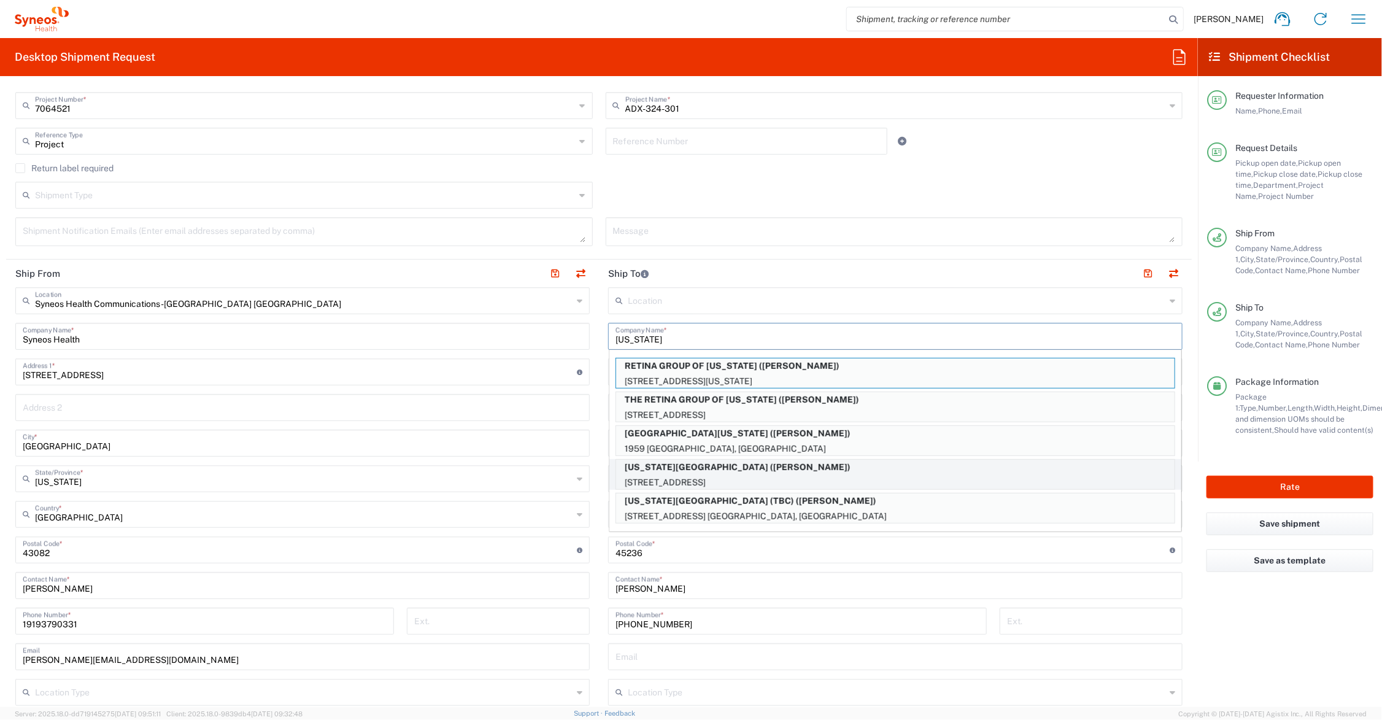
type input "[PERSON_NAME]"
type input "3143623681"
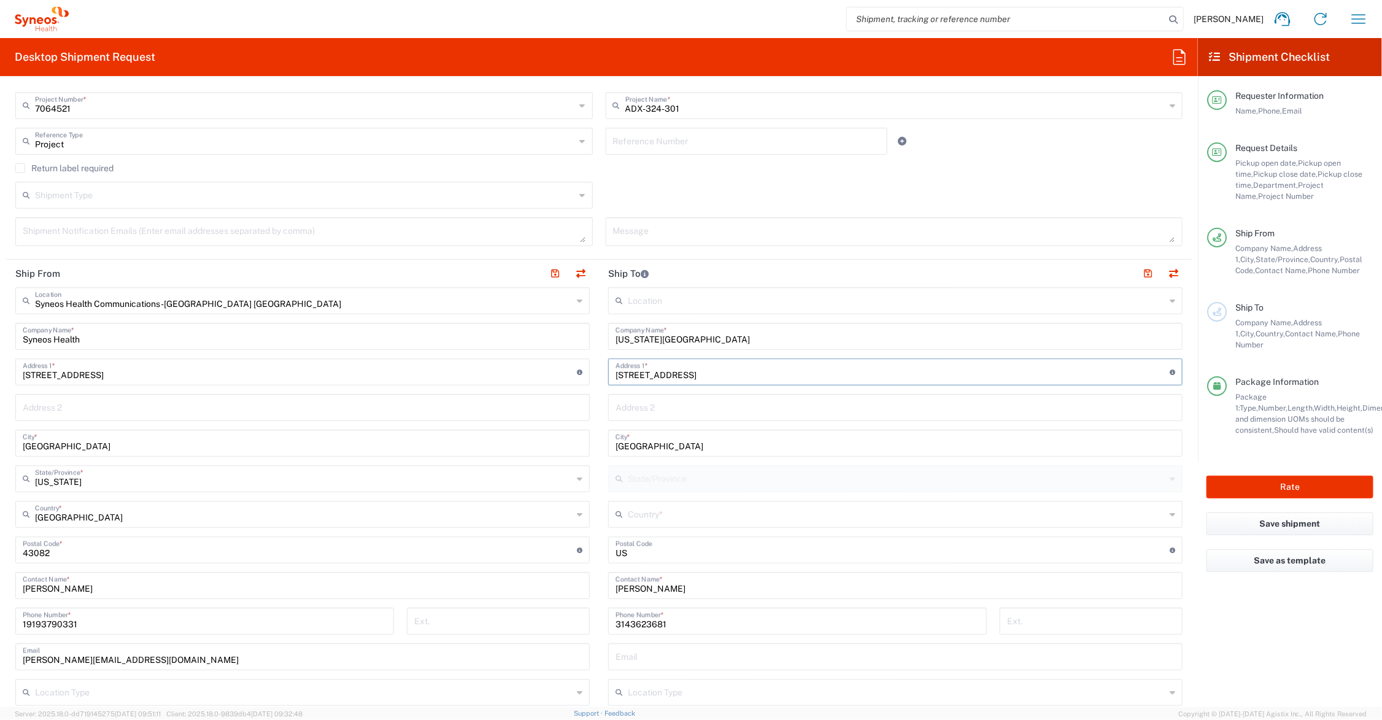
drag, startPoint x: 724, startPoint y: 369, endPoint x: 600, endPoint y: 369, distance: 123.9
click at [600, 369] on main "Location [PERSON_NAME] LLC-[GEOGRAPHIC_DATA] [GEOGRAPHIC_DATA] [GEOGRAPHIC_DATA…" at bounding box center [895, 544] width 593 height 515
type input "[STREET_ADDRESS][PERSON_NAME]"
type input "Suite 200"
type input "i"
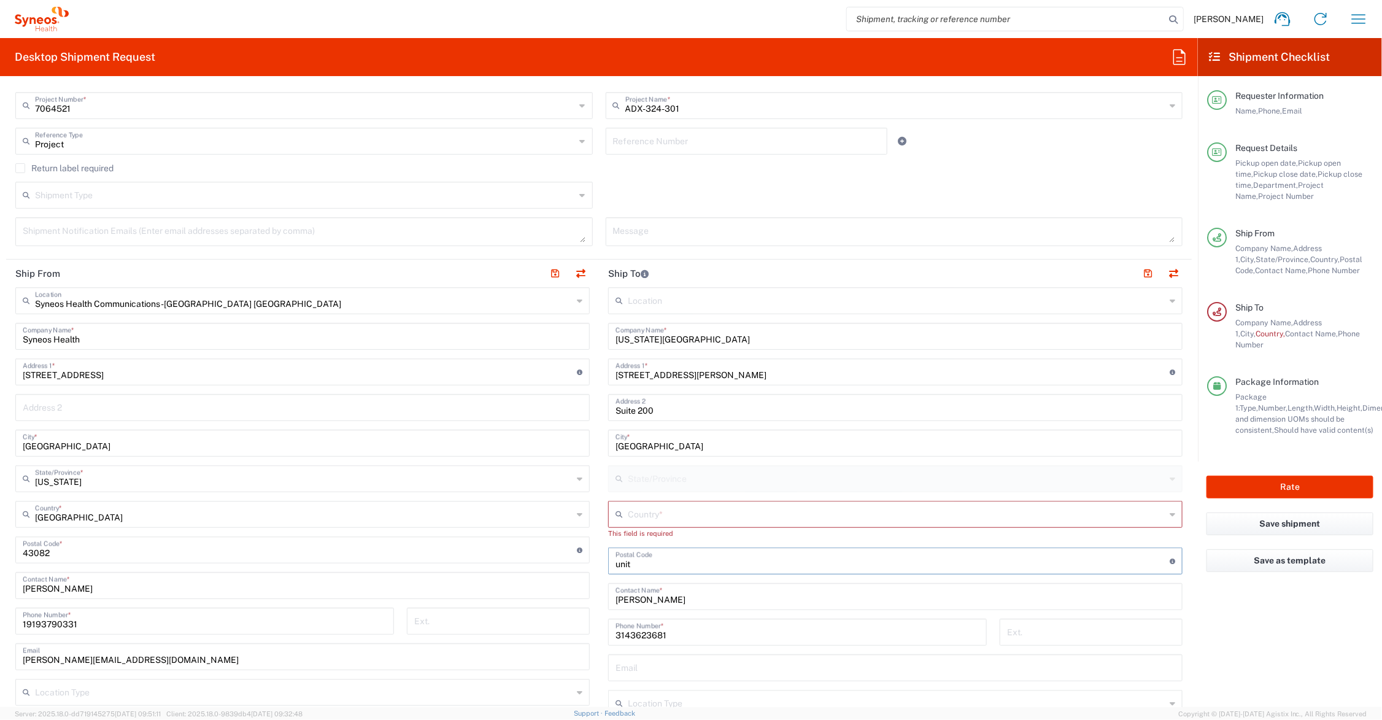
type input "unit"
click at [669, 515] on input "text" at bounding box center [896, 512] width 537 height 21
click at [644, 581] on span "[GEOGRAPHIC_DATA]" at bounding box center [887, 581] width 566 height 19
type input "[GEOGRAPHIC_DATA]"
click at [651, 480] on input "text" at bounding box center [896, 477] width 537 height 21
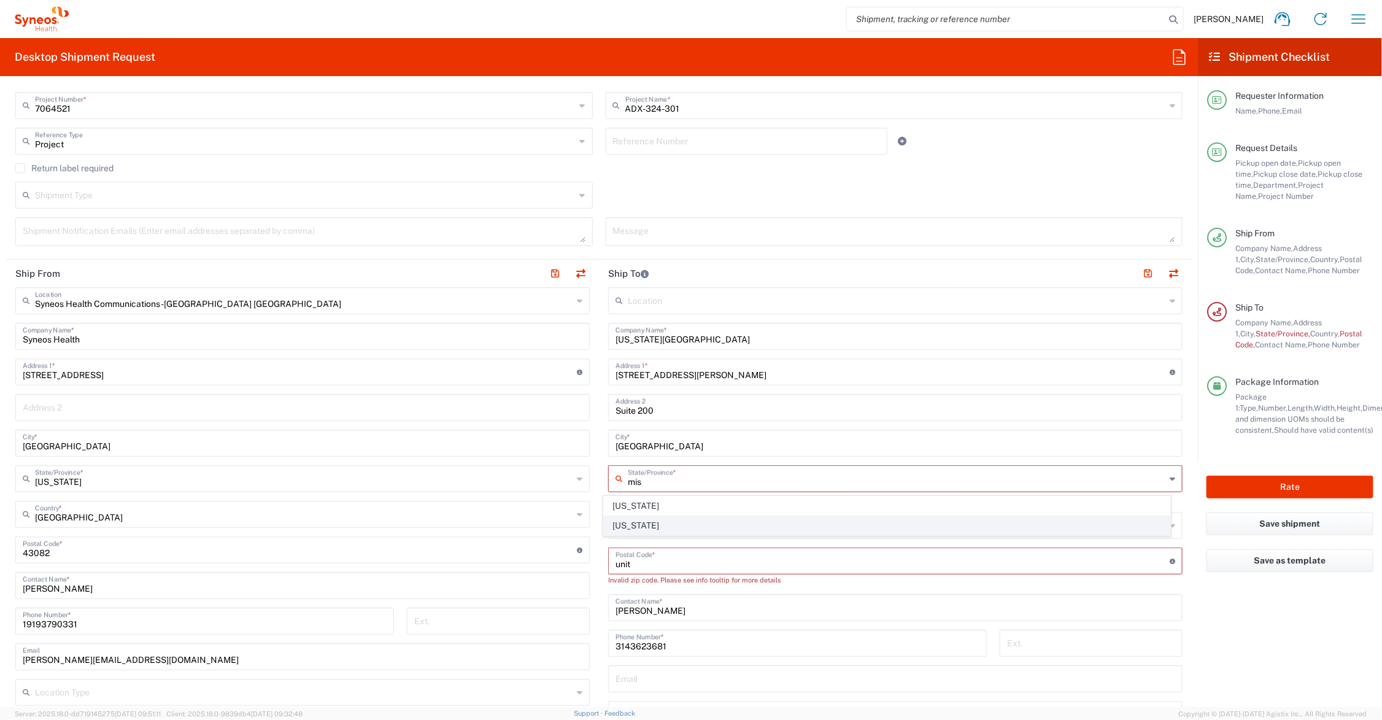
click at [629, 525] on span "[US_STATE]" at bounding box center [887, 525] width 566 height 19
type input "[US_STATE]"
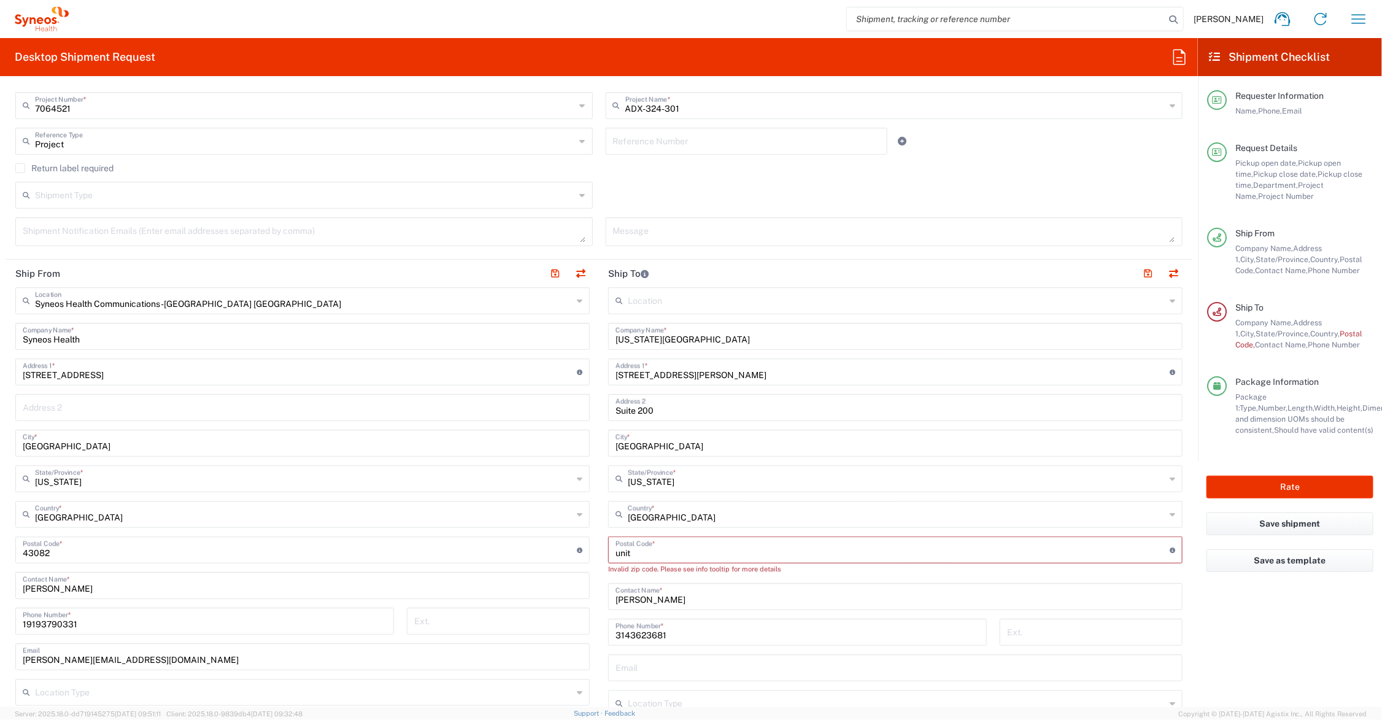
drag, startPoint x: 605, startPoint y: 549, endPoint x: 594, endPoint y: 549, distance: 11.0
click at [599, 549] on main "Location [PERSON_NAME] LLC-[GEOGRAPHIC_DATA] [GEOGRAPHIC_DATA] [GEOGRAPHIC_DATA…" at bounding box center [895, 550] width 593 height 526
type input "63141"
type input "[PERSON_NAME] Womakck/ A&ICR unit"
type input "[PHONE_NUMBER]"
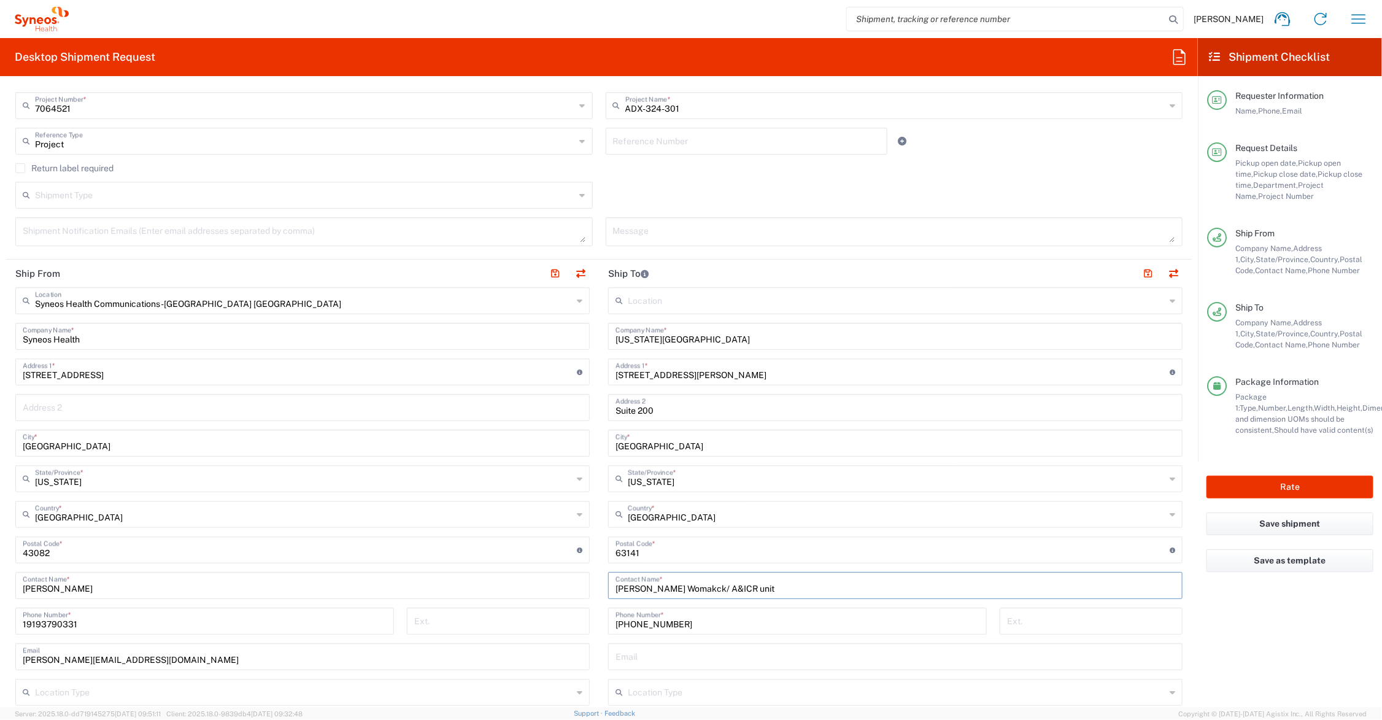
click at [670, 586] on input "[PERSON_NAME] Womakck/ A&ICR unit" at bounding box center [895, 584] width 560 height 21
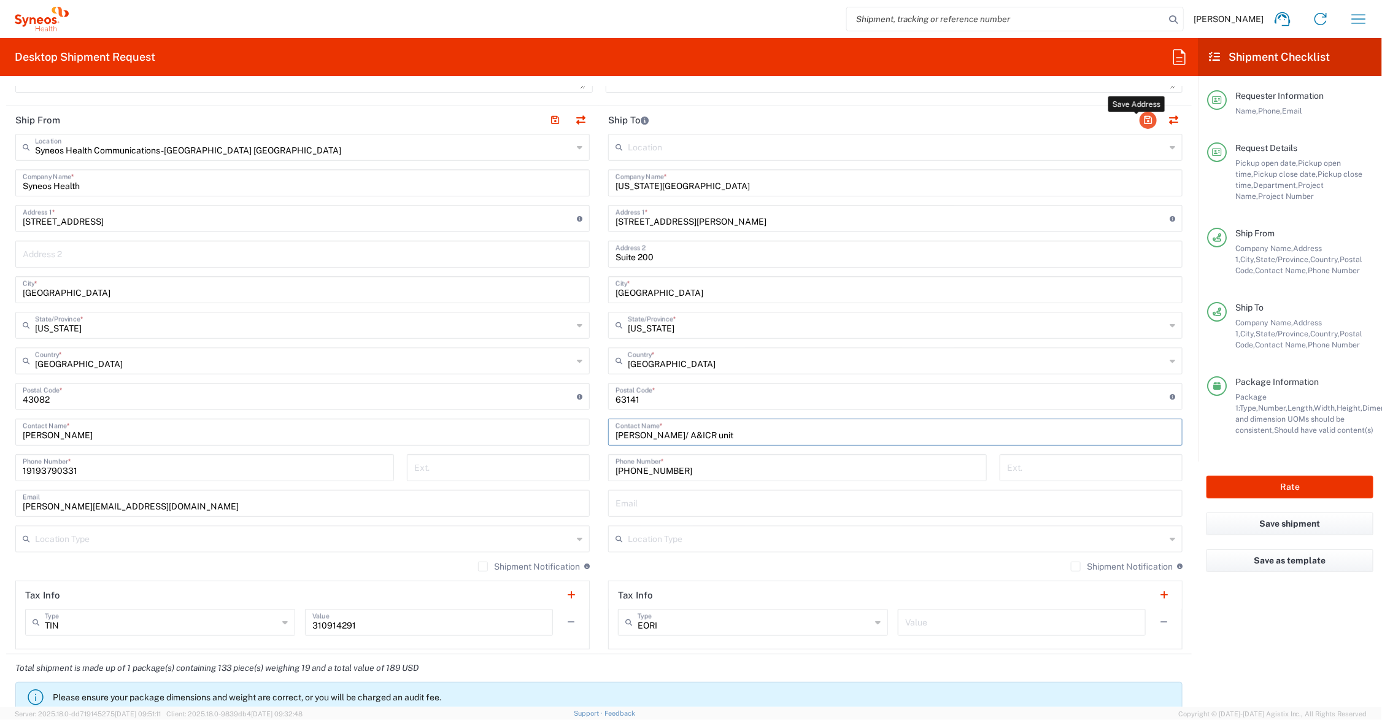
type input "[PERSON_NAME]/ A&ICR unit"
click at [1139, 118] on button "button" at bounding box center [1147, 120] width 17 height 17
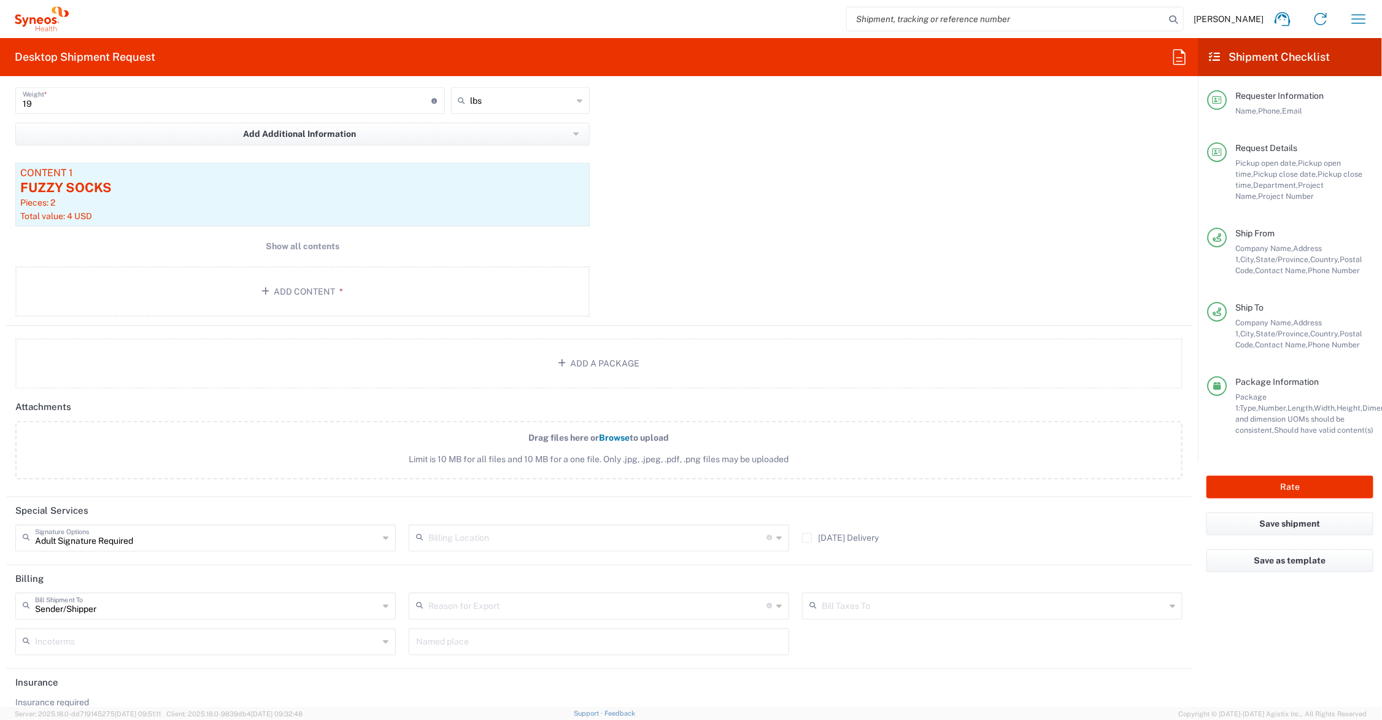
scroll to position [1267, 0]
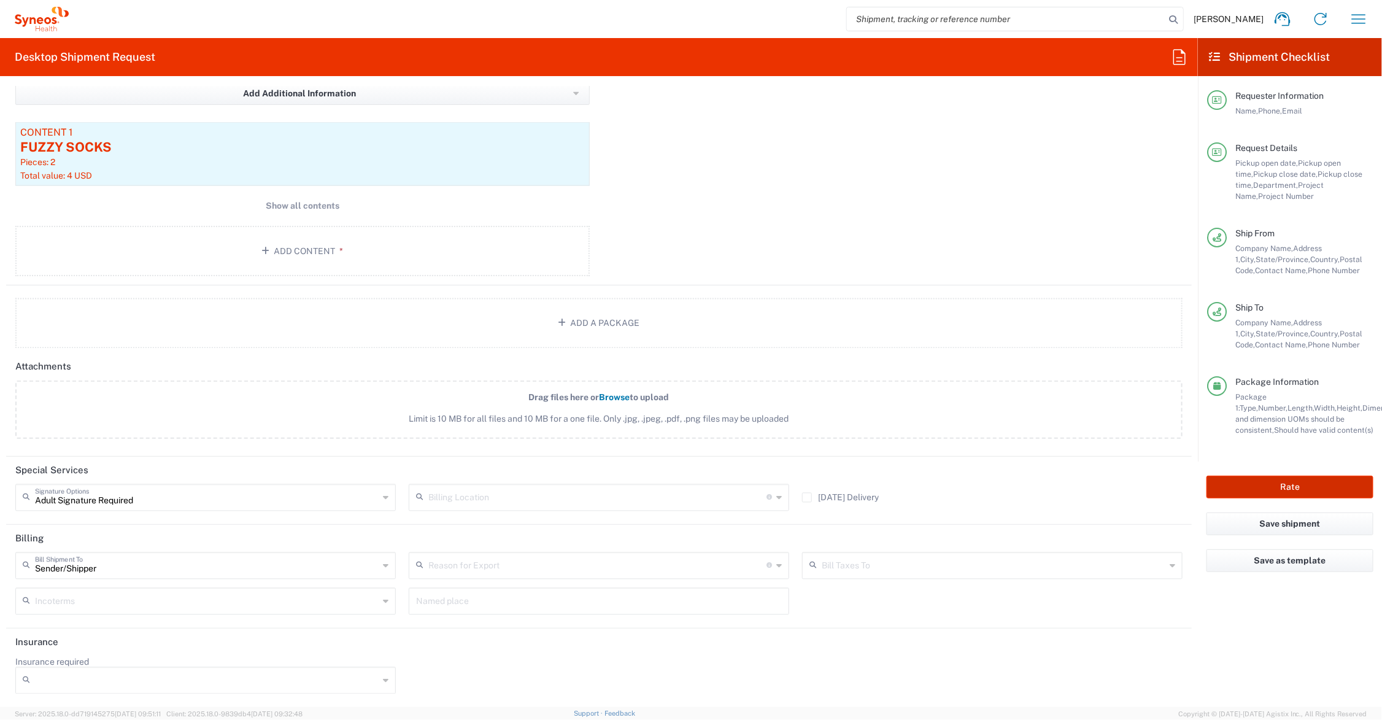
click at [1280, 483] on button "Rate" at bounding box center [1289, 486] width 167 height 23
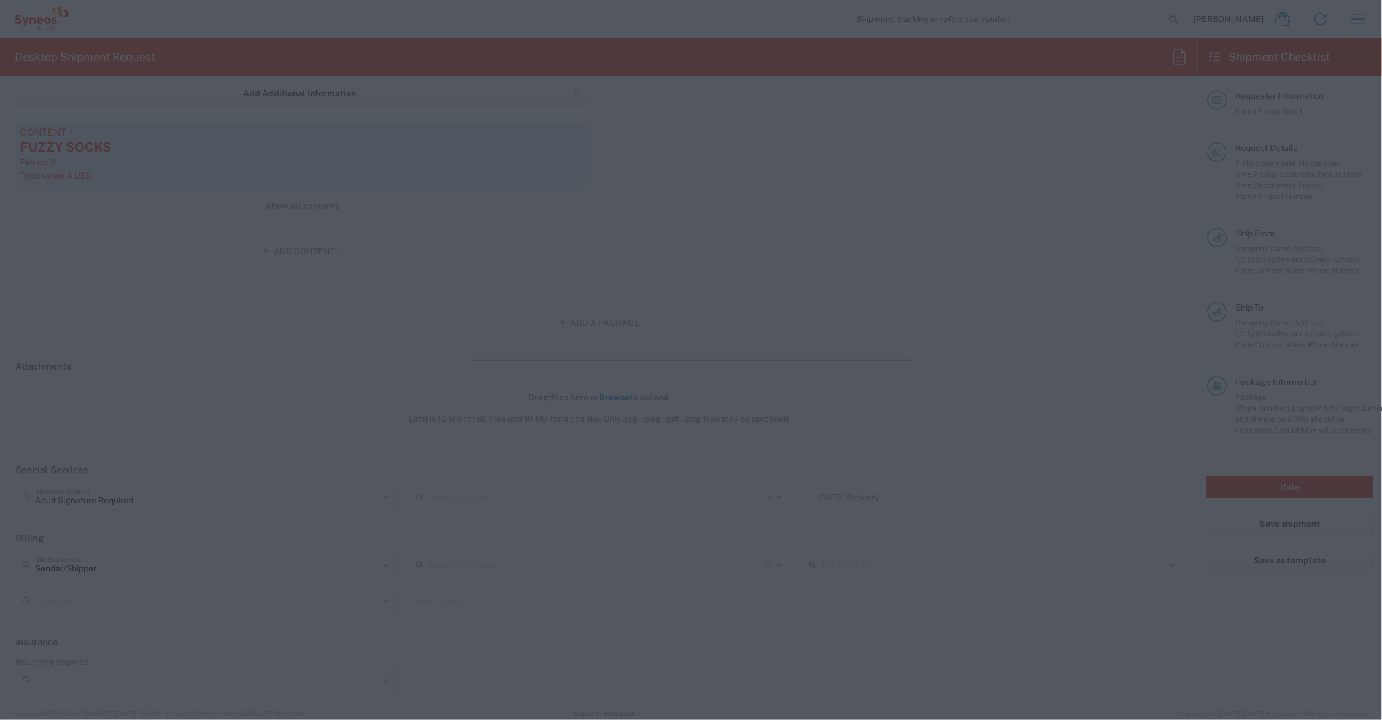
type input "7064521"
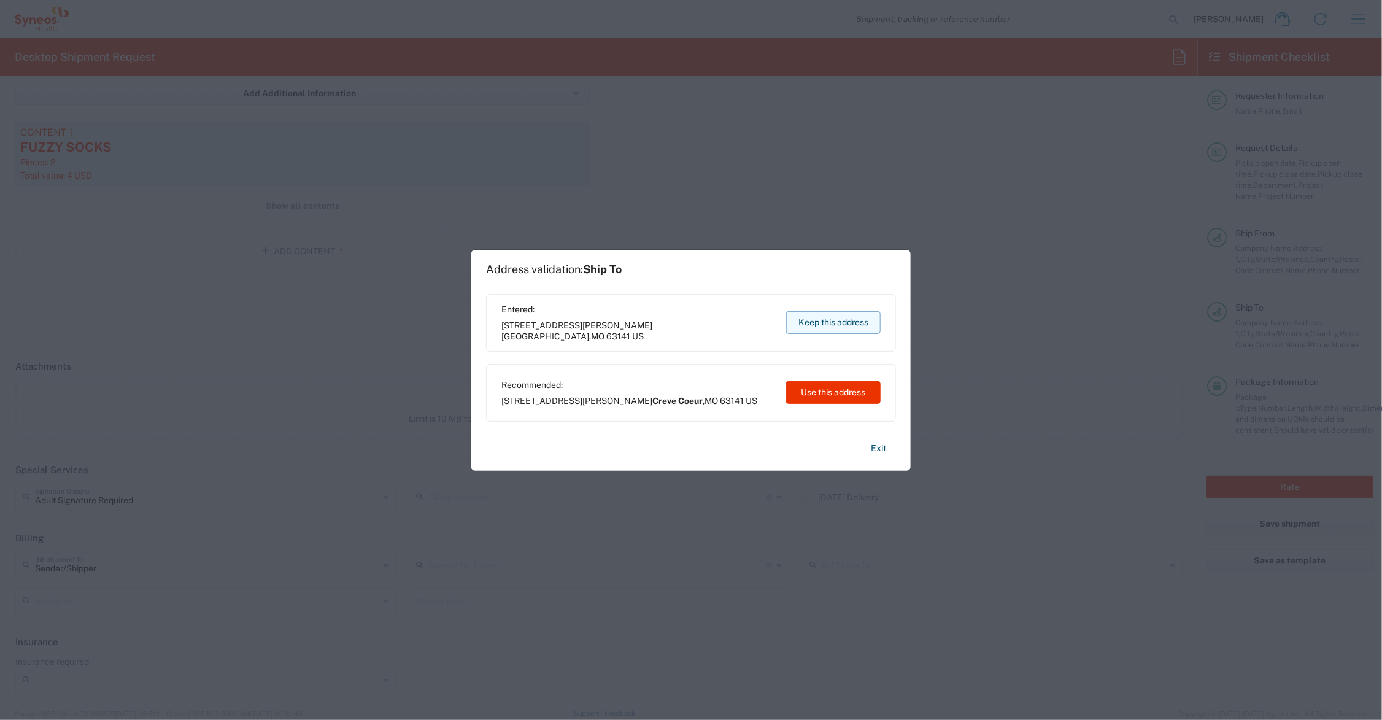
click at [831, 323] on button "Keep this address" at bounding box center [833, 322] width 94 height 23
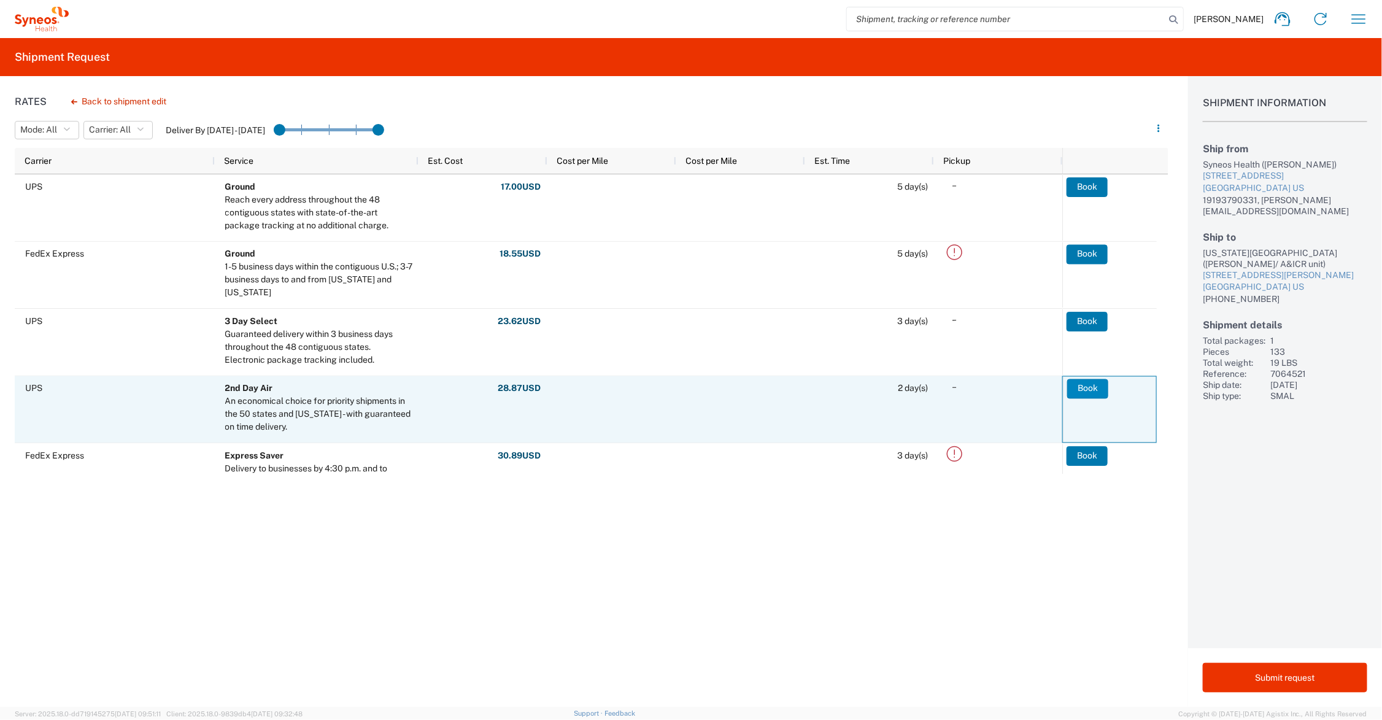
click at [1086, 388] on button "Book" at bounding box center [1087, 389] width 41 height 20
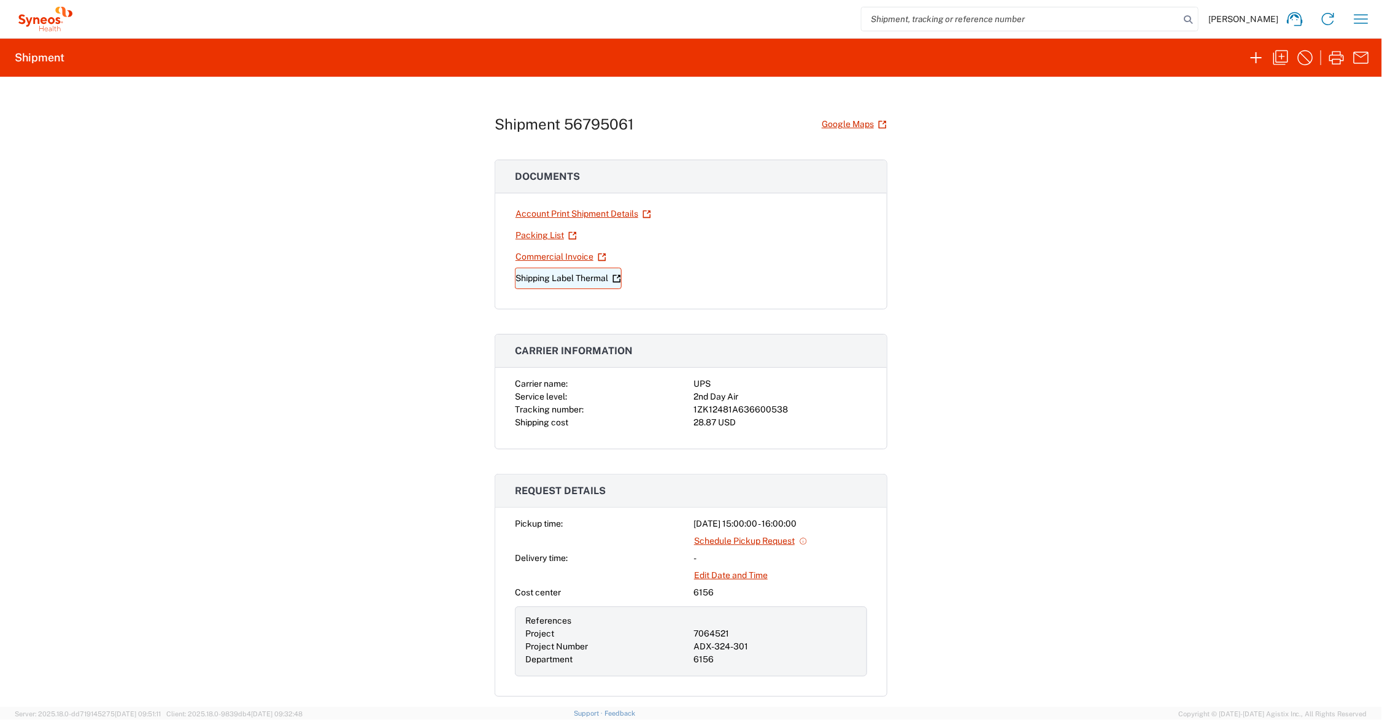
click at [556, 273] on link "Shipping Label Thermal" at bounding box center [568, 277] width 107 height 21
